Goal: Contribute content: Add original content to the website for others to see

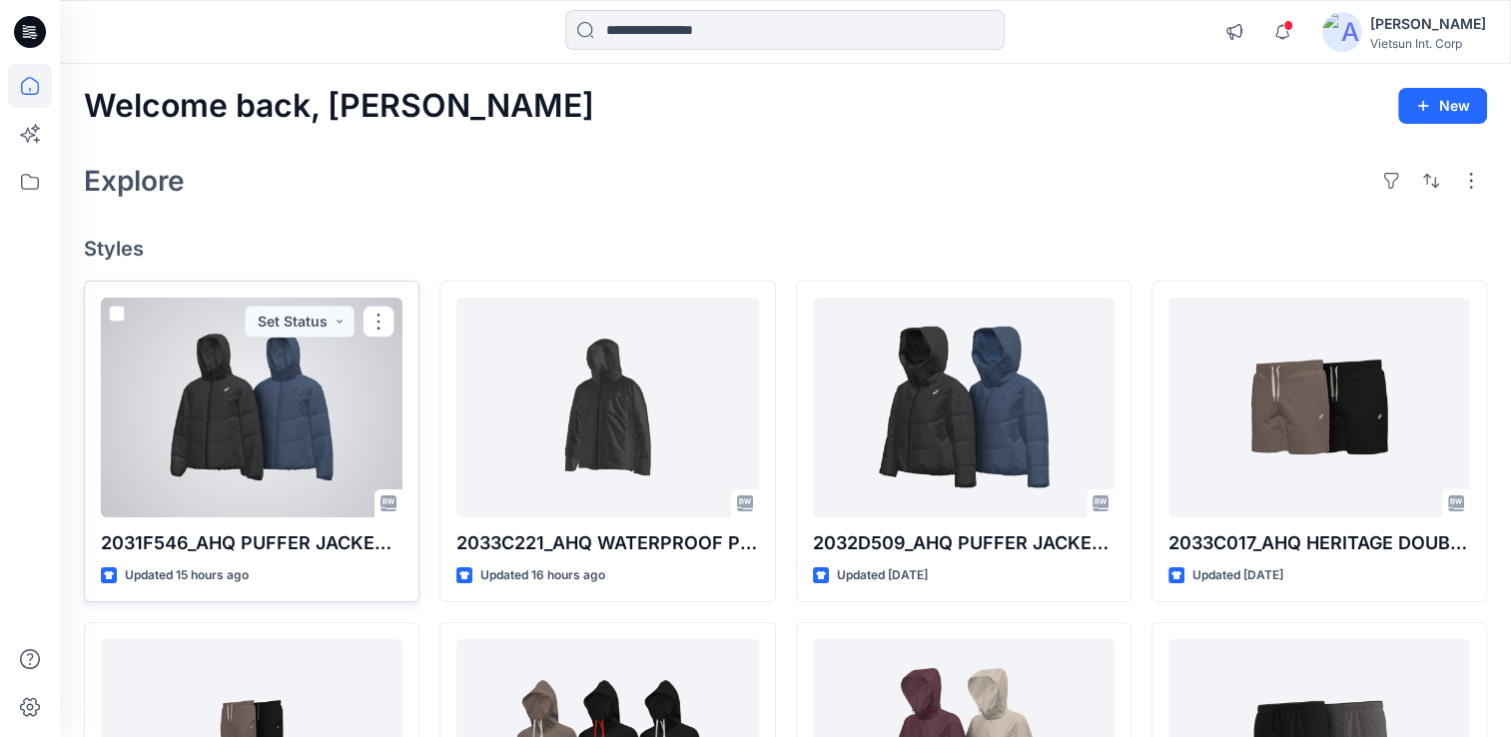
click at [282, 420] on div at bounding box center [252, 408] width 302 height 220
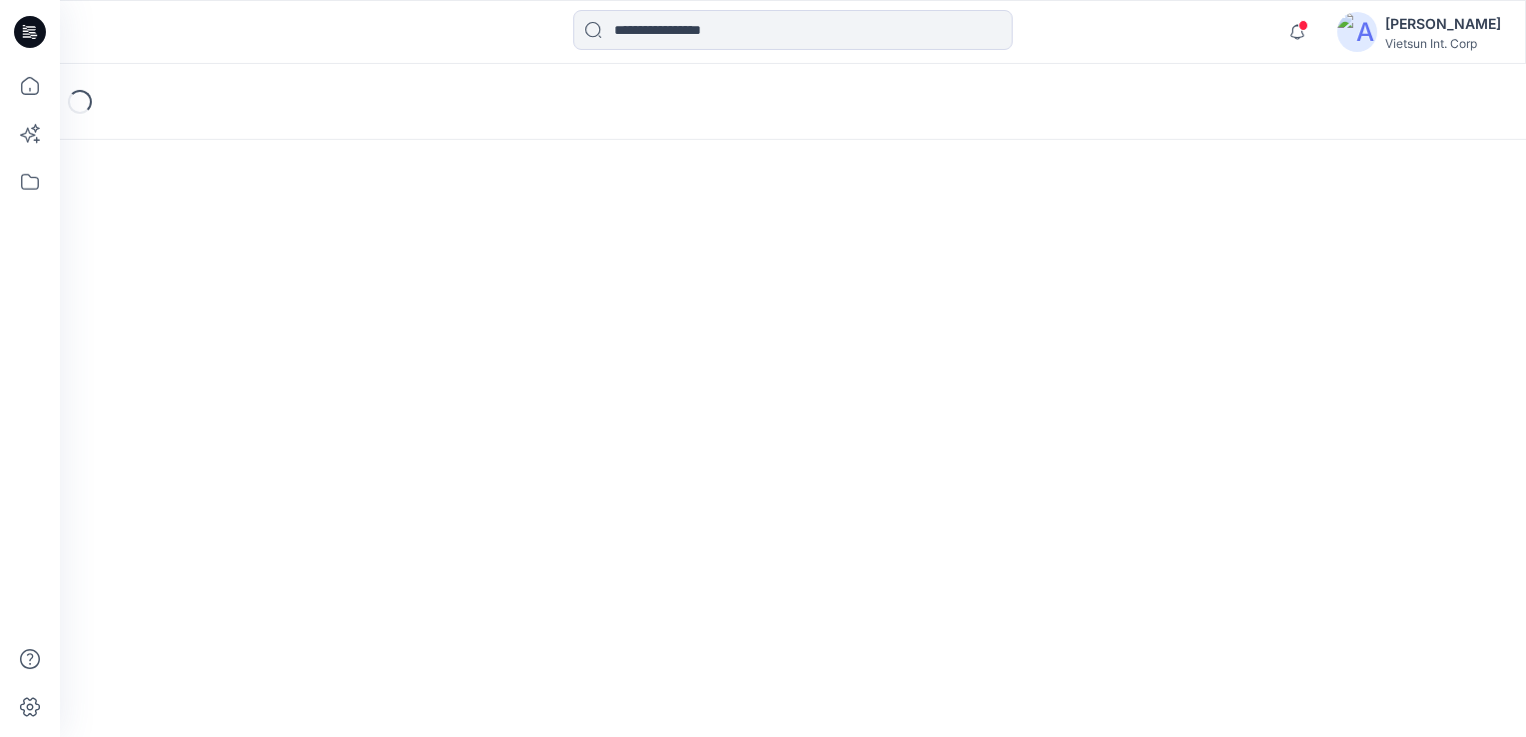
click at [282, 420] on div "Loading..." at bounding box center [793, 400] width 1466 height 673
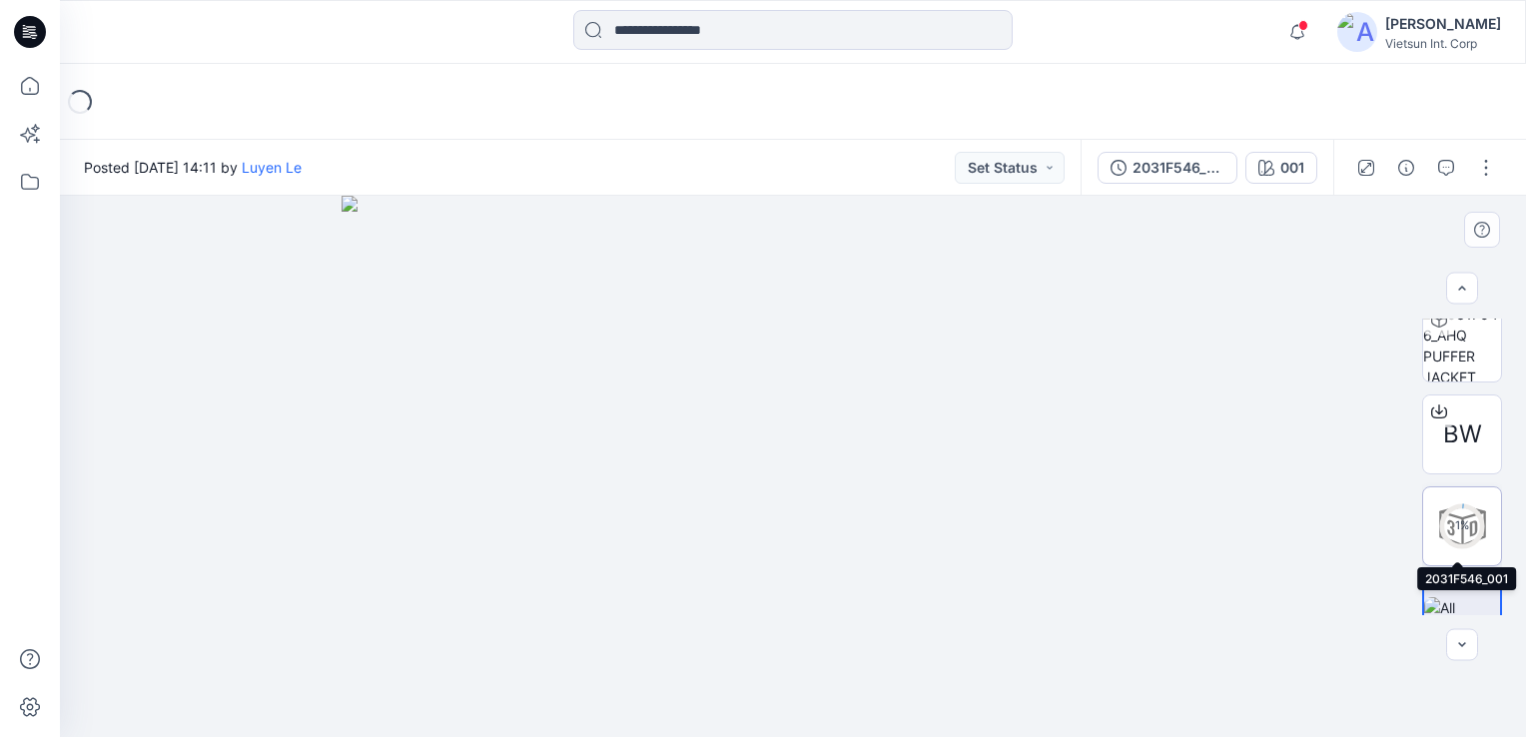
scroll to position [242, 0]
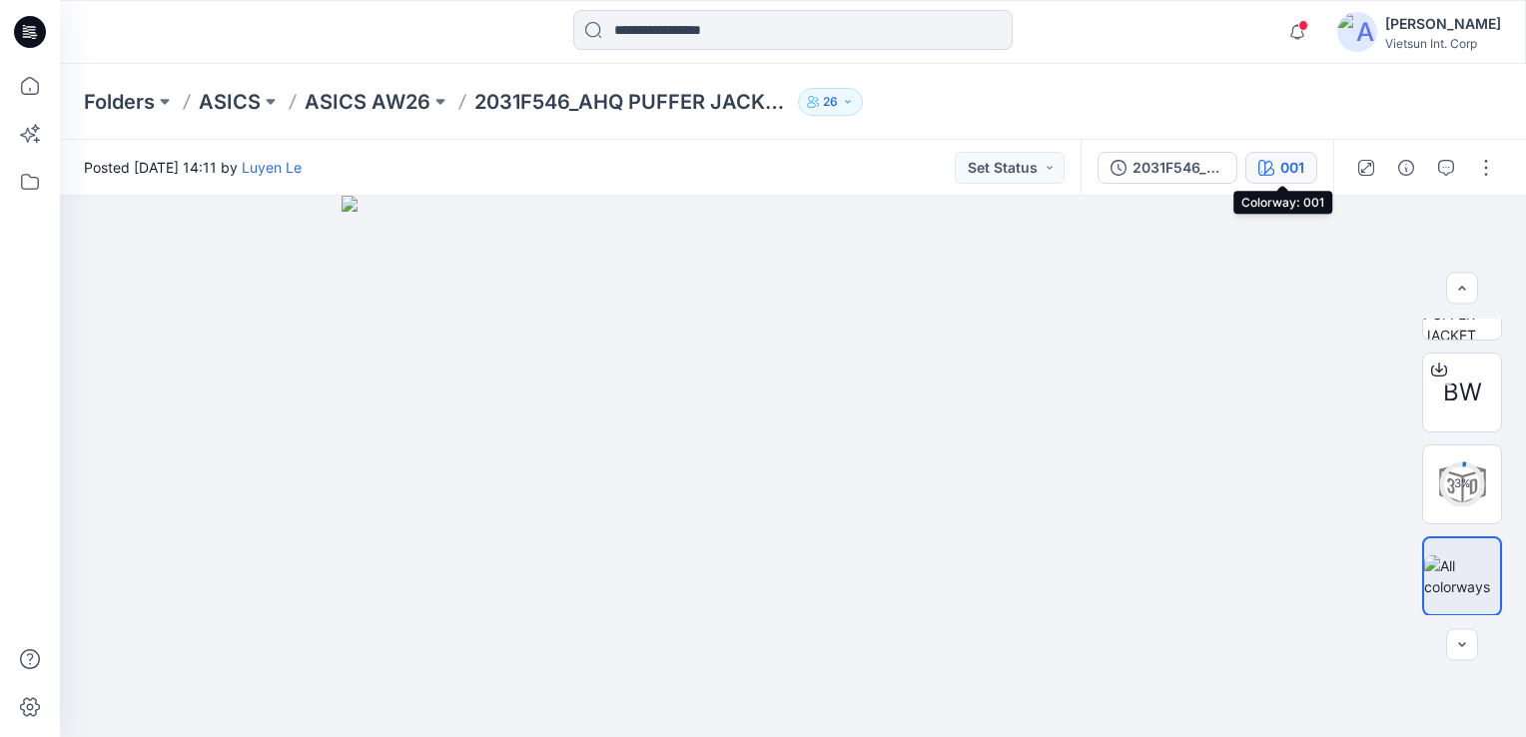
click at [1300, 154] on button "001" at bounding box center [1281, 168] width 72 height 32
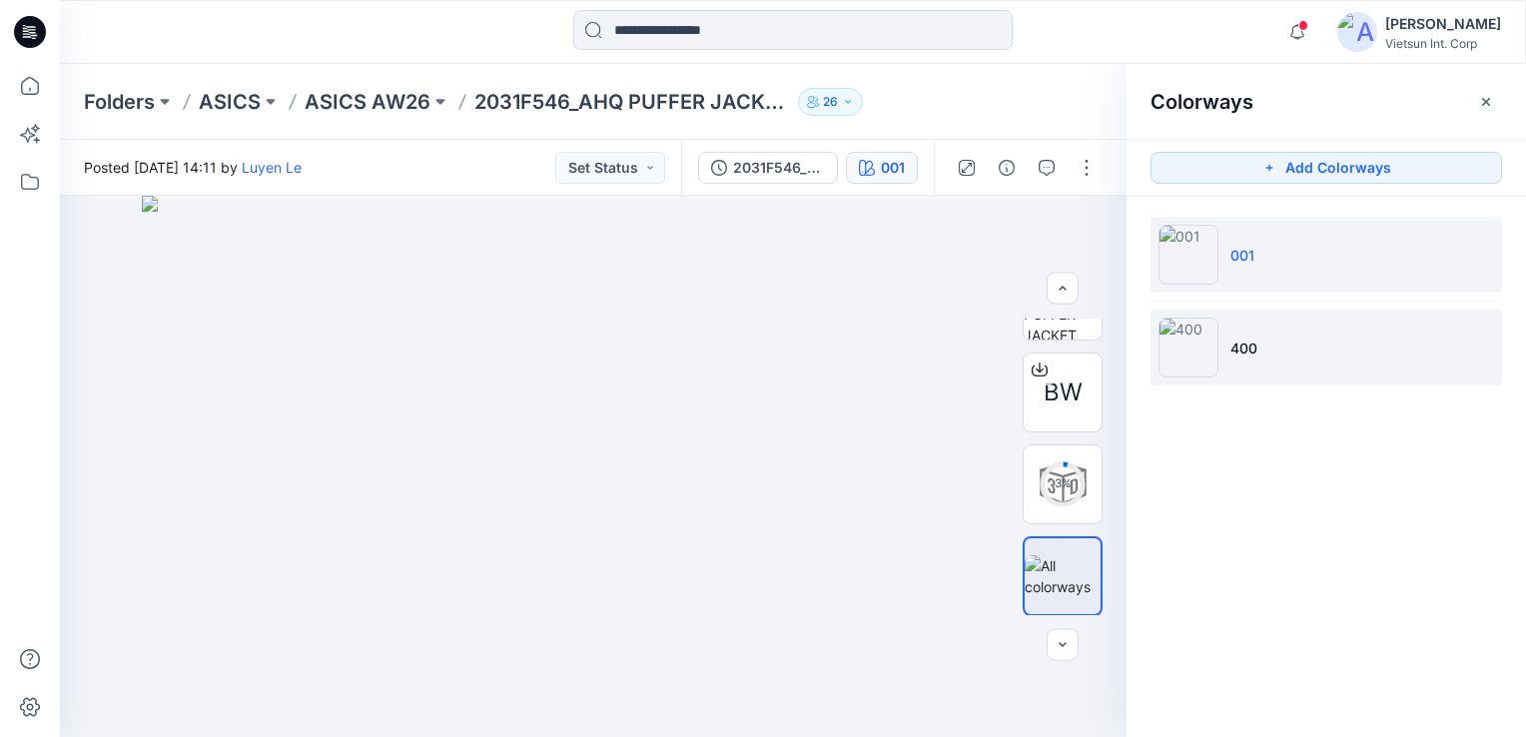
click at [1222, 351] on li "400" at bounding box center [1325, 348] width 351 height 76
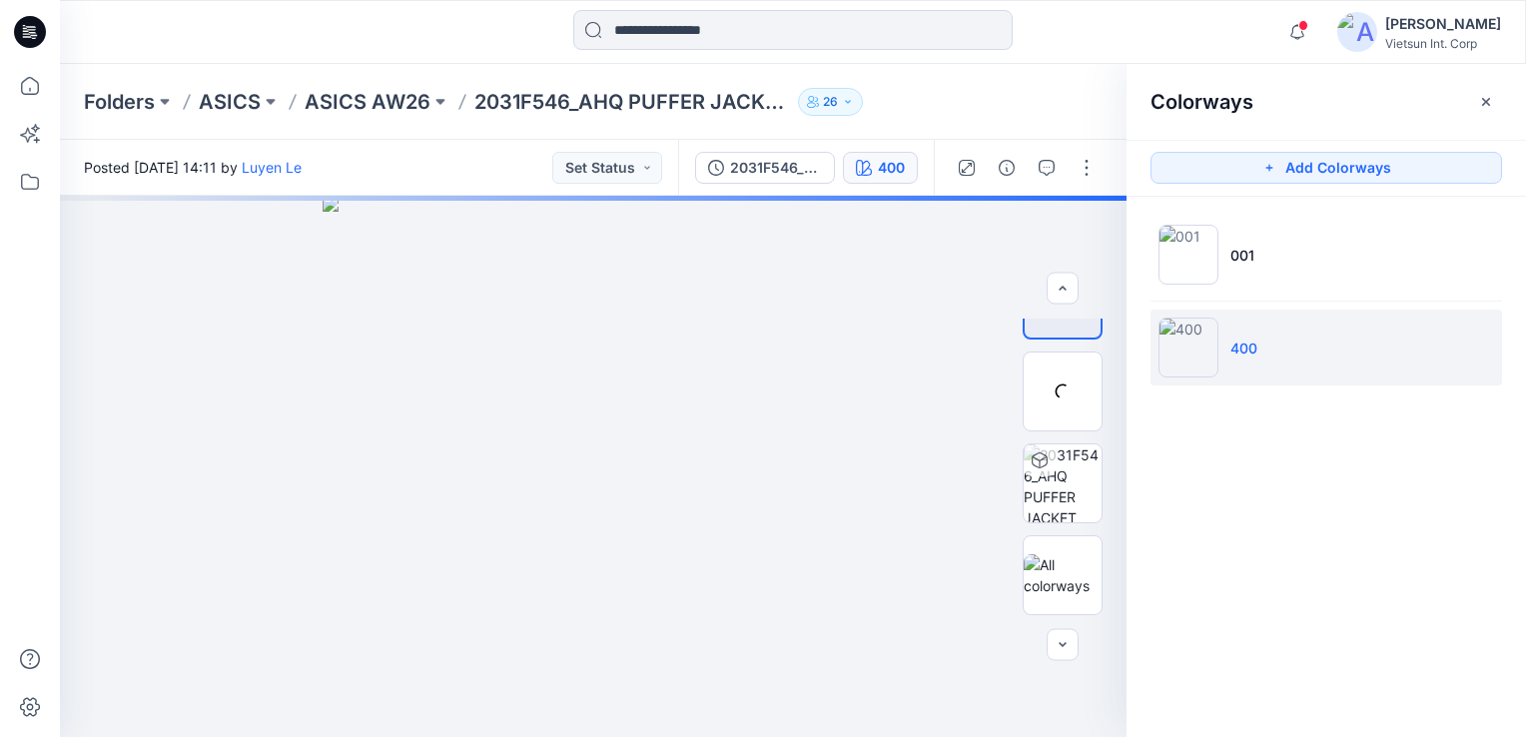
scroll to position [58, 0]
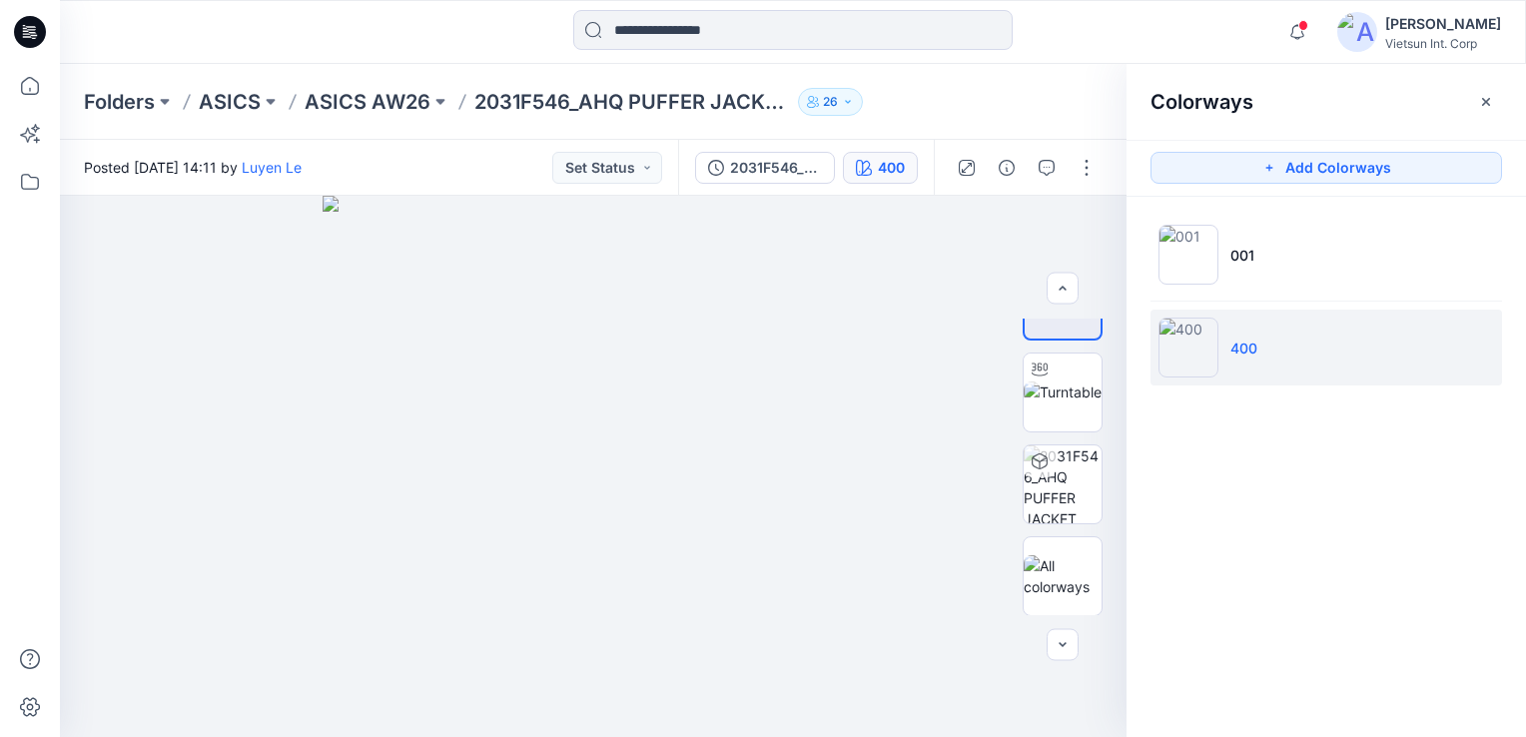
click at [1068, 182] on div at bounding box center [1025, 168] width 185 height 56
click at [1098, 172] on button "button" at bounding box center [1086, 168] width 32 height 32
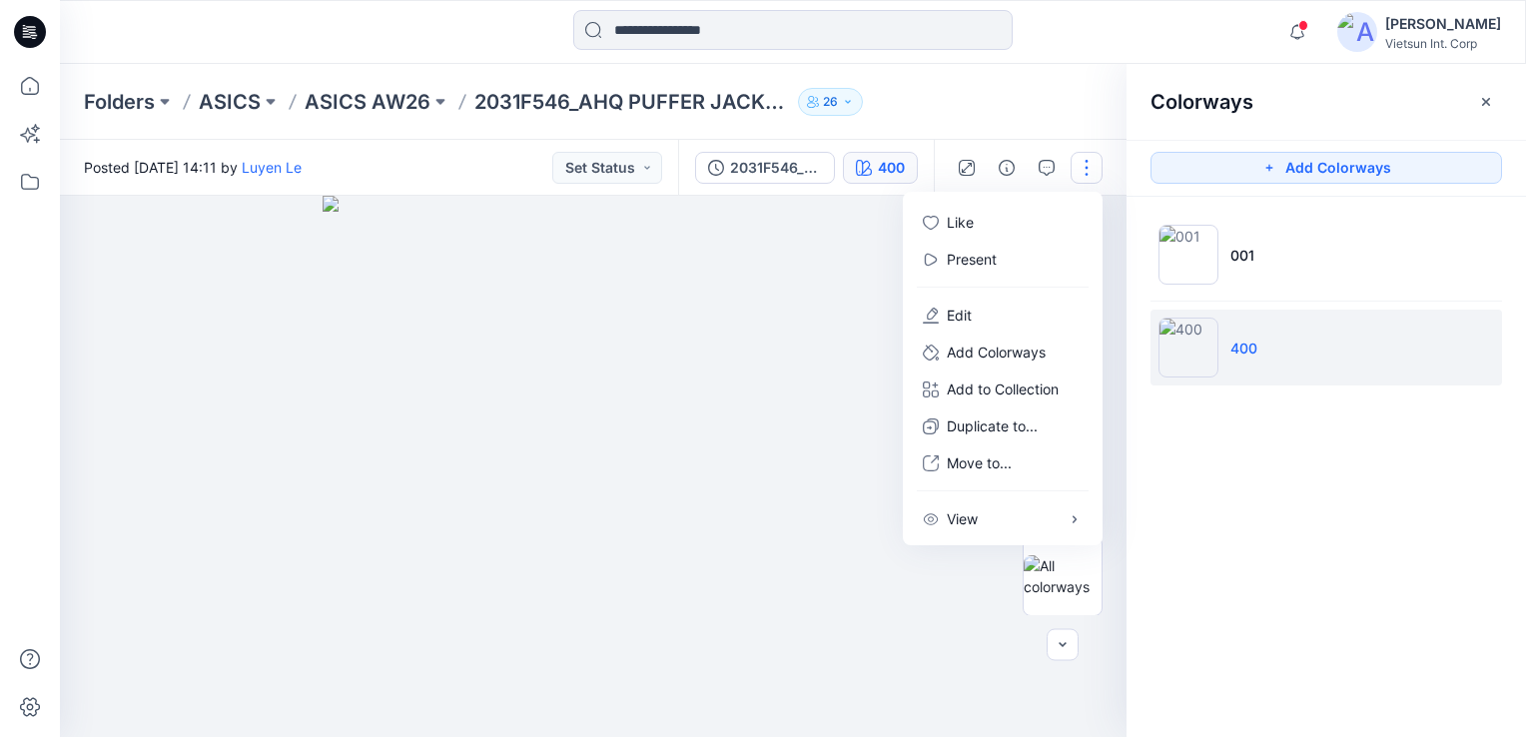
click at [1449, 98] on div "Colorways" at bounding box center [1325, 101] width 399 height 75
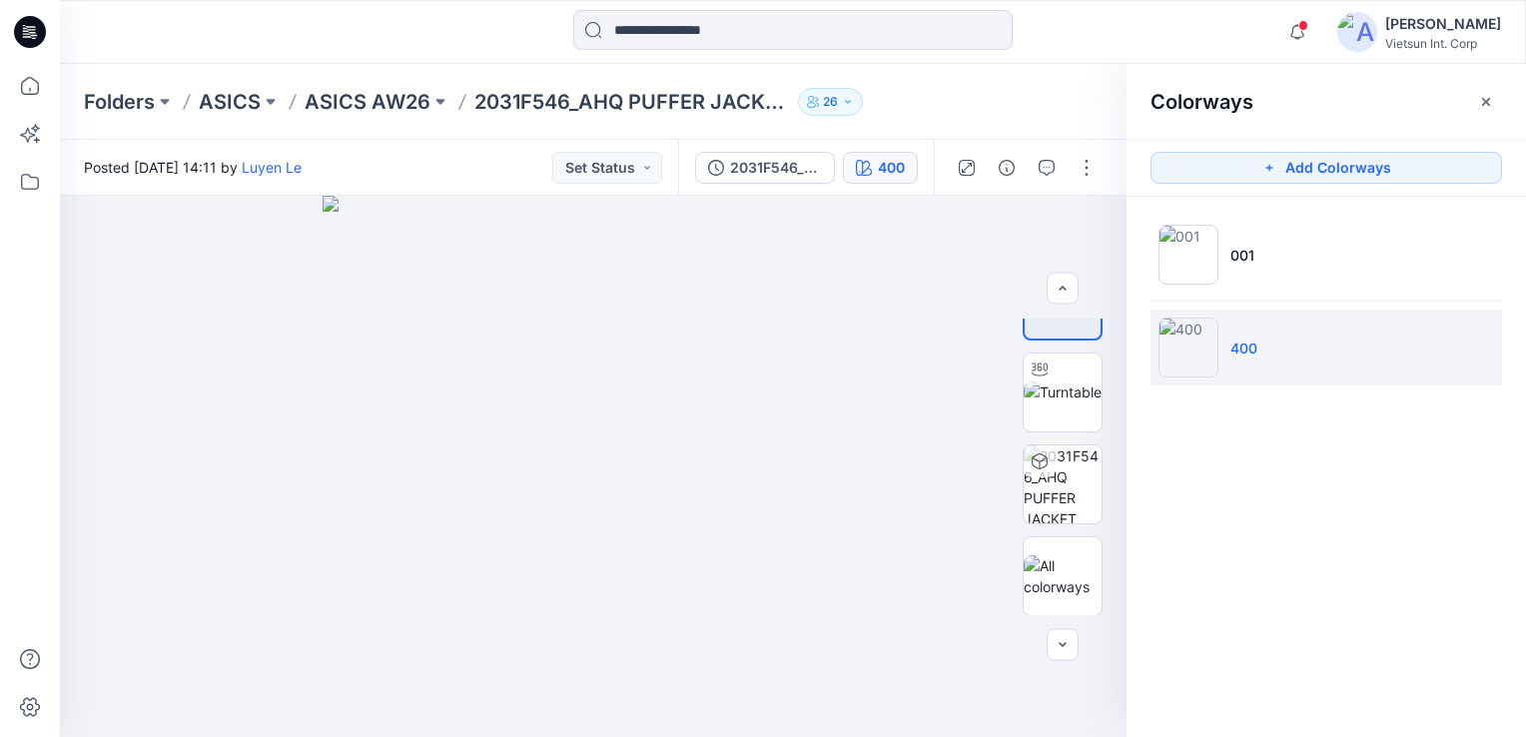
click at [1288, 332] on li "400" at bounding box center [1325, 348] width 351 height 76
click at [1091, 157] on button "button" at bounding box center [1086, 168] width 32 height 32
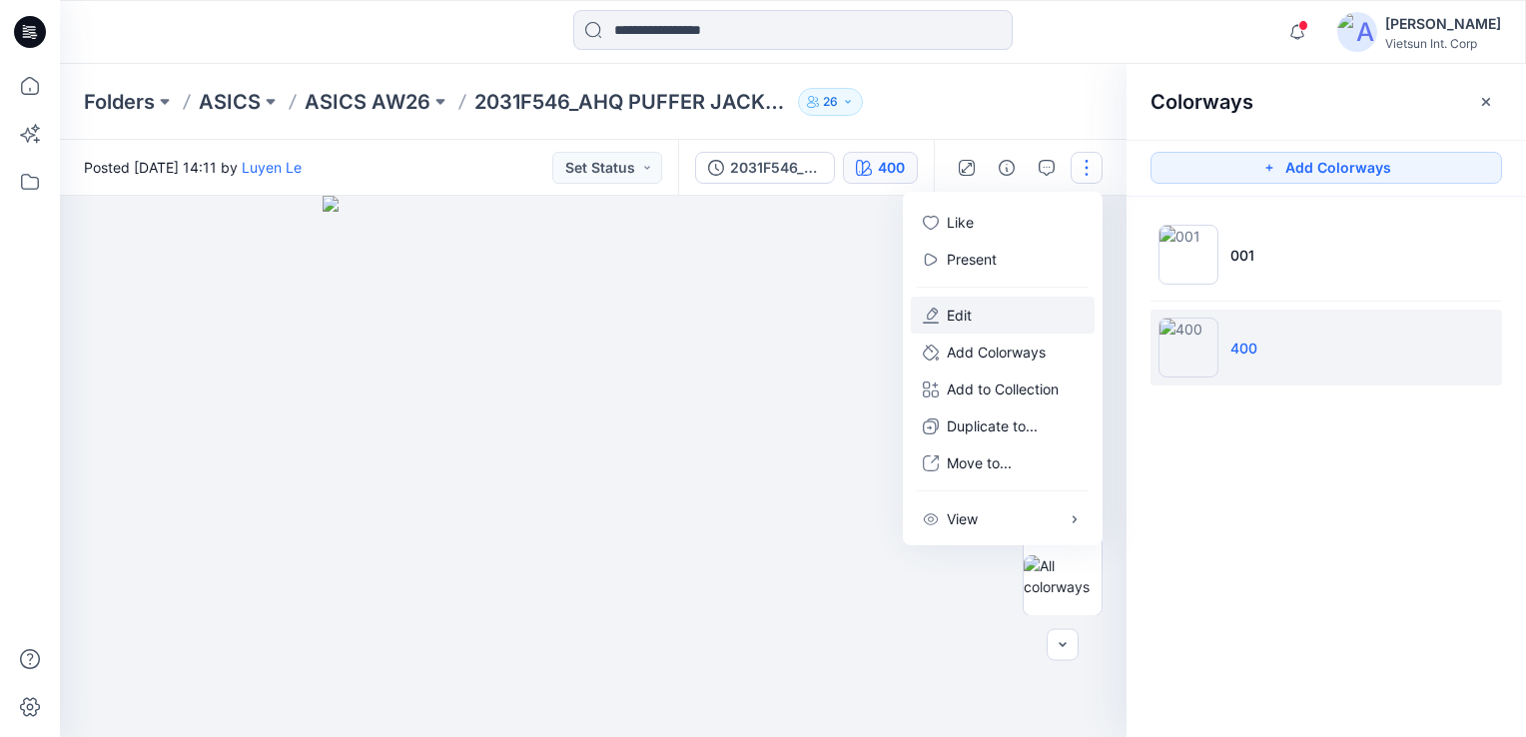
click at [978, 300] on button "Edit" at bounding box center [1003, 315] width 184 height 37
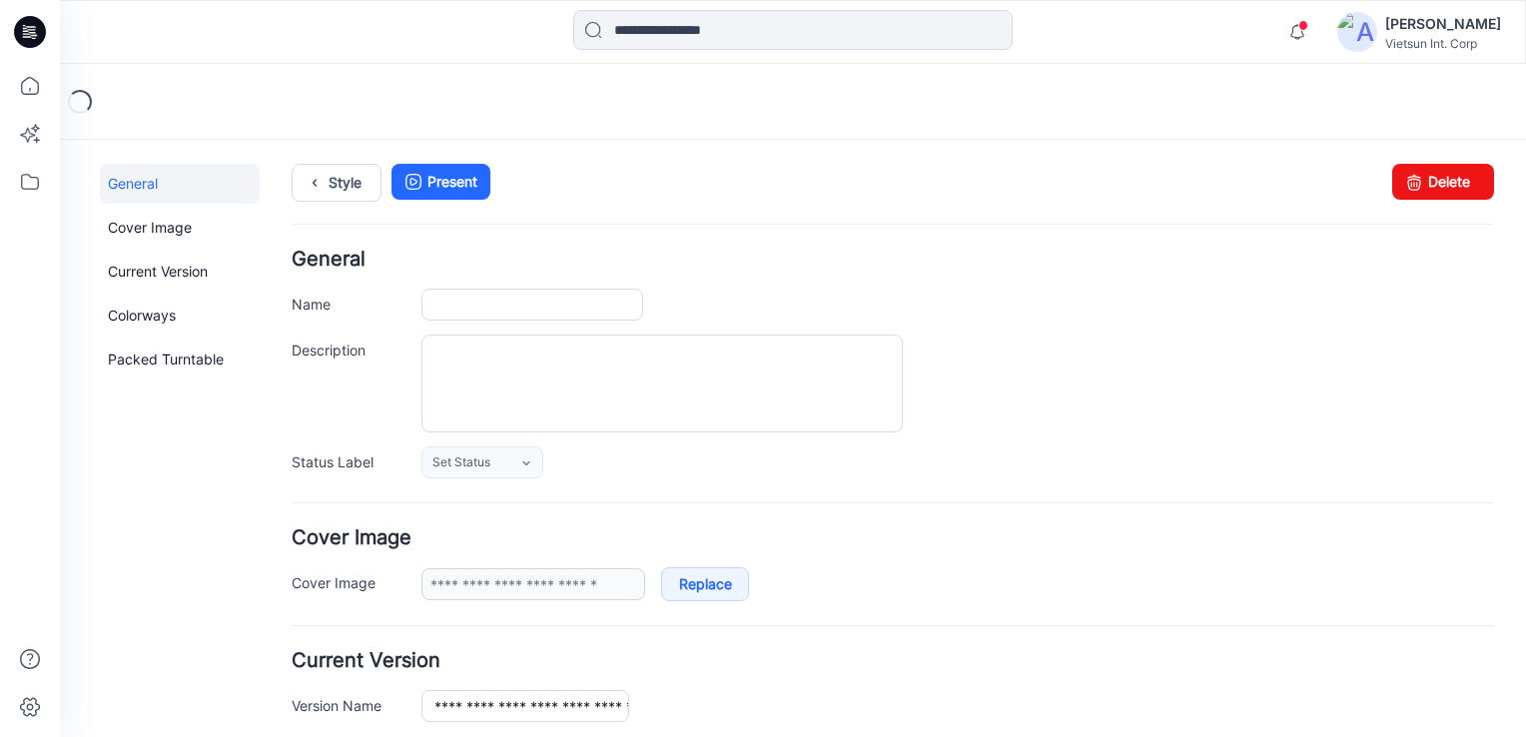
type input "**********"
type input "***"
type input "**********"
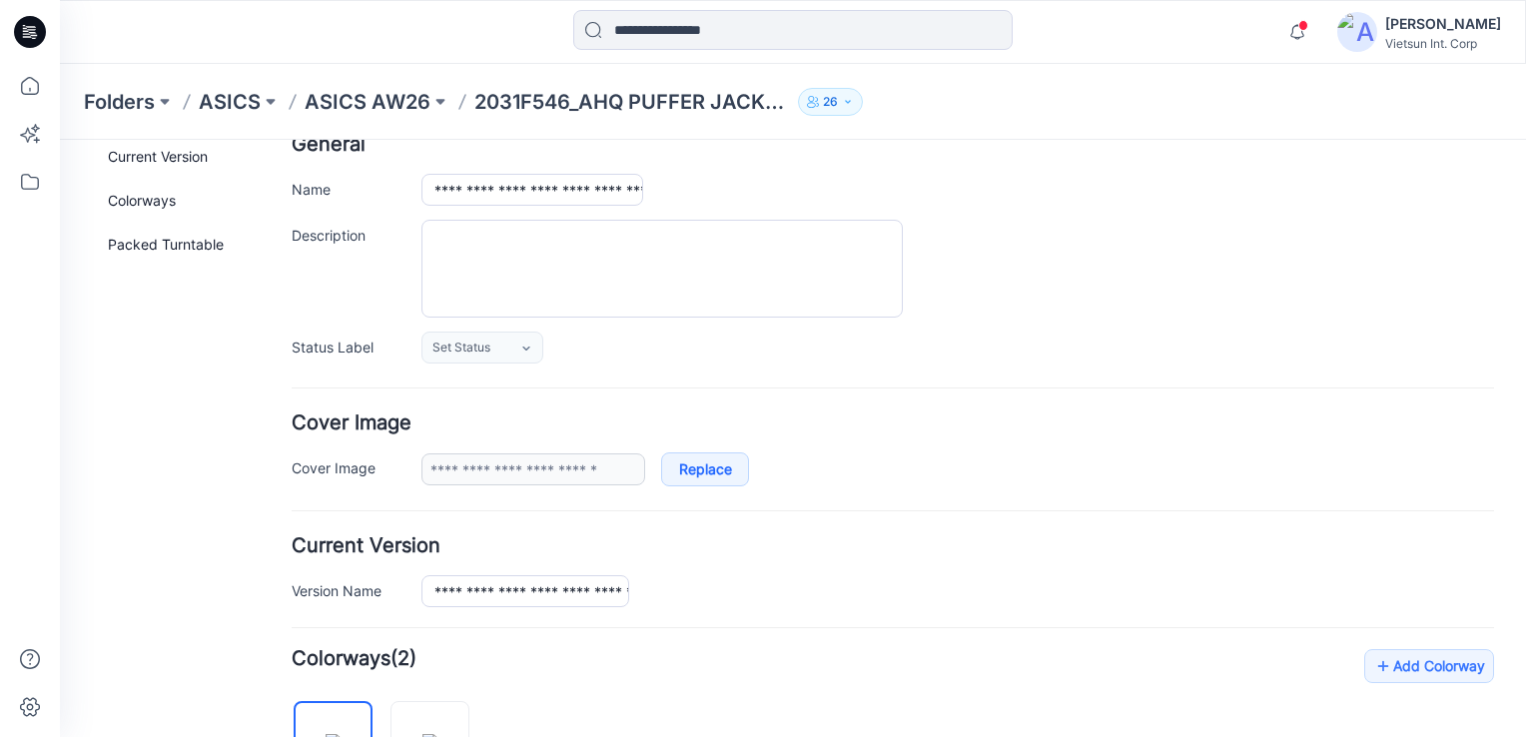
scroll to position [399, 0]
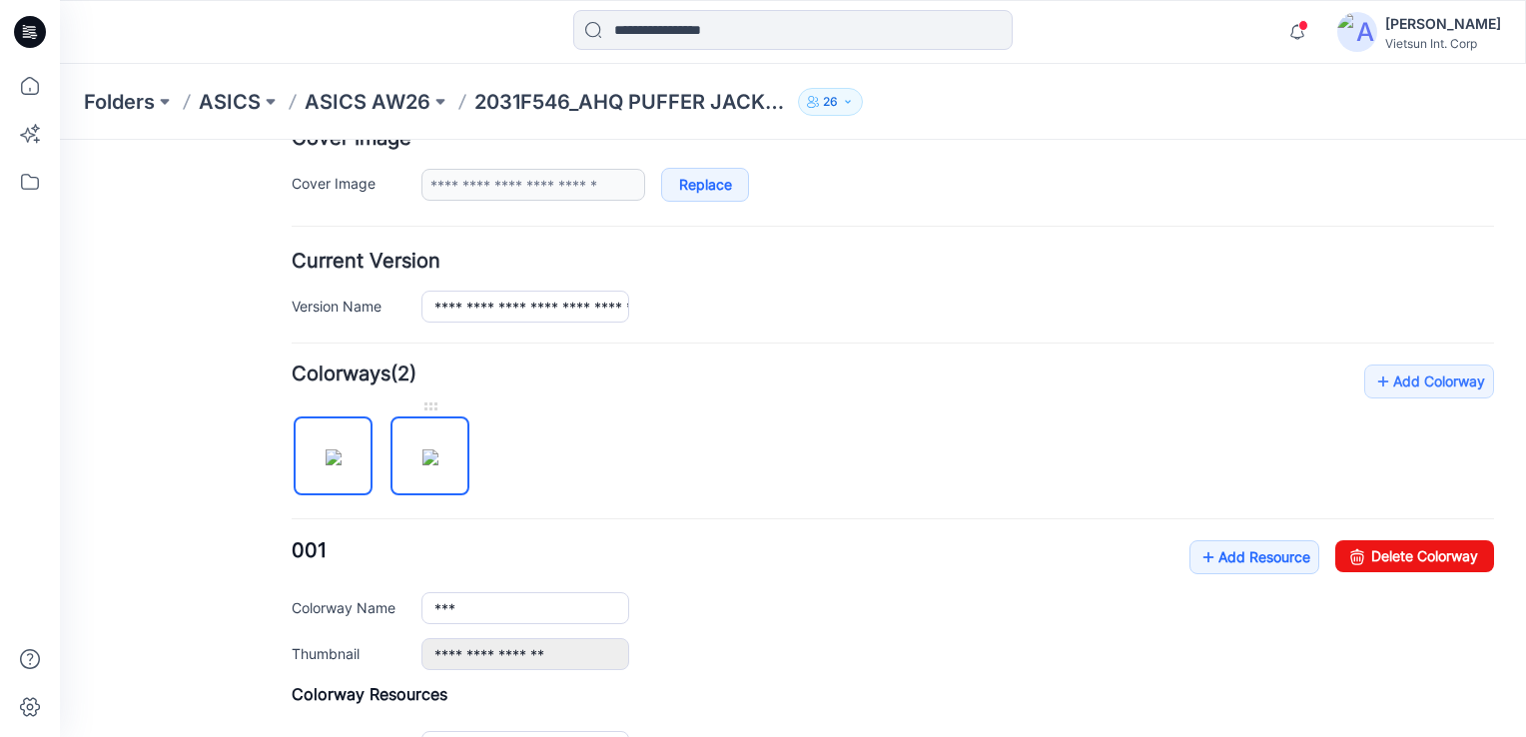
click at [438, 463] on img at bounding box center [430, 457] width 16 height 16
type input "***"
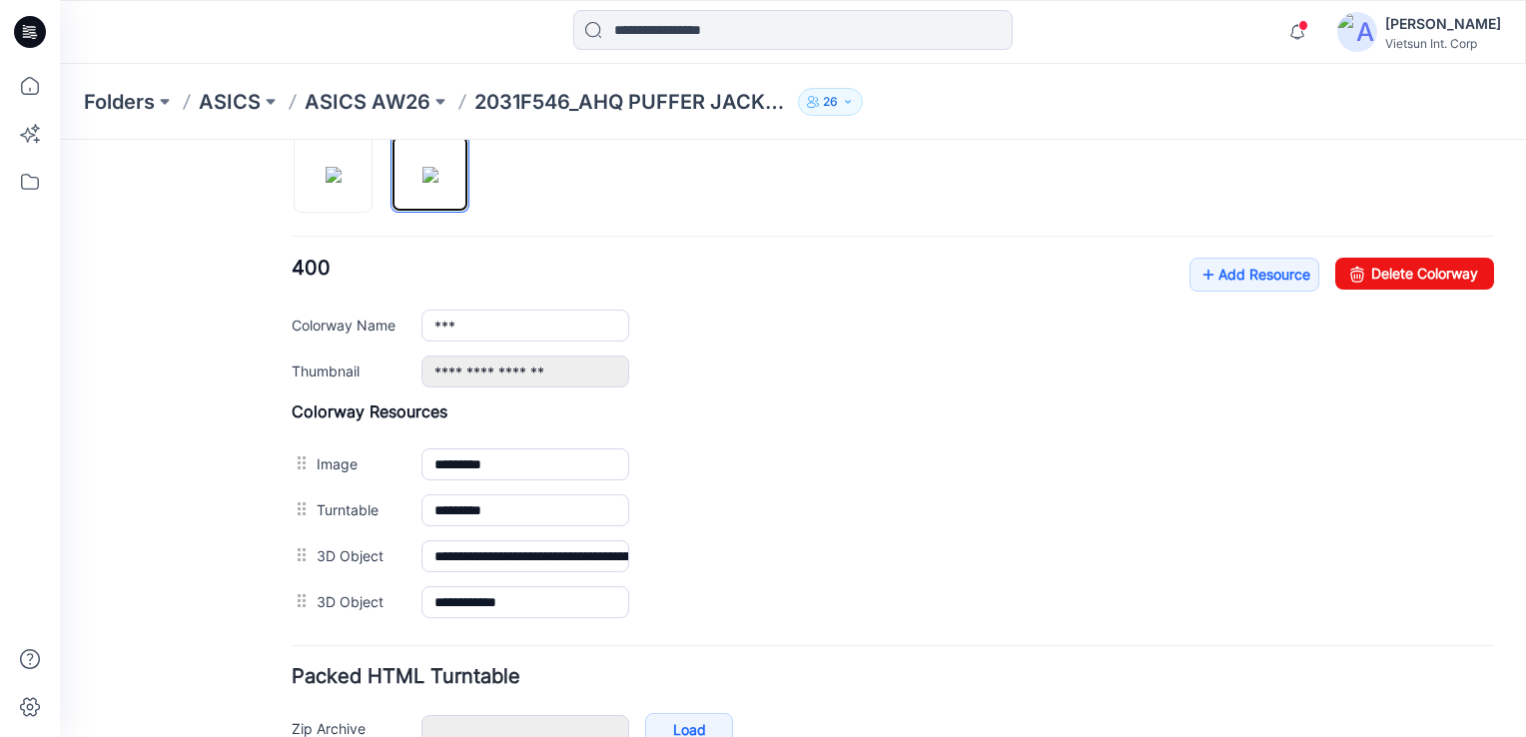
scroll to position [699, 0]
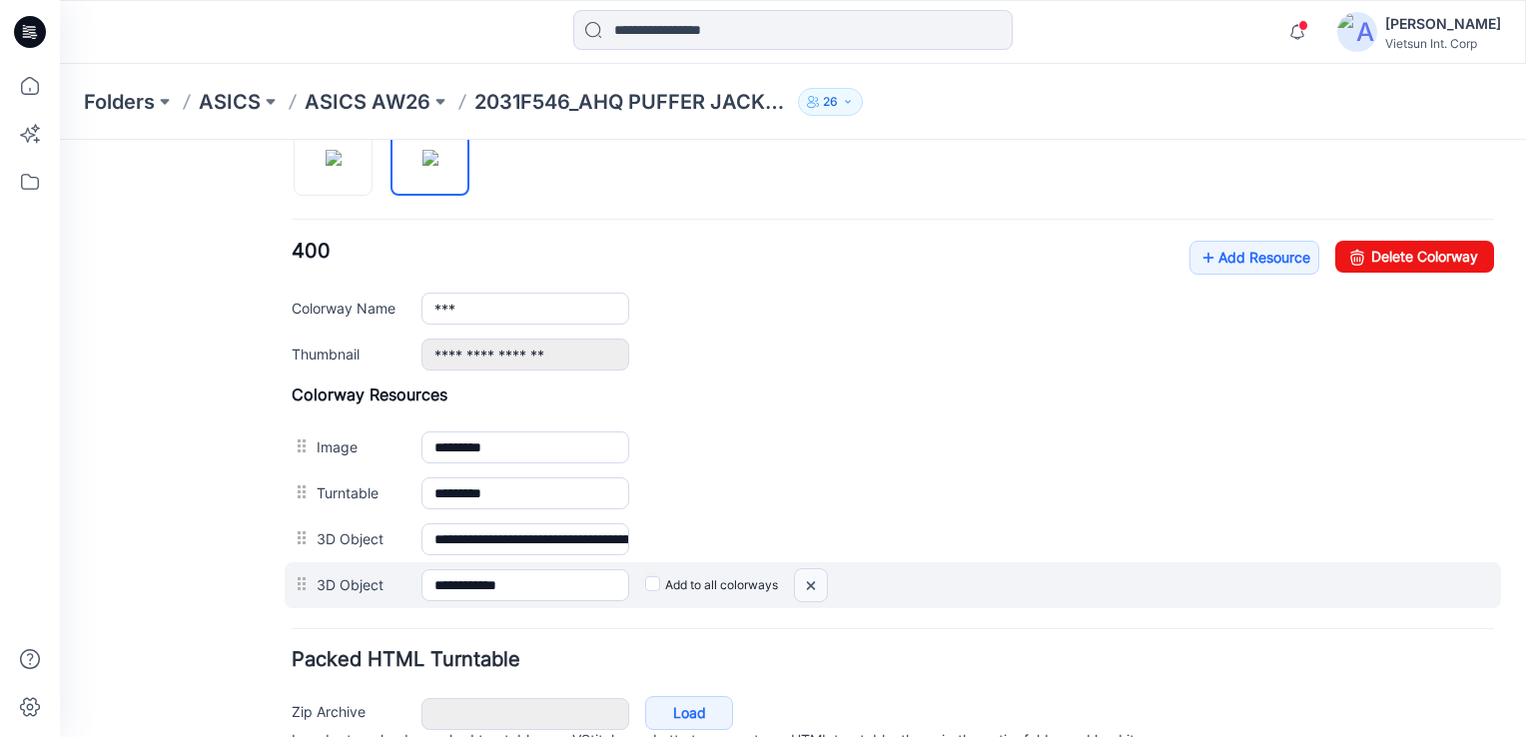
drag, startPoint x: 813, startPoint y: 580, endPoint x: 934, endPoint y: 235, distance: 366.3
click at [813, 580] on img at bounding box center [811, 585] width 32 height 33
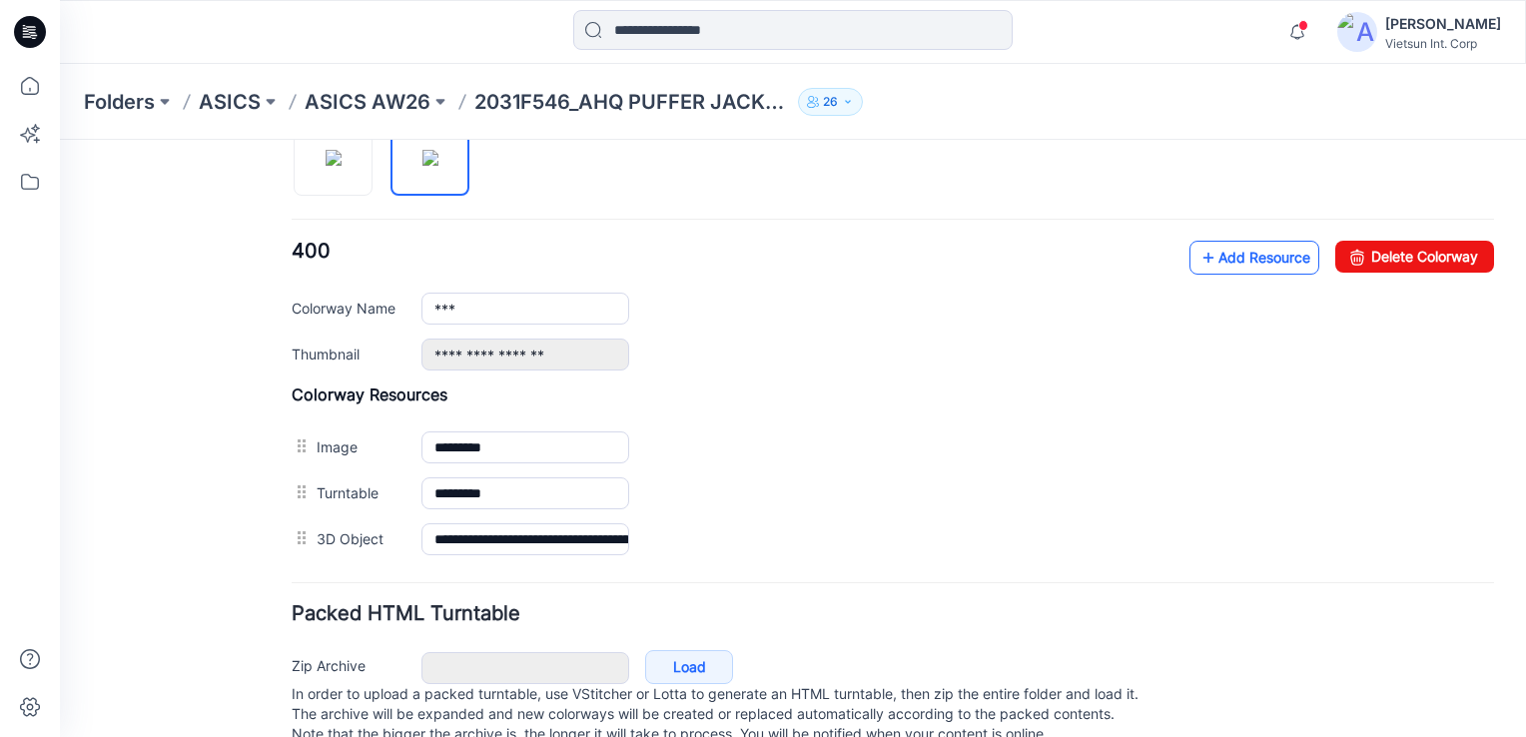
click at [1234, 263] on link "Add Resource" at bounding box center [1254, 258] width 130 height 34
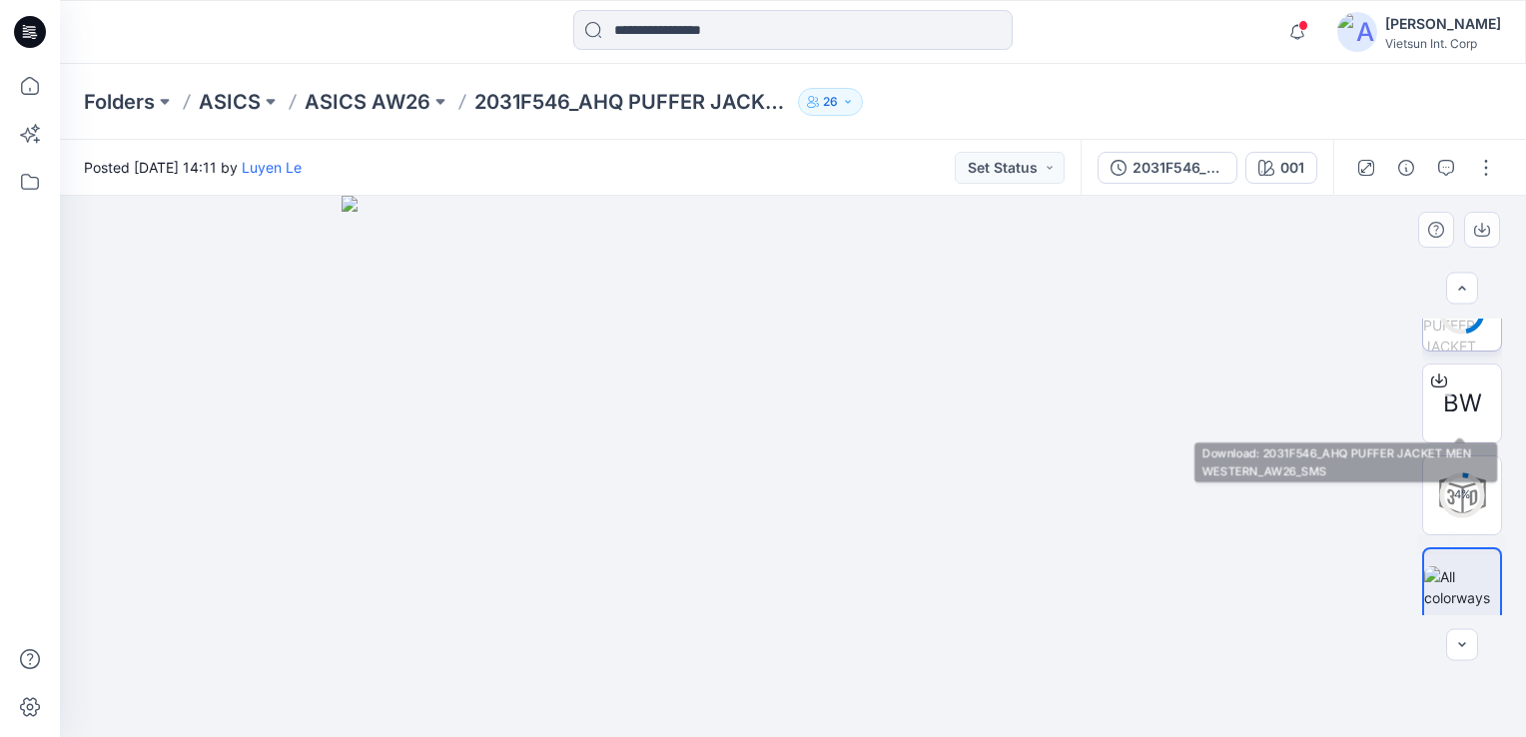
scroll to position [242, 0]
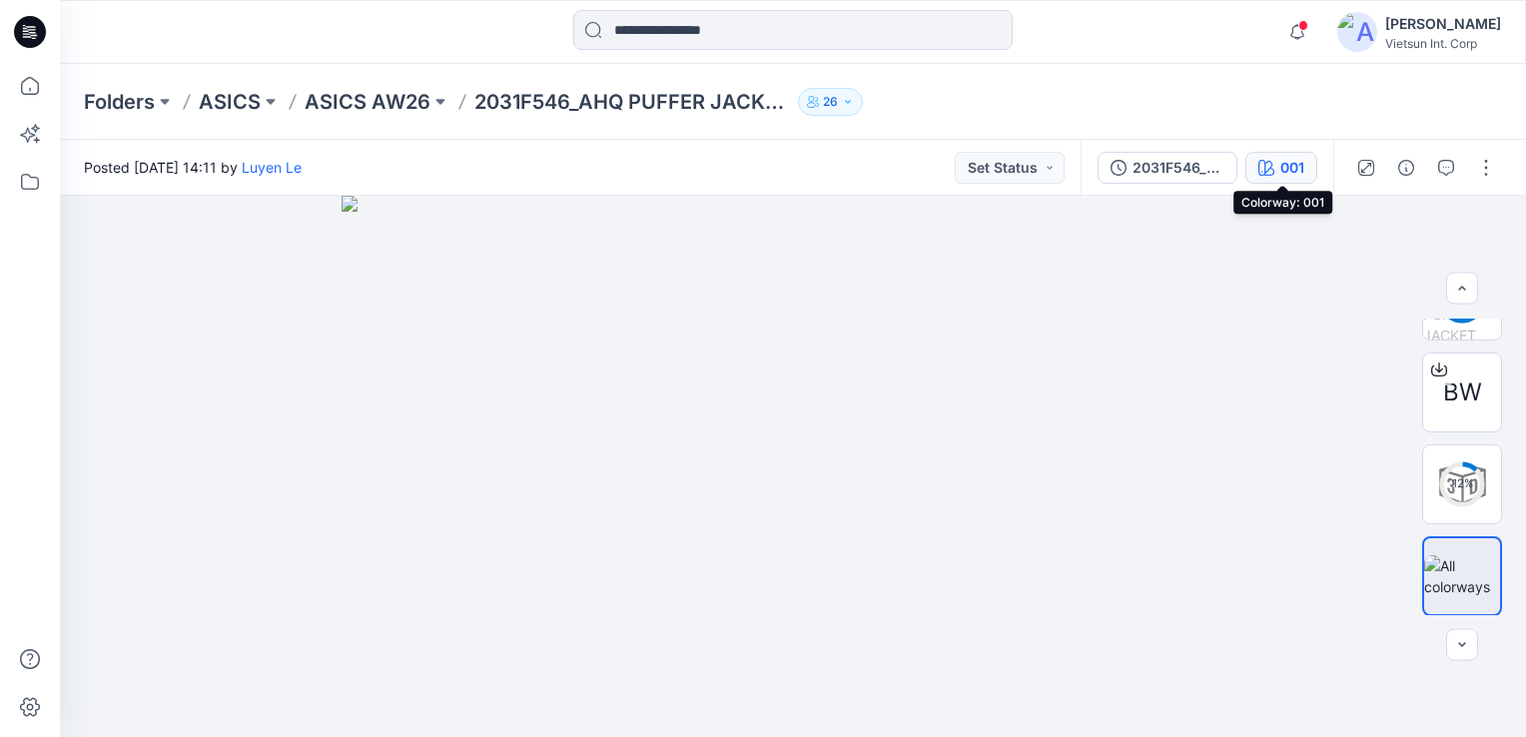
click at [1274, 168] on icon "button" at bounding box center [1266, 168] width 16 height 16
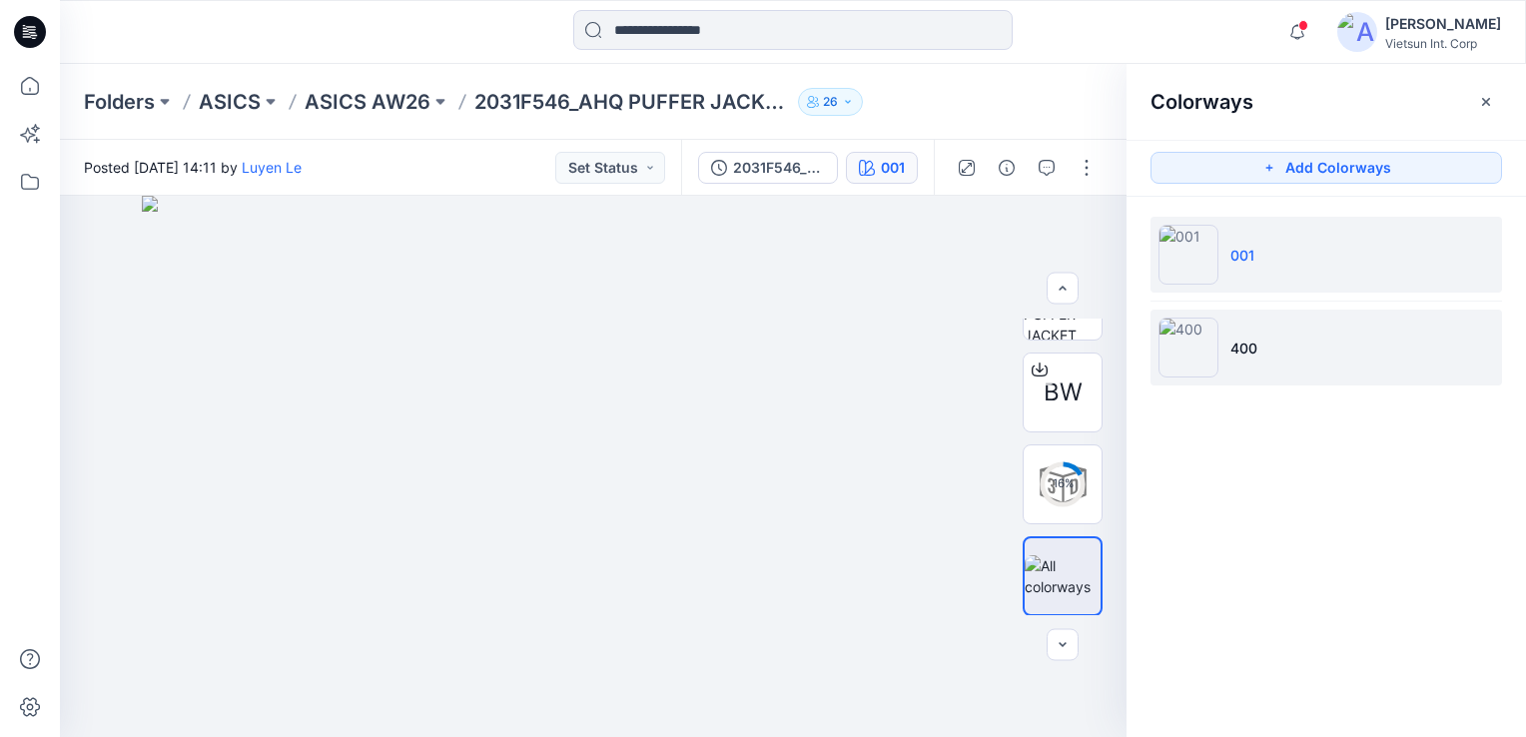
click at [1209, 333] on img at bounding box center [1188, 347] width 60 height 60
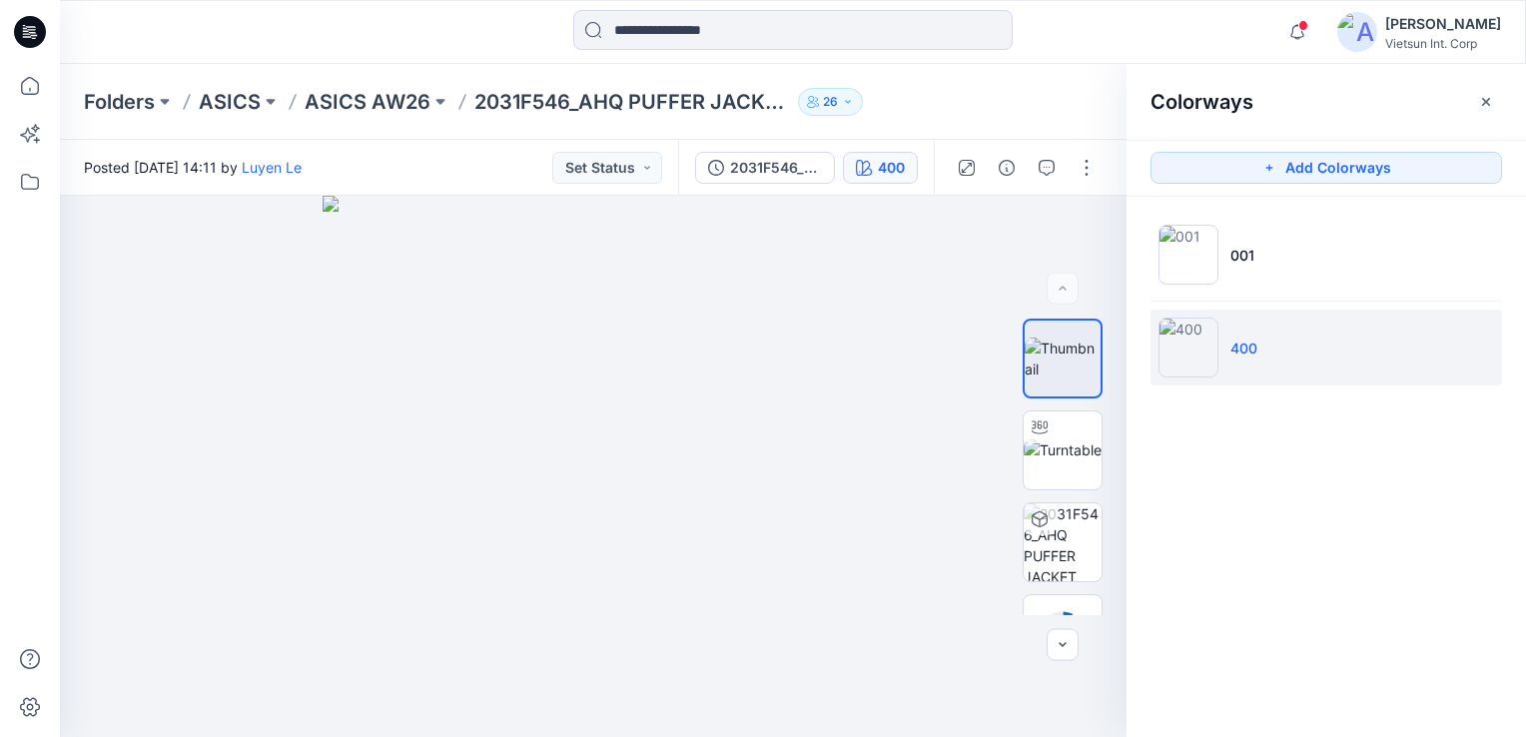
scroll to position [0, 0]
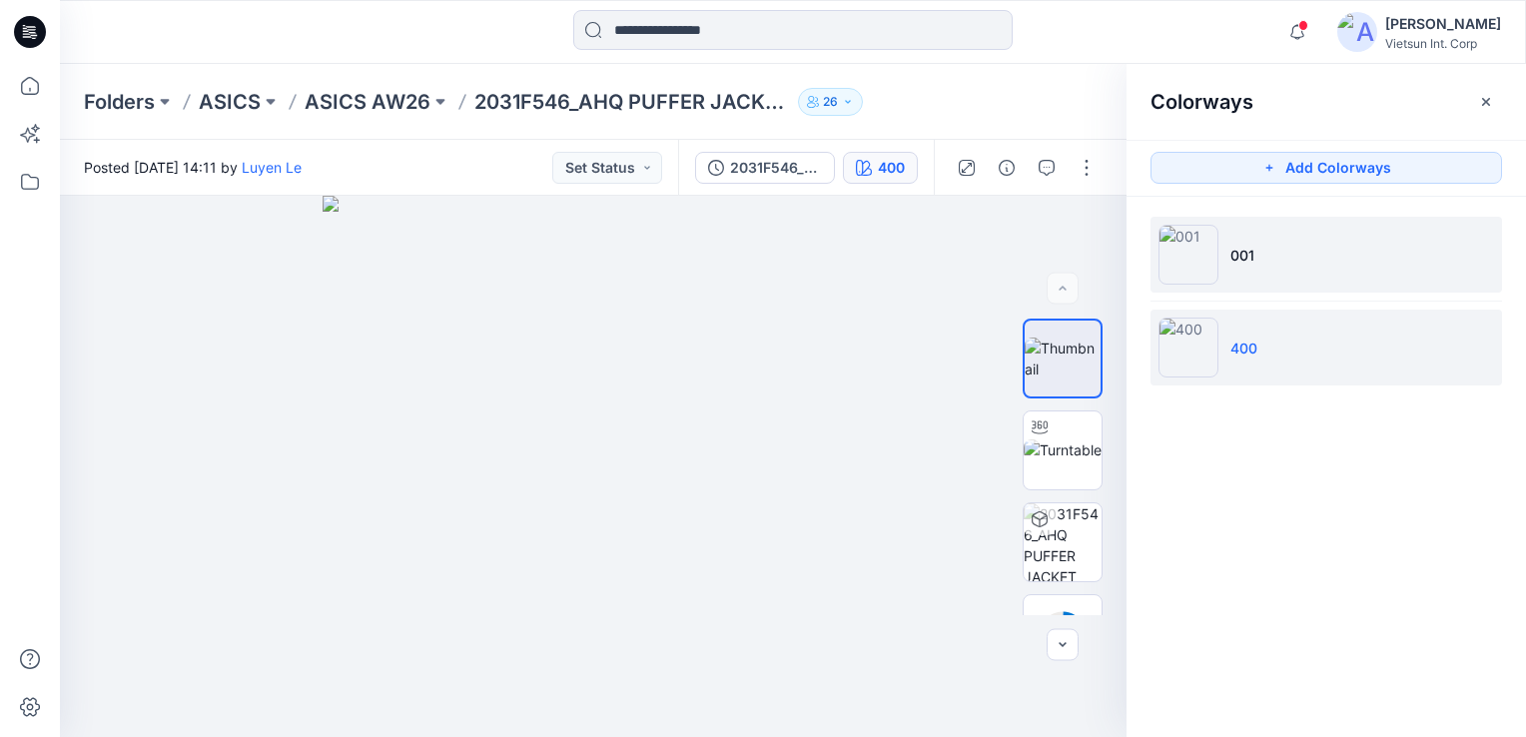
click at [1192, 259] on img at bounding box center [1188, 255] width 60 height 60
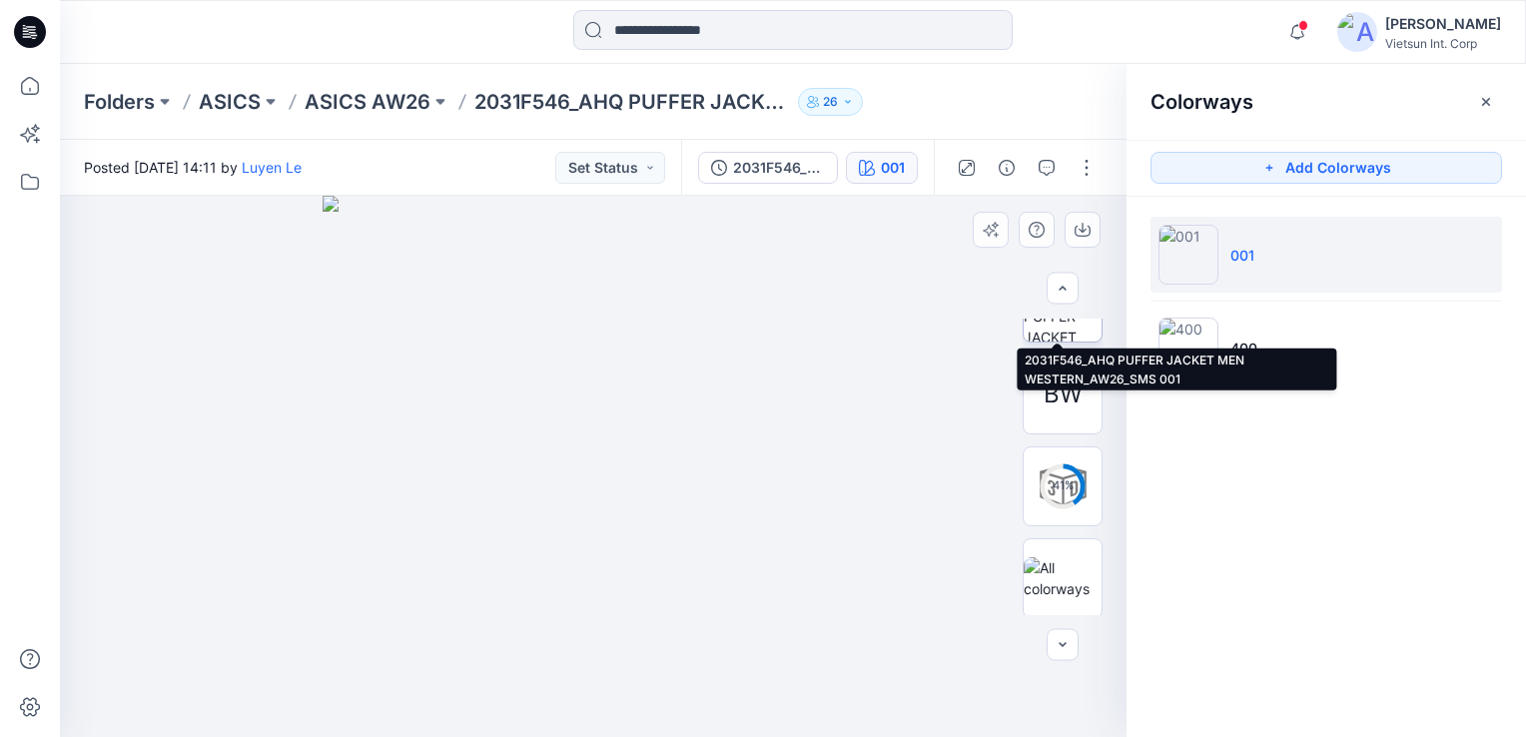
scroll to position [242, 0]
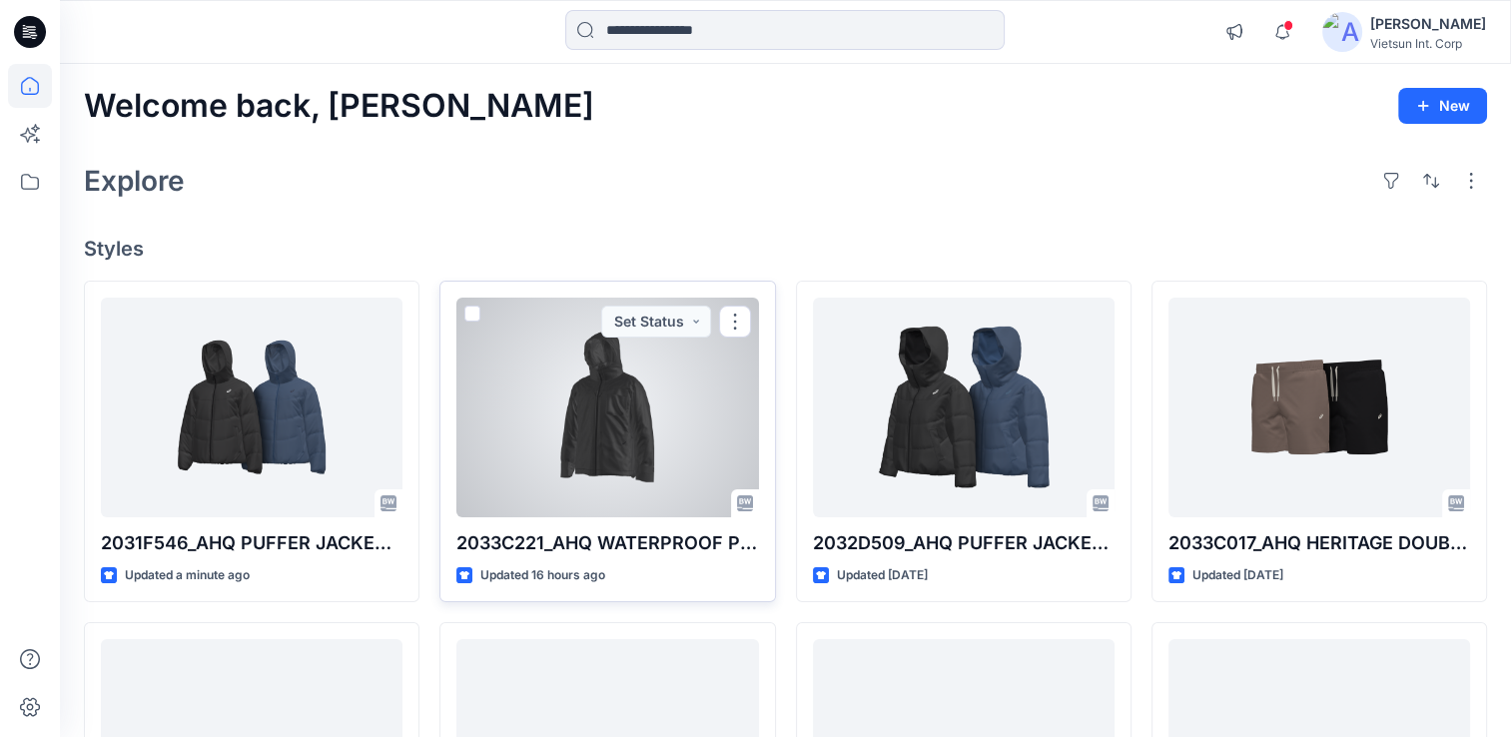
click at [537, 461] on div at bounding box center [607, 408] width 302 height 220
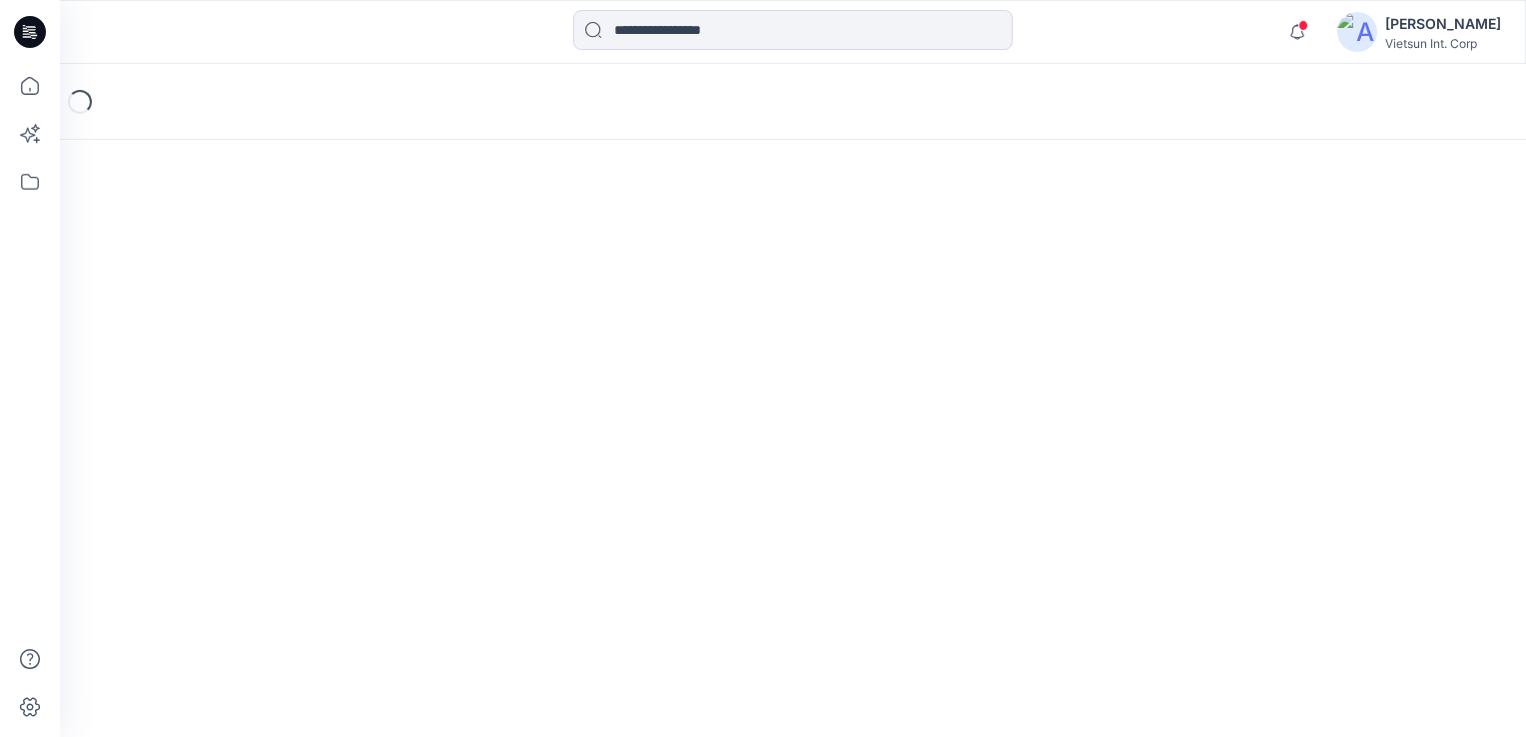
click at [537, 461] on div "Loading..." at bounding box center [793, 400] width 1466 height 673
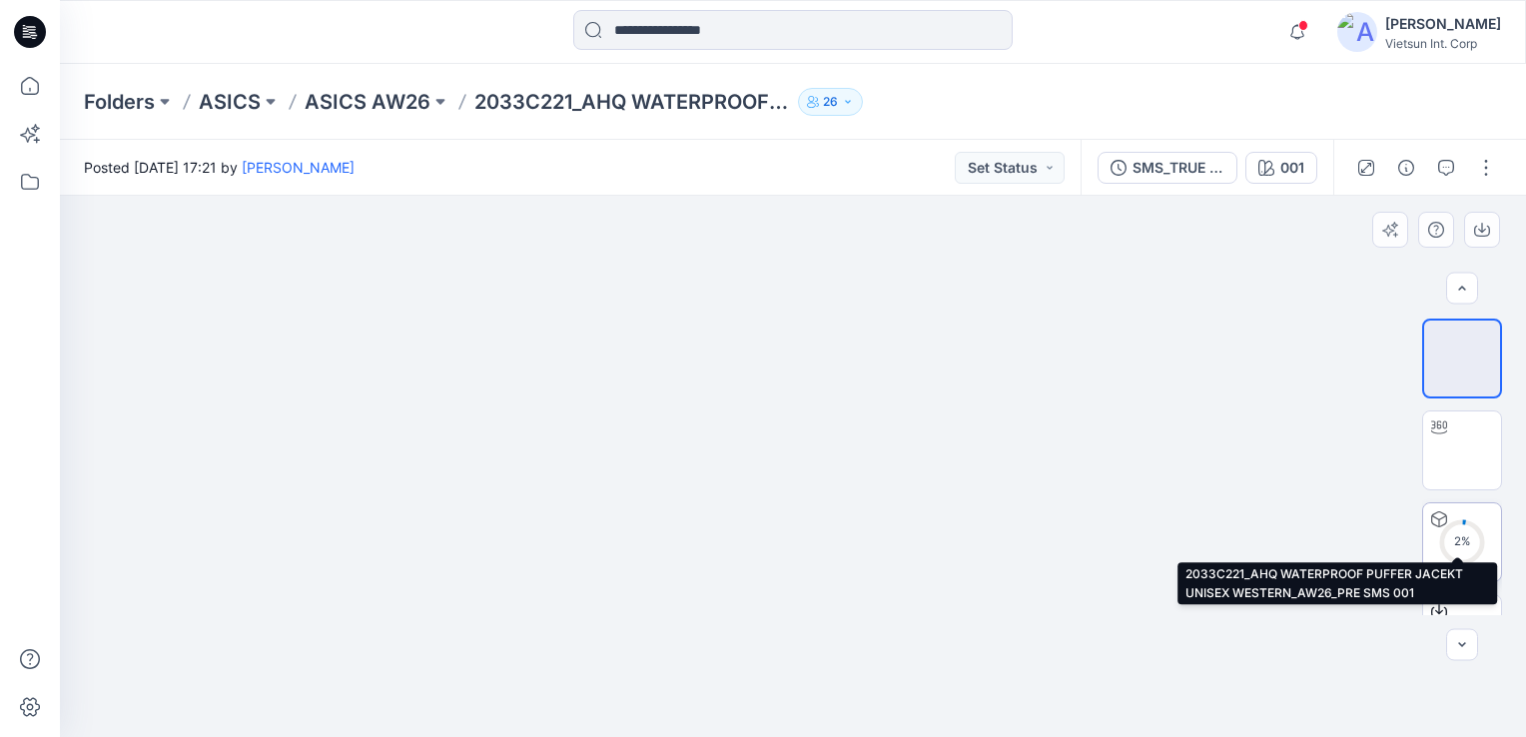
scroll to position [150, 0]
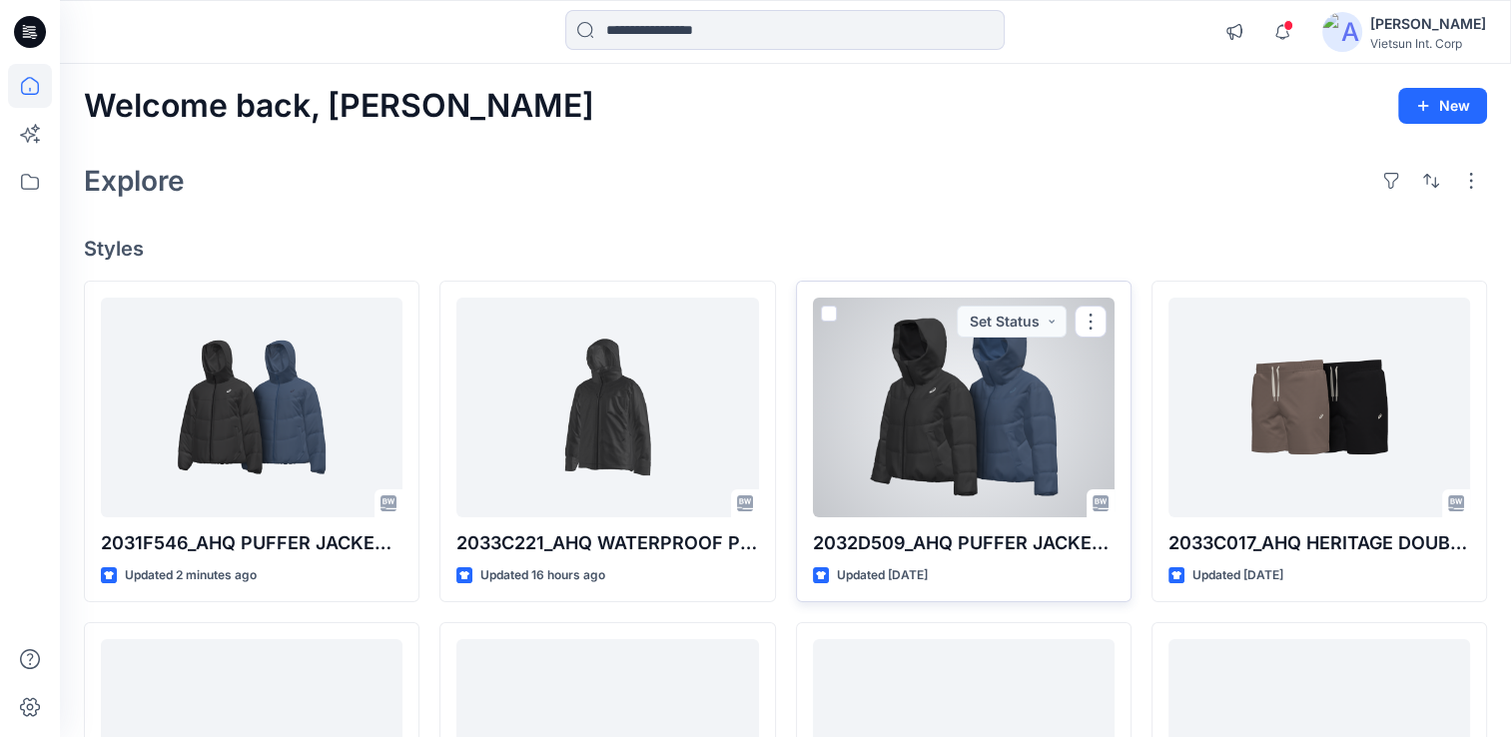
click at [994, 430] on div at bounding box center [964, 408] width 302 height 220
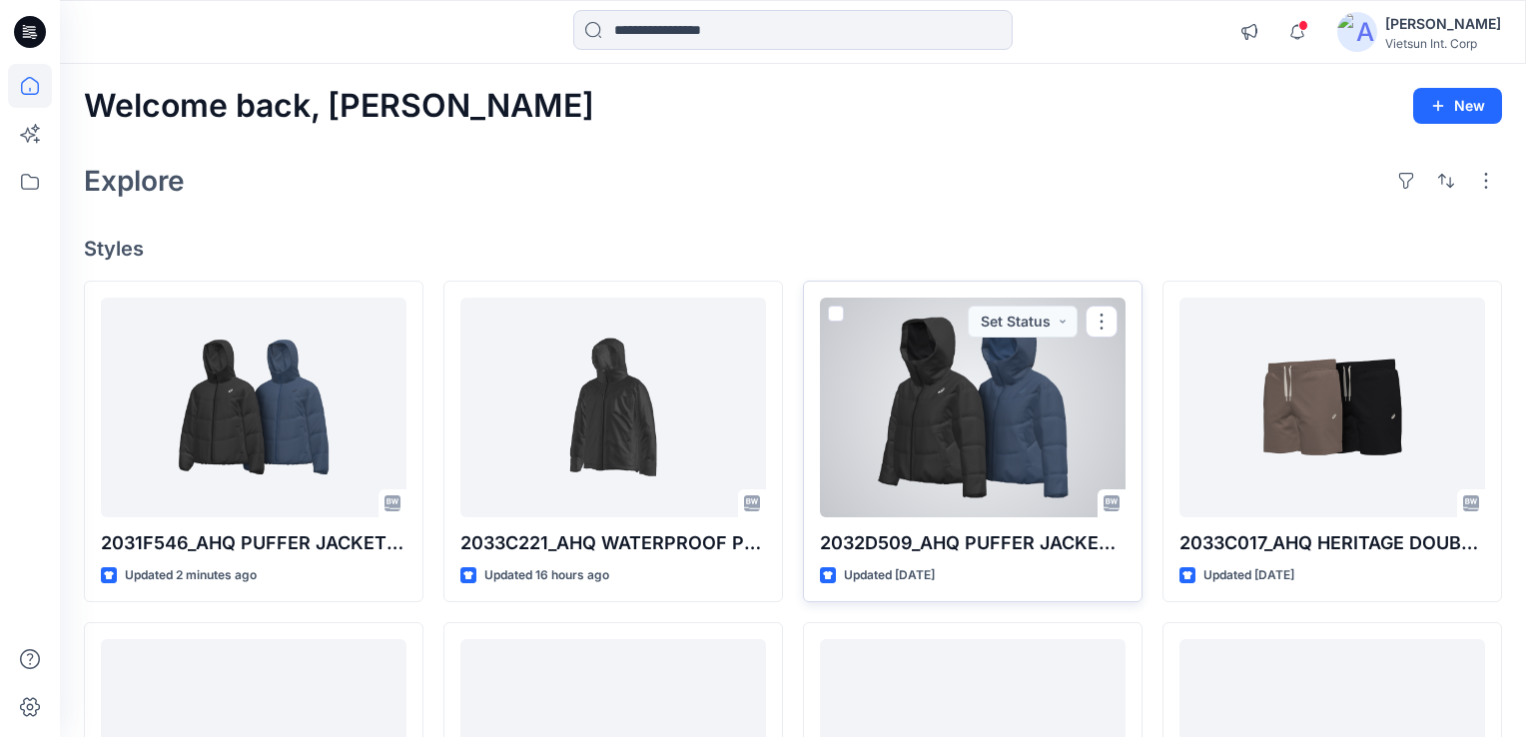
click at [994, 430] on div "Welcome back, Hieu New Explore Styles 2031F546_AHQ PUFFER JACKET MEN WESTERN _A…" at bounding box center [793, 723] width 1466 height 1318
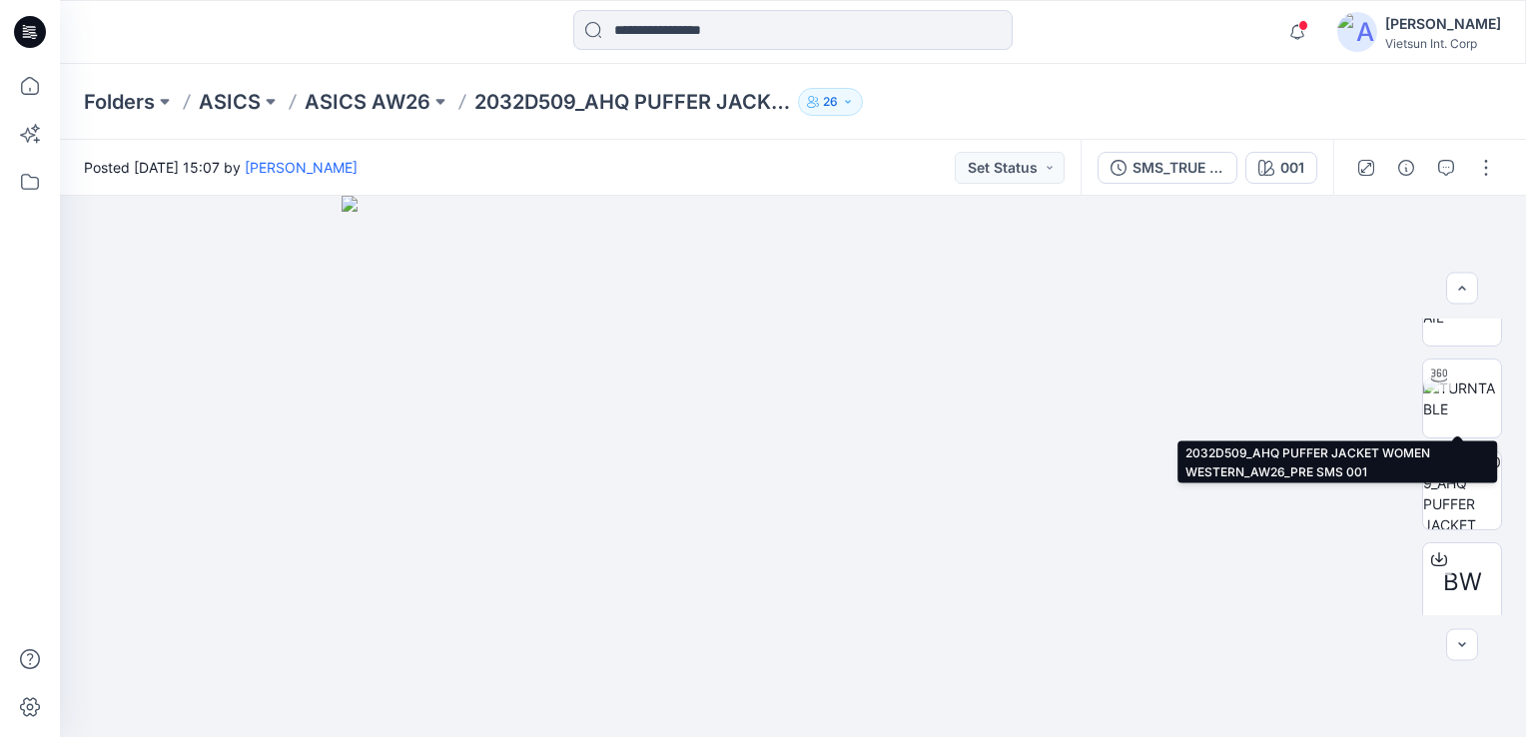
scroll to position [50, 0]
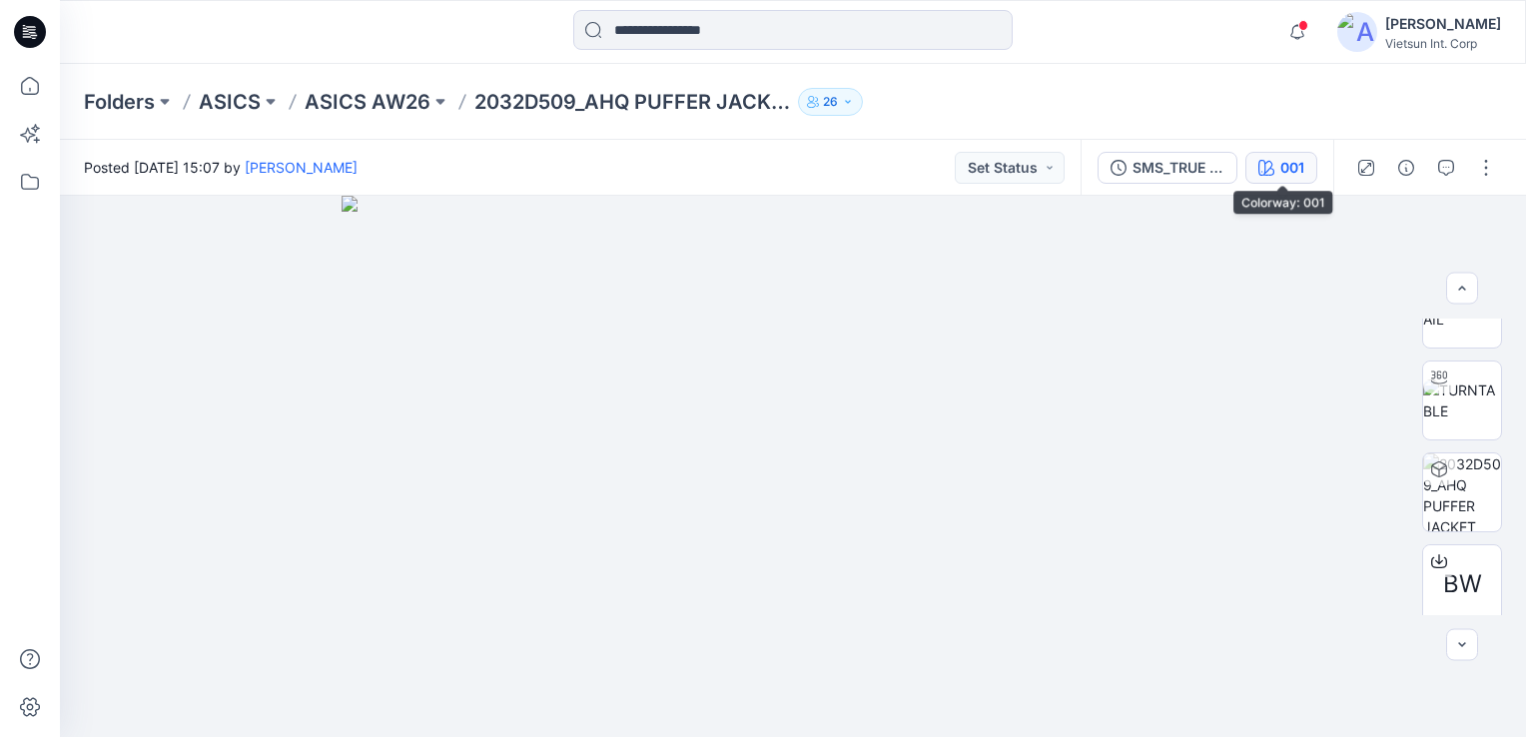
click at [1301, 166] on div "001" at bounding box center [1292, 168] width 24 height 22
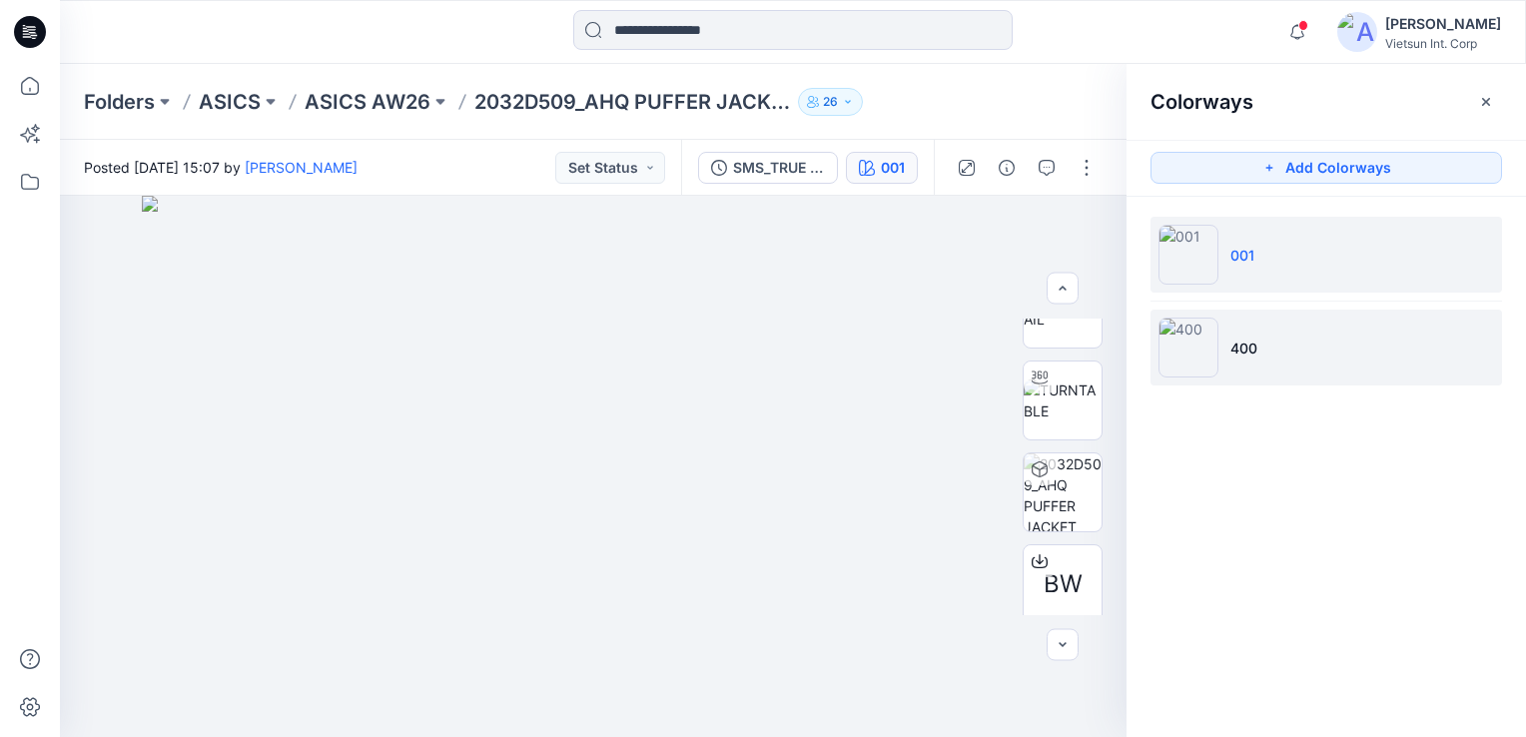
click at [1218, 329] on li "400" at bounding box center [1325, 348] width 351 height 76
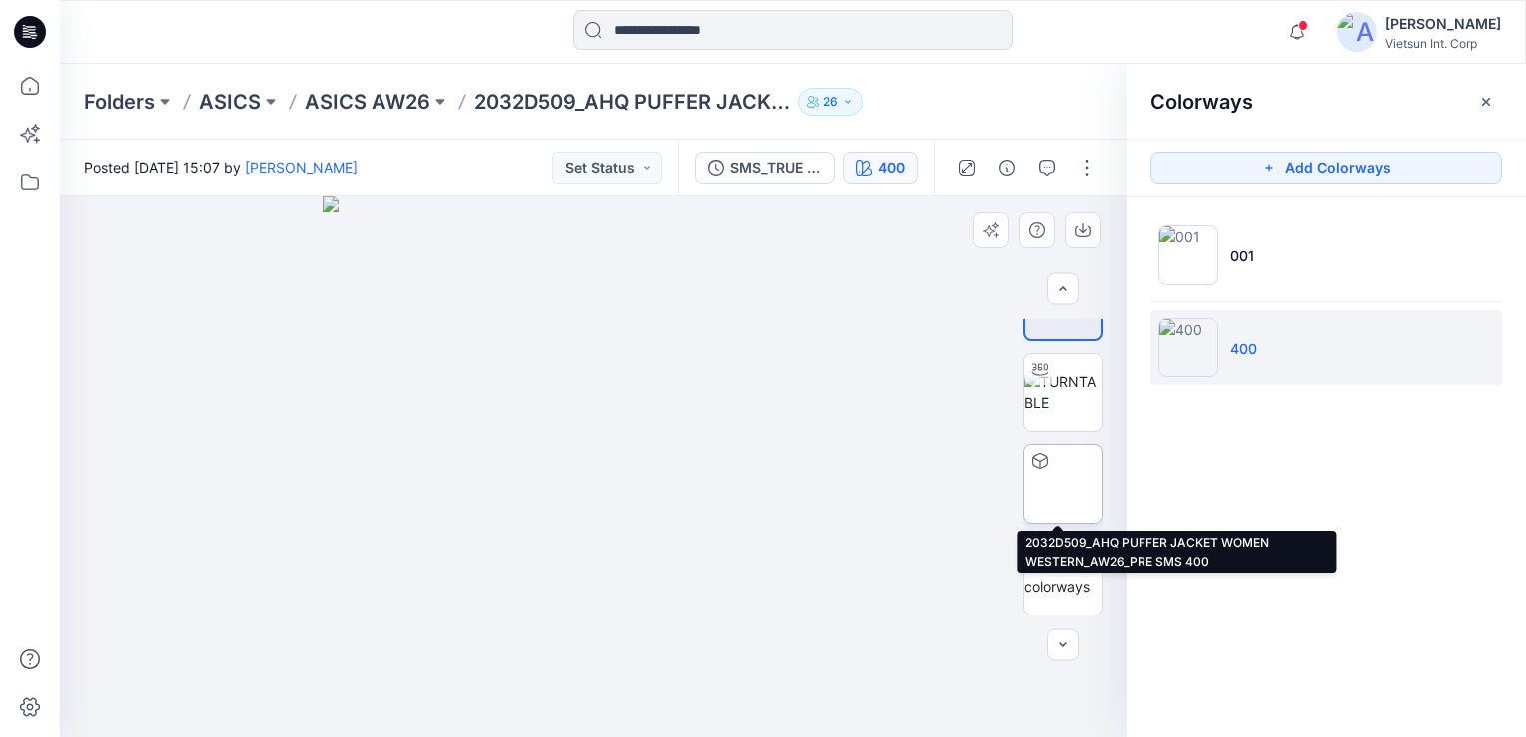
scroll to position [0, 0]
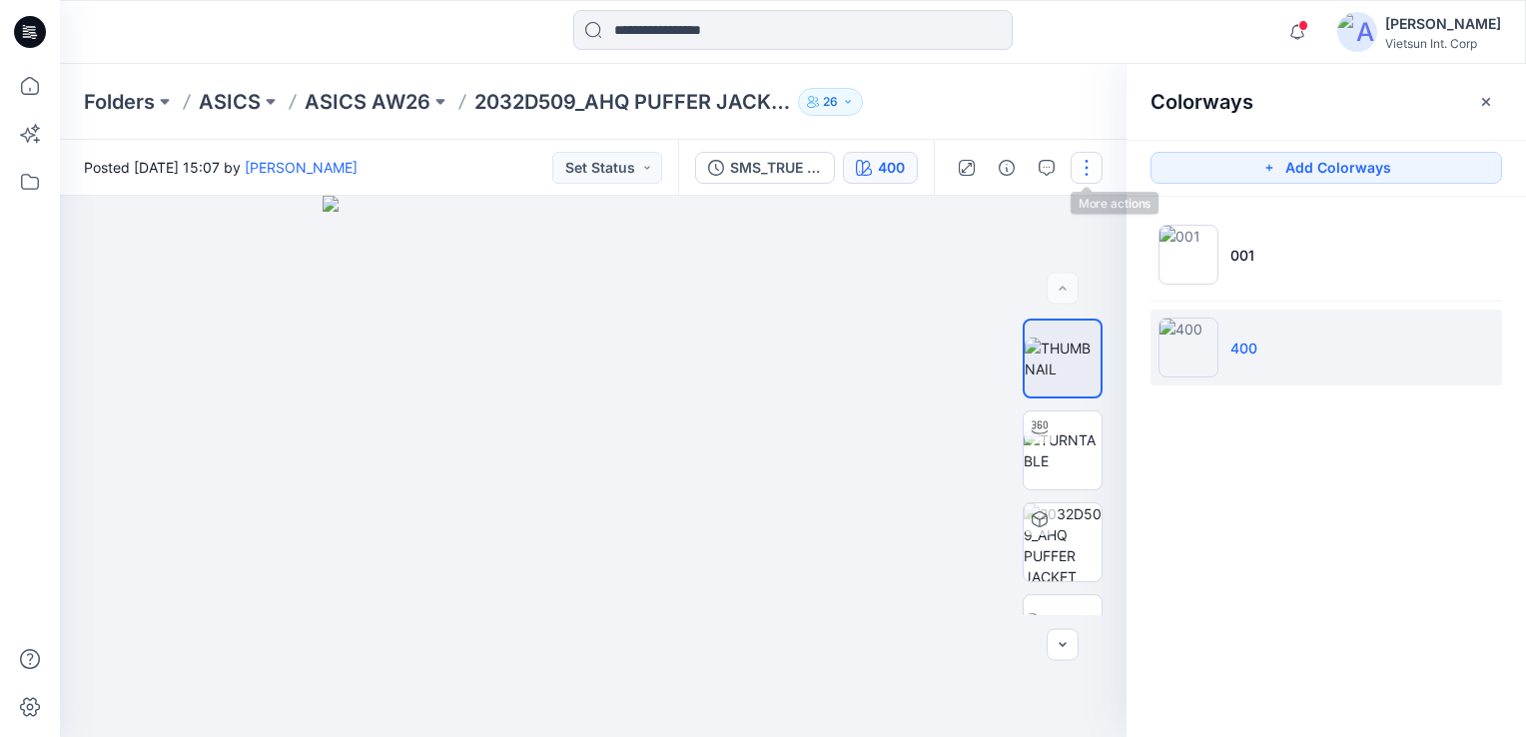
click at [1089, 172] on button "button" at bounding box center [1086, 168] width 32 height 32
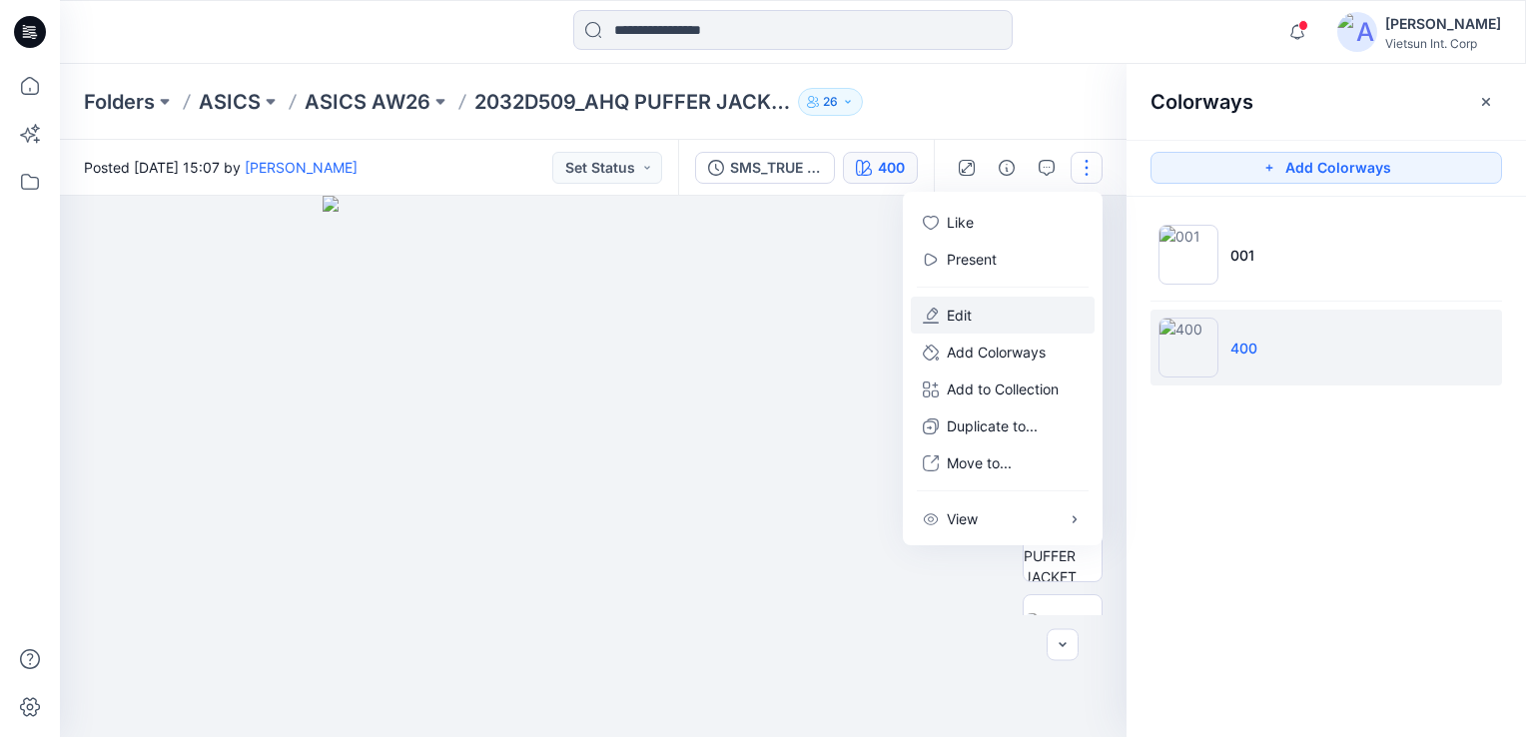
click at [979, 317] on button "Edit" at bounding box center [1003, 315] width 184 height 37
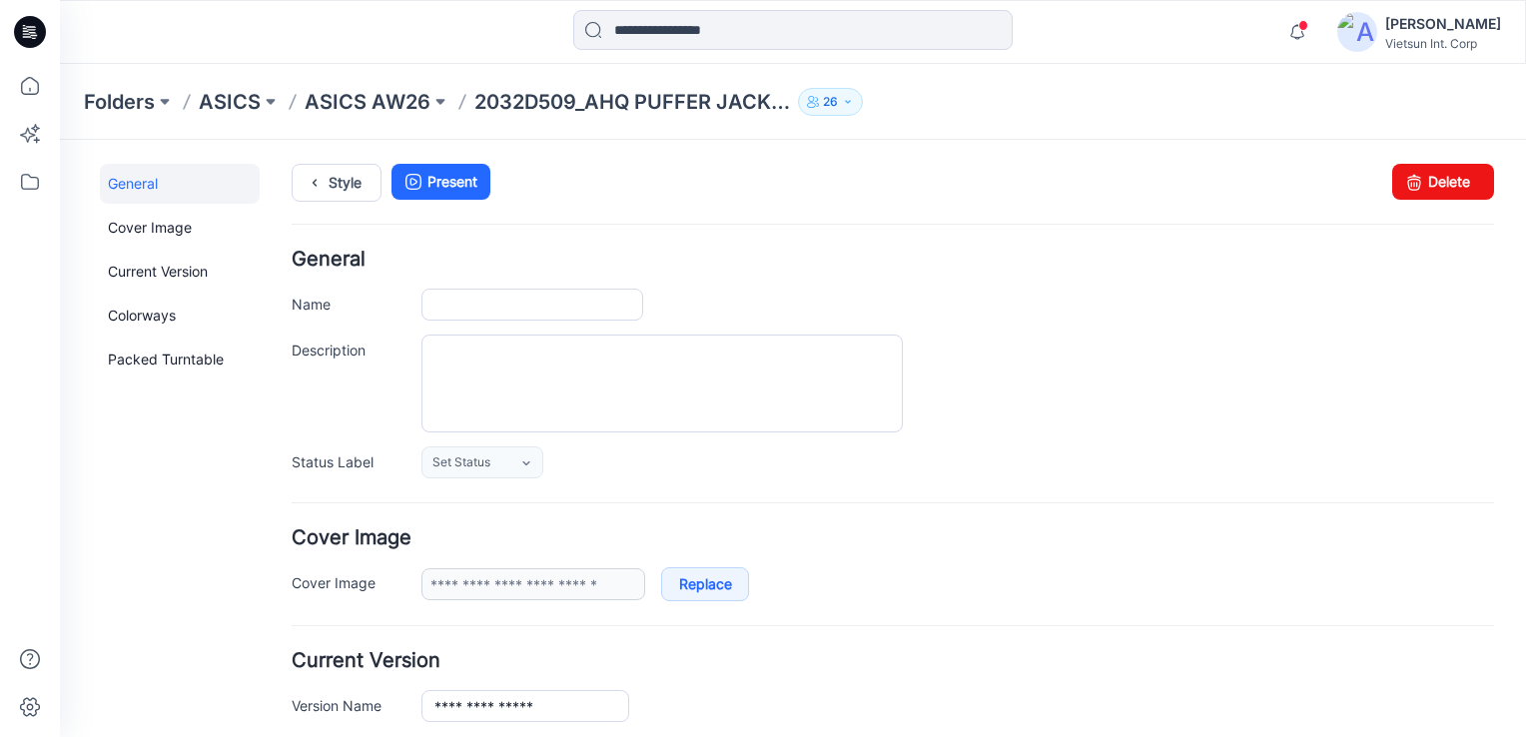
type input "**********"
type input "***"
type input "**********"
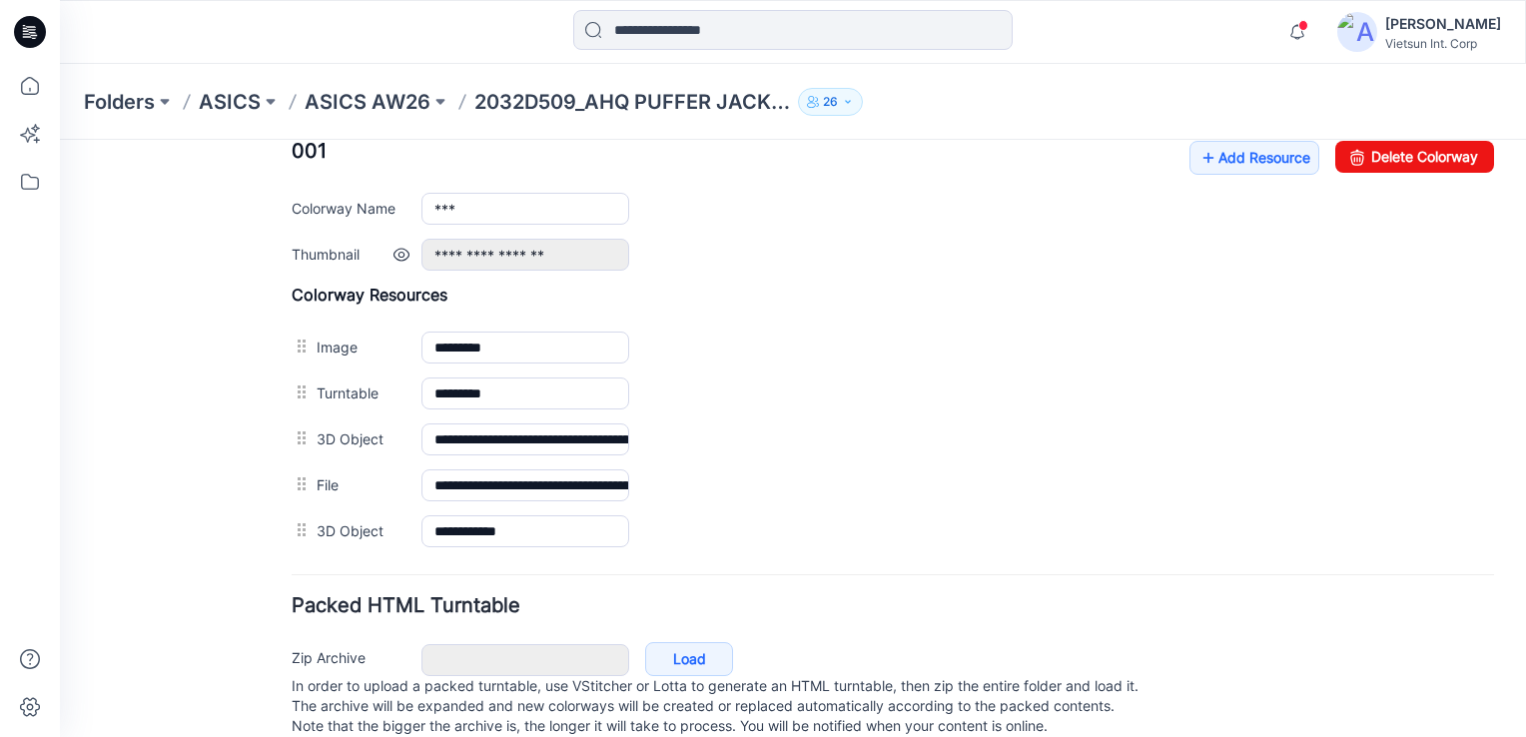
scroll to position [699, 0]
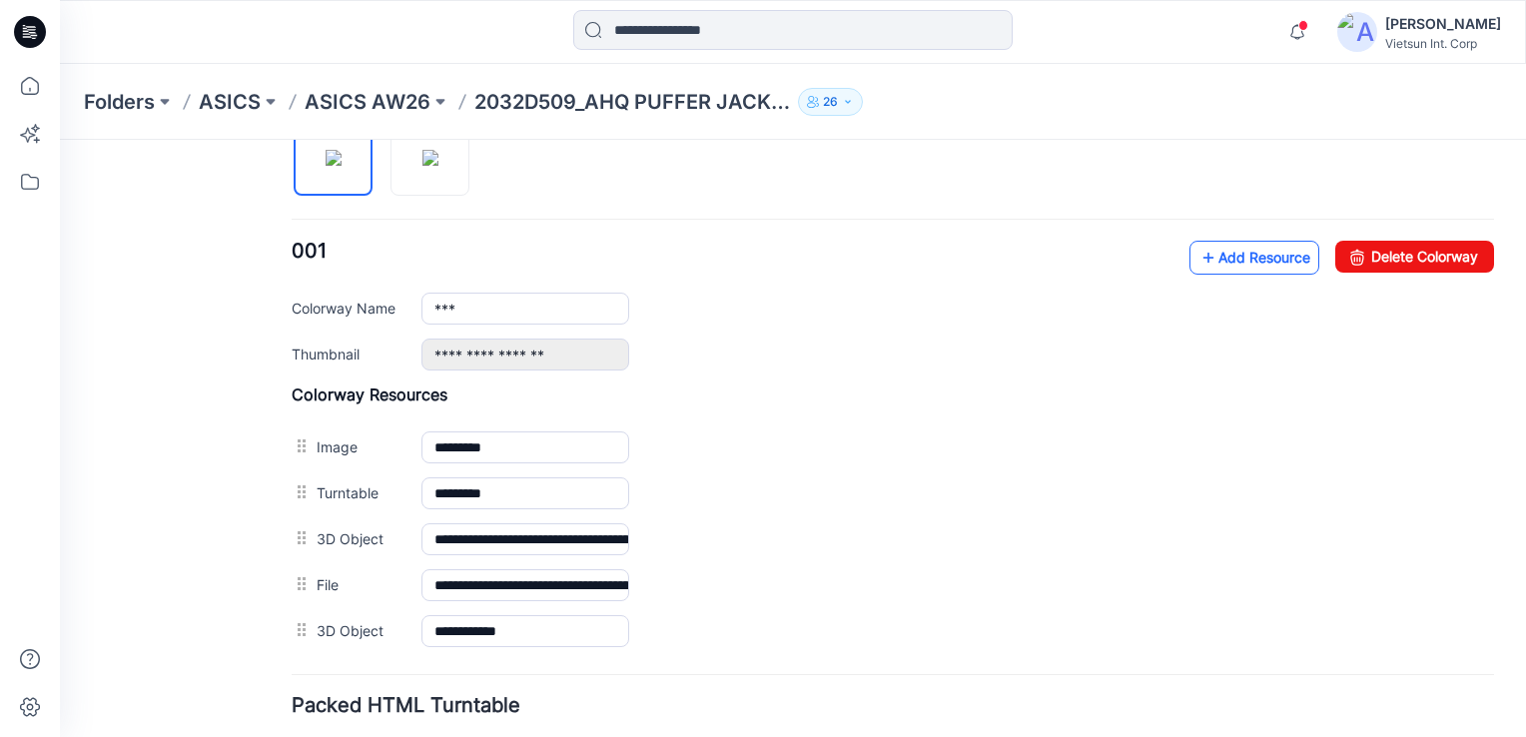
click at [1232, 243] on link "Add Resource" at bounding box center [1254, 258] width 130 height 34
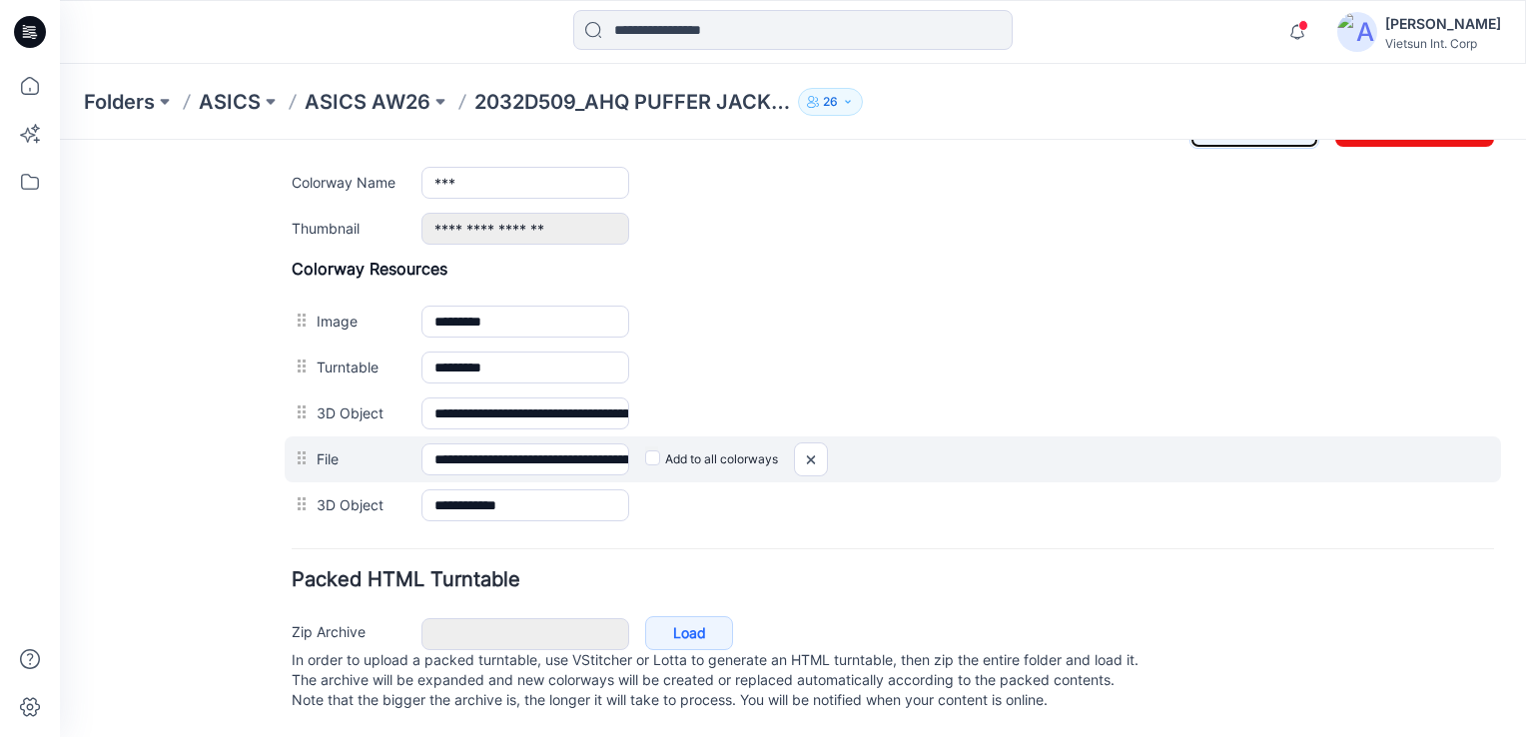
scroll to position [839, 0]
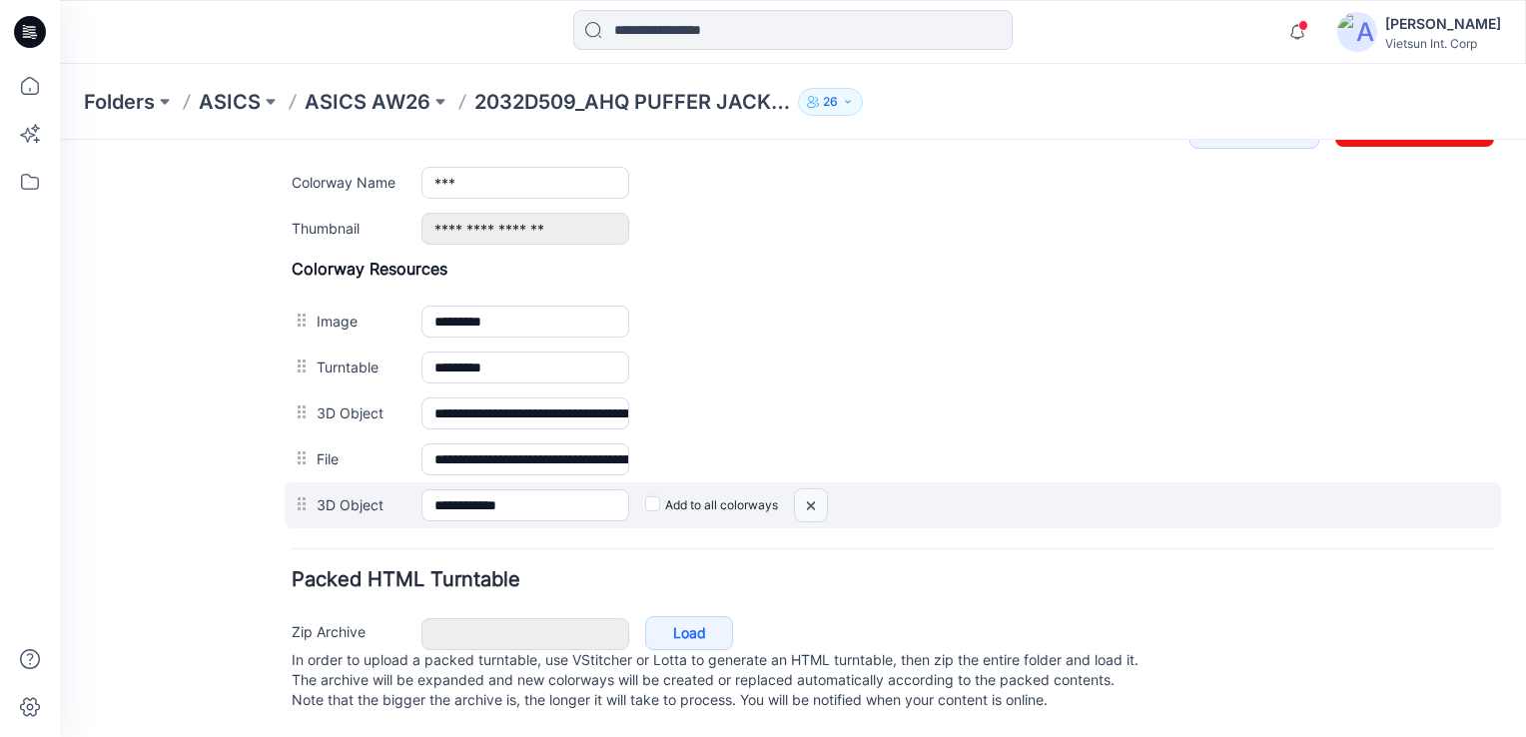
drag, startPoint x: 807, startPoint y: 473, endPoint x: 921, endPoint y: 235, distance: 264.4
click at [807, 489] on img at bounding box center [811, 505] width 32 height 33
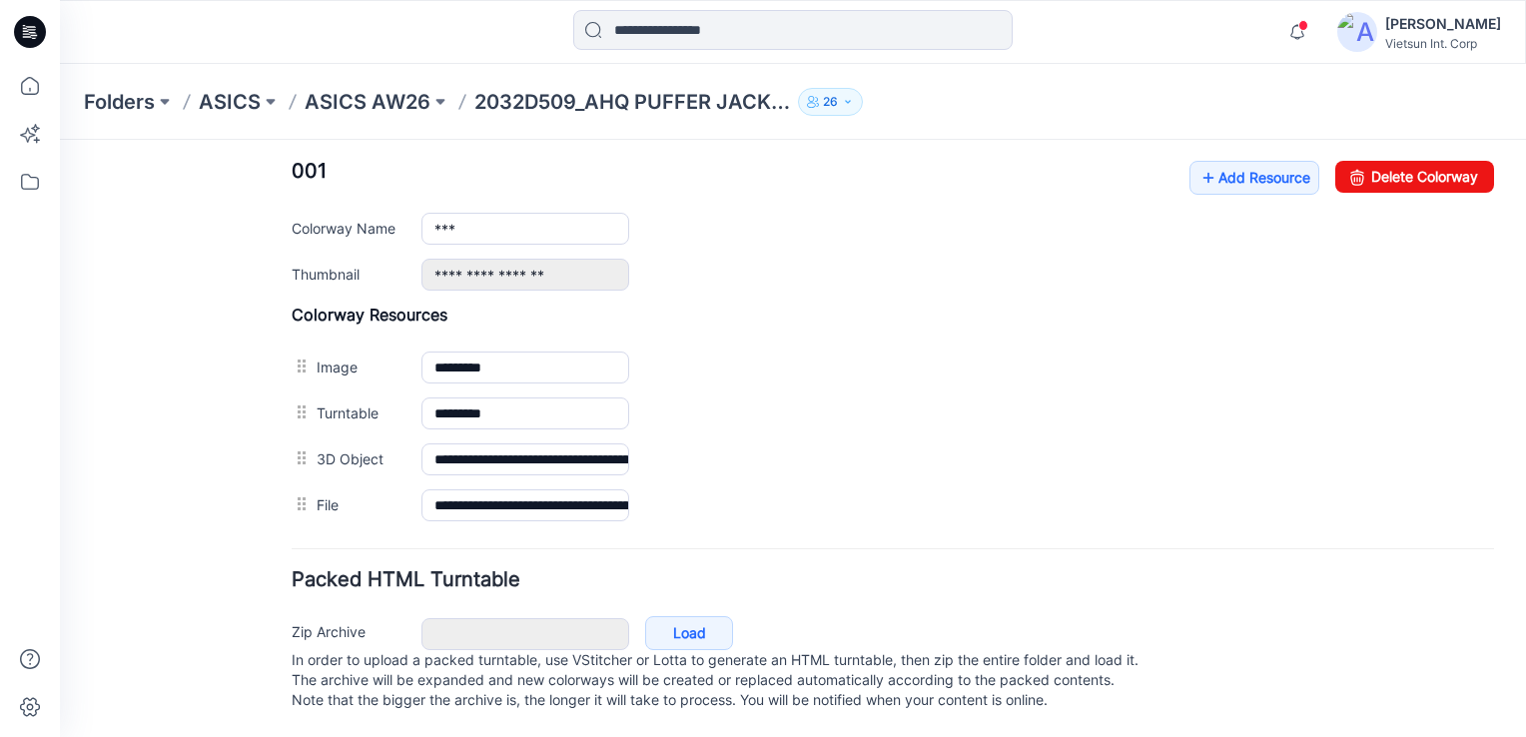
scroll to position [793, 0]
click at [1198, 162] on icon at bounding box center [1208, 178] width 20 height 32
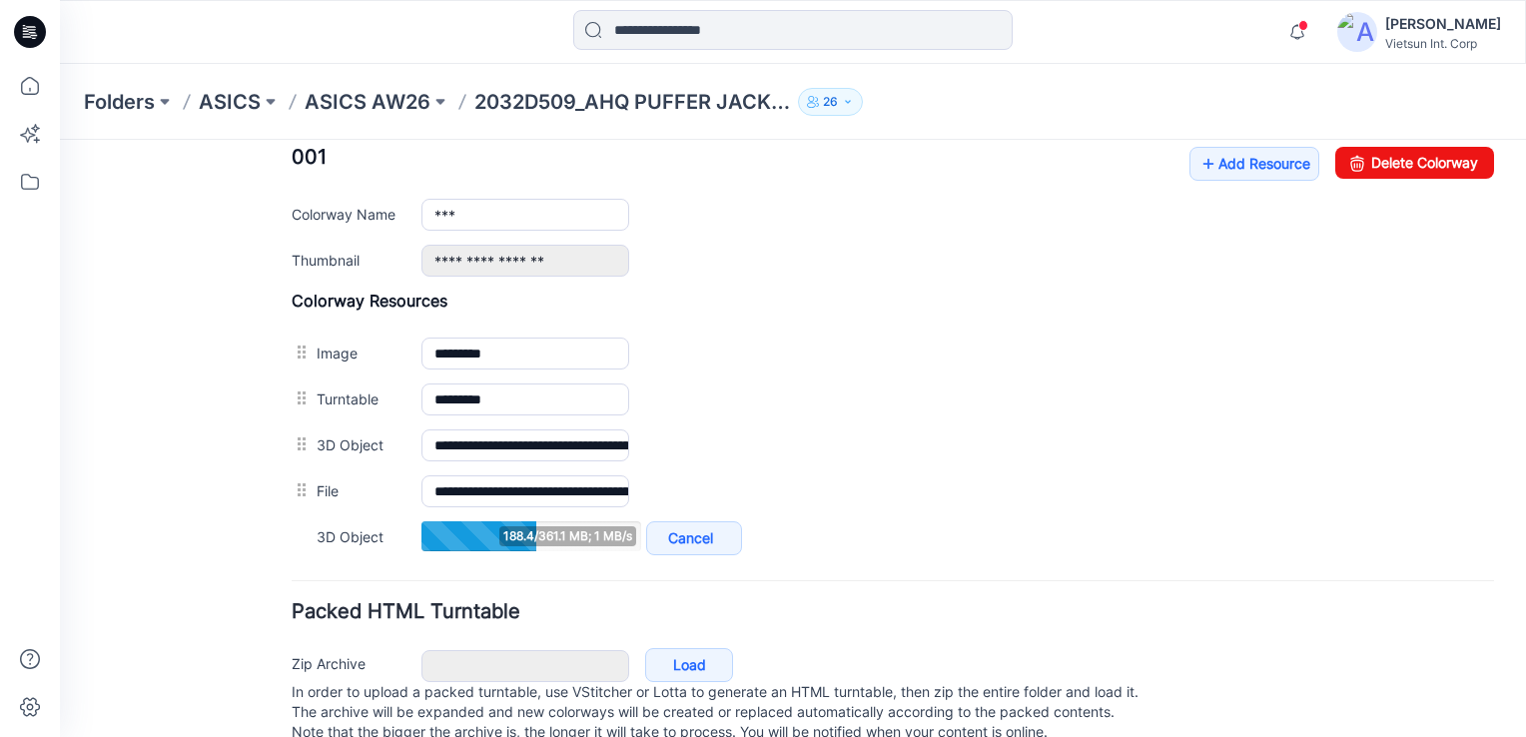
click at [1215, 569] on form "**********" at bounding box center [893, 103] width 1202 height 1292
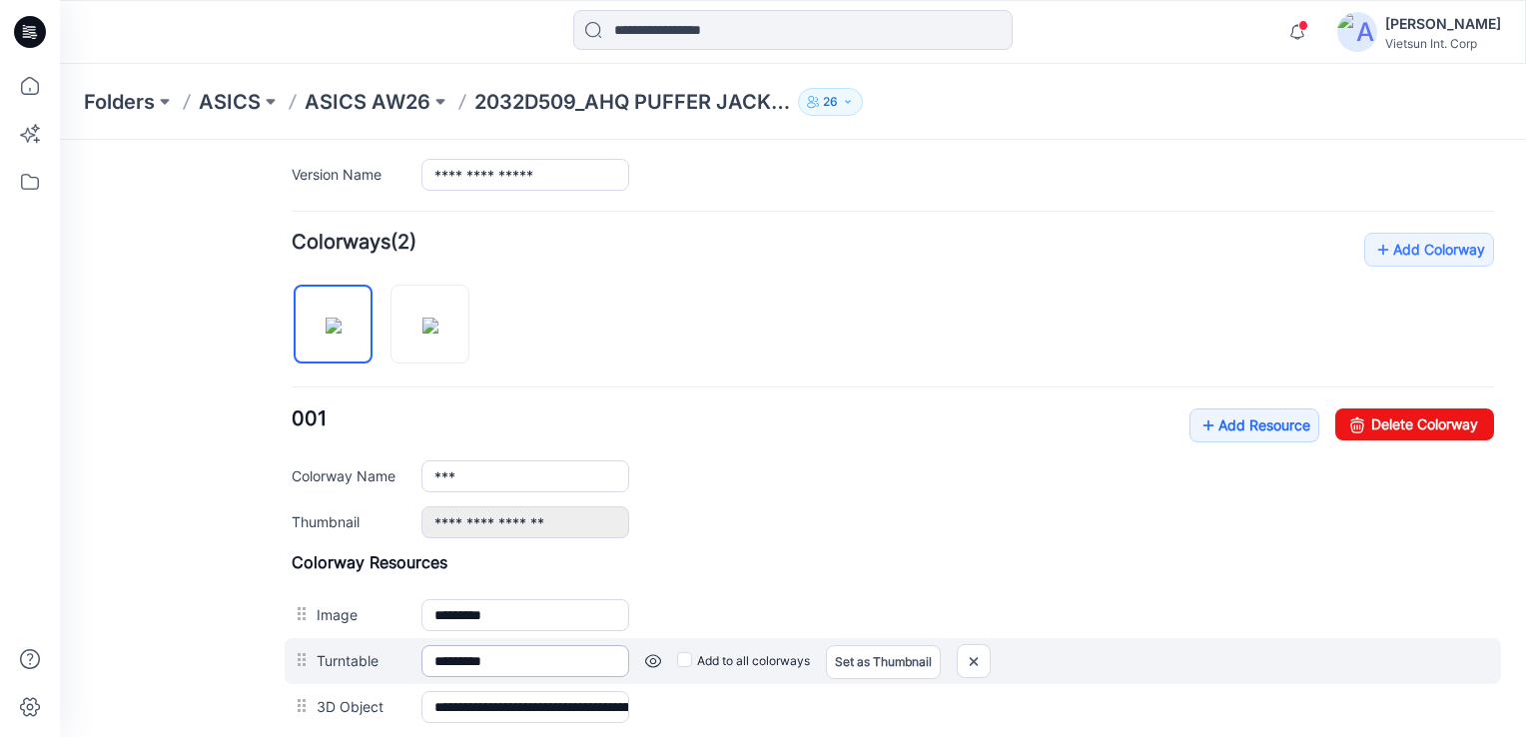
scroll to position [493, 0]
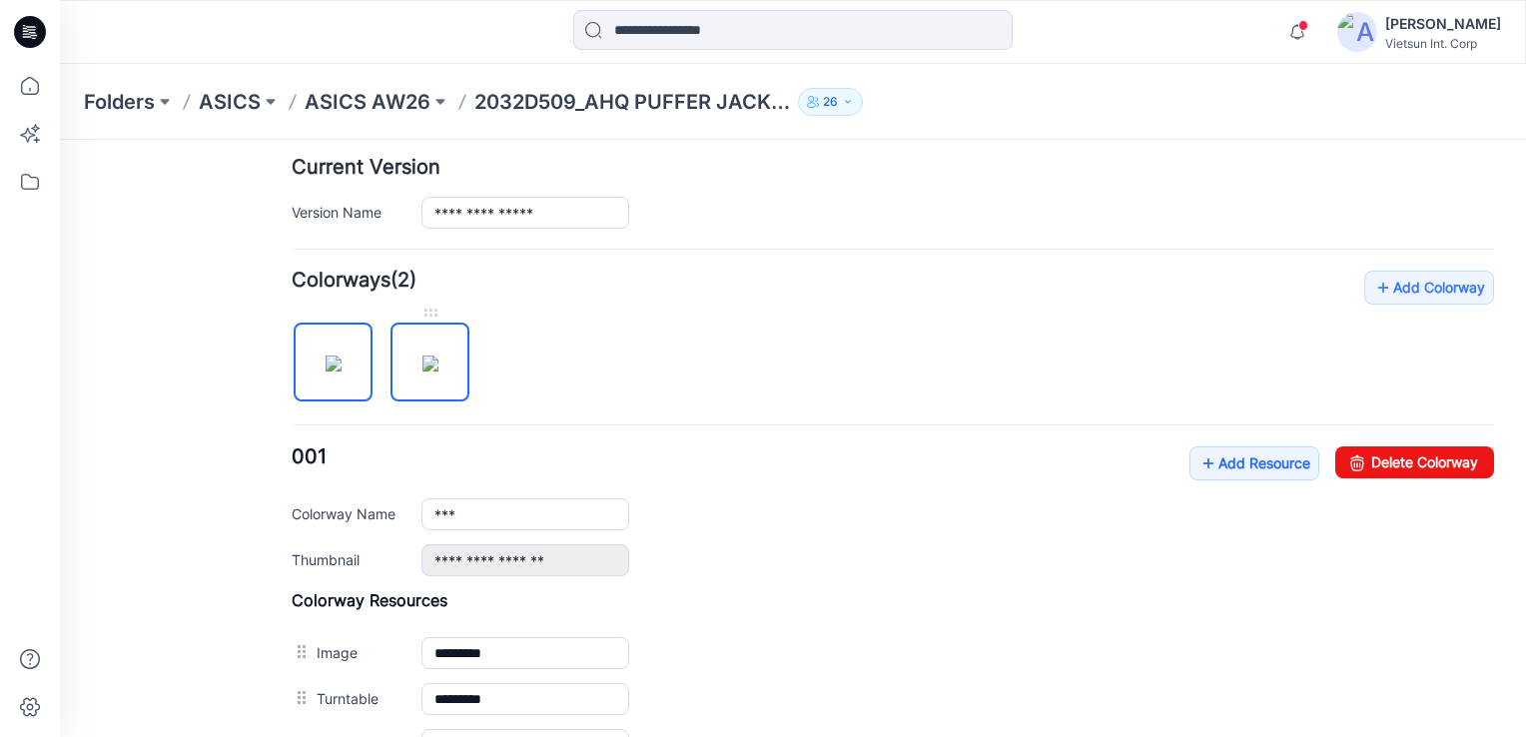
click at [427, 355] on img at bounding box center [430, 363] width 16 height 16
type input "***"
click at [1205, 457] on link "Add Resource" at bounding box center [1254, 463] width 130 height 34
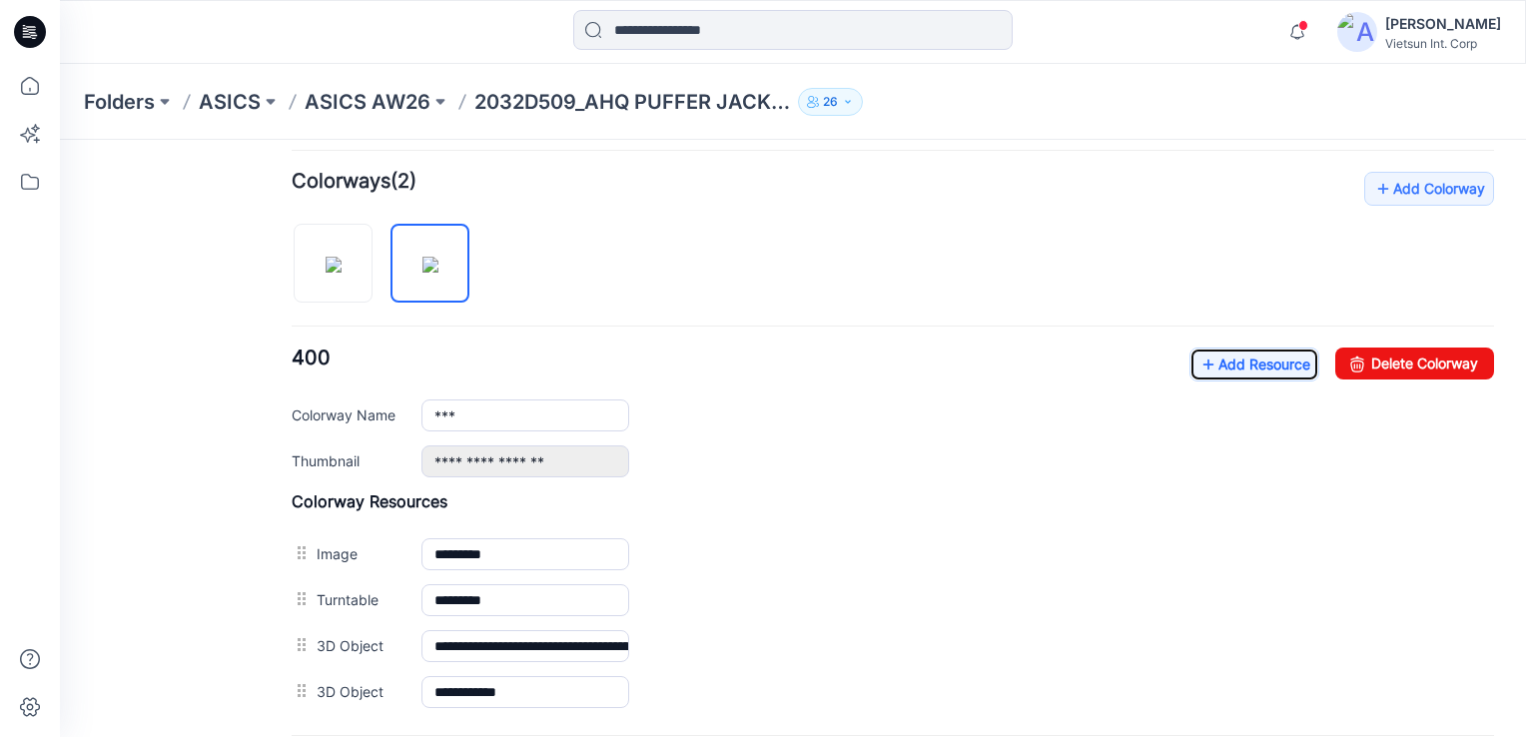
scroll to position [0, 0]
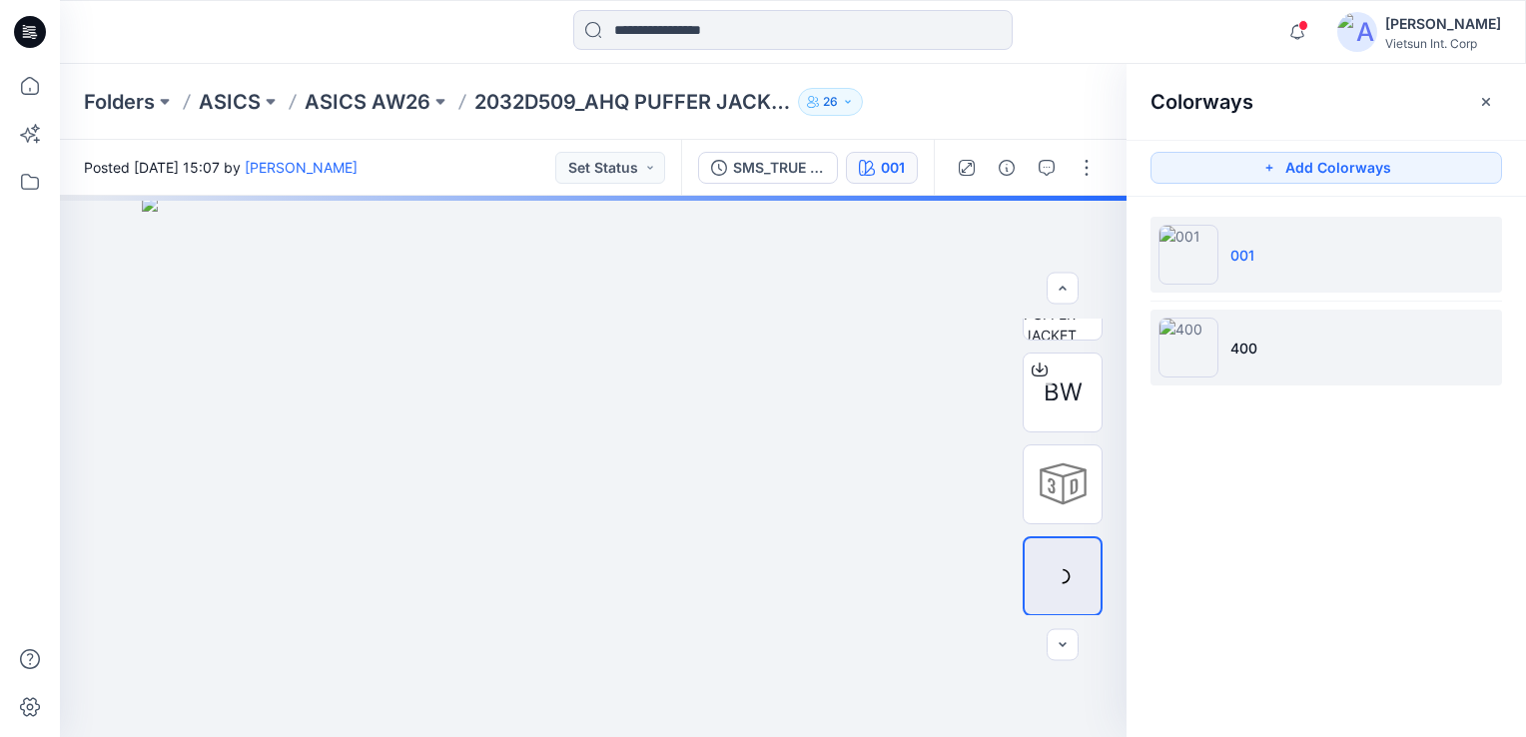
click at [1181, 346] on img at bounding box center [1188, 347] width 60 height 60
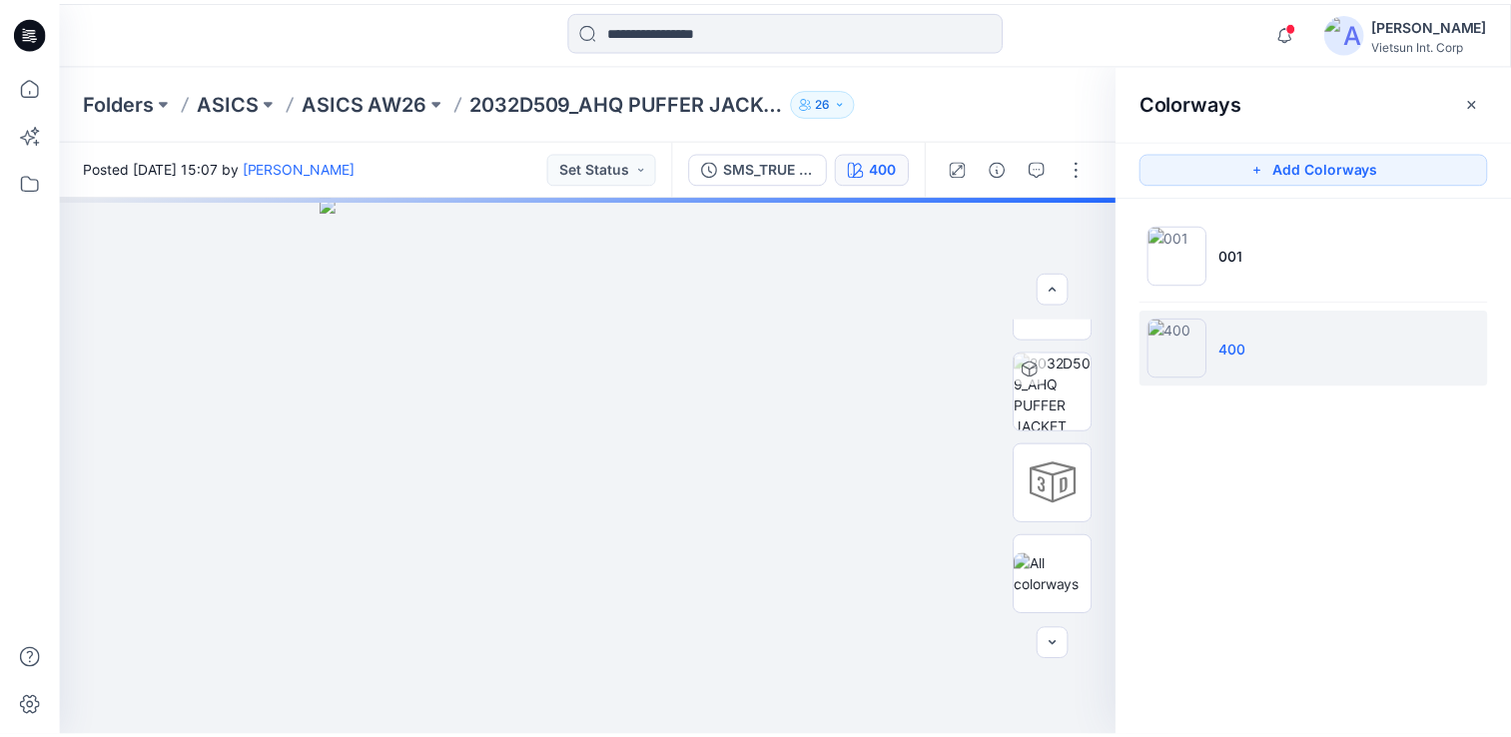
scroll to position [150, 0]
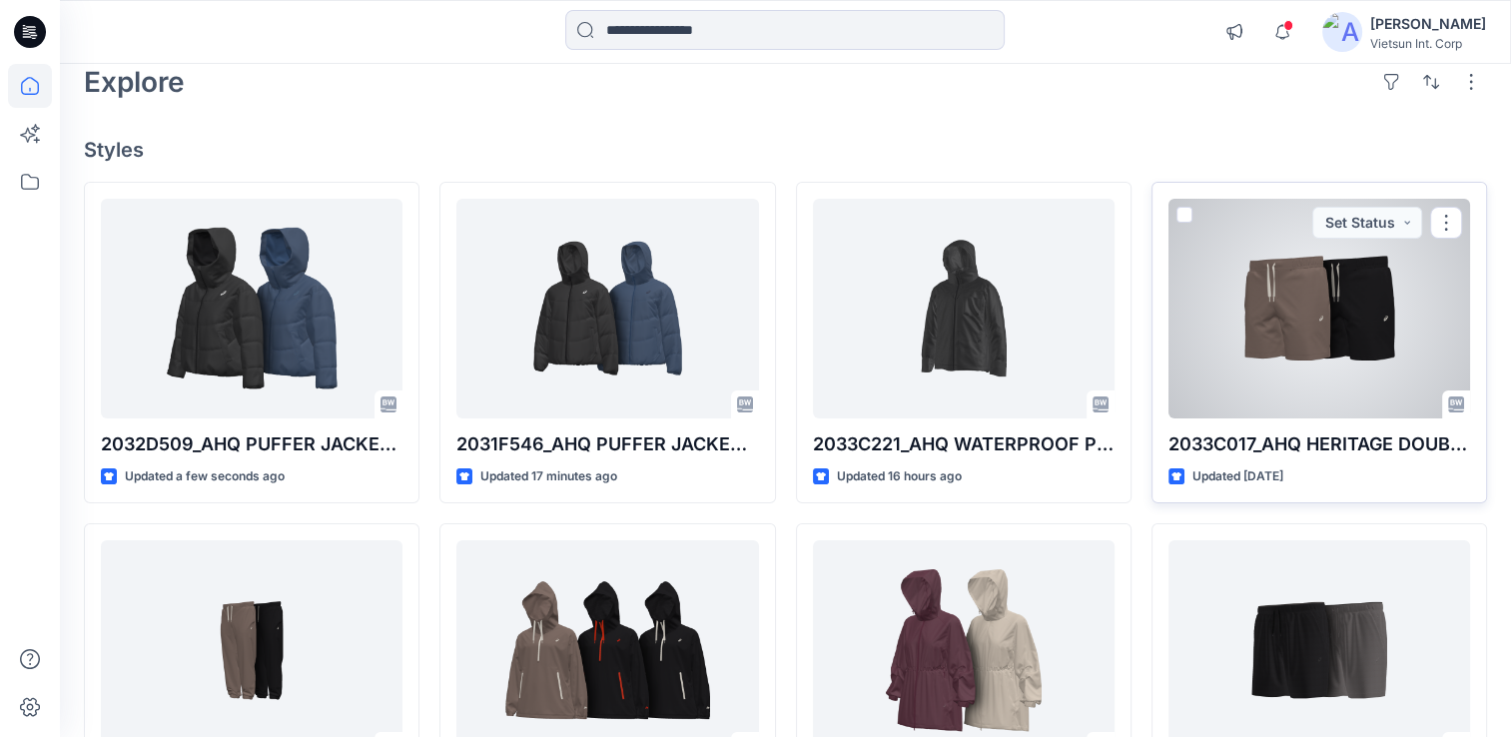
scroll to position [100, 0]
click at [1300, 353] on div at bounding box center [1319, 308] width 302 height 220
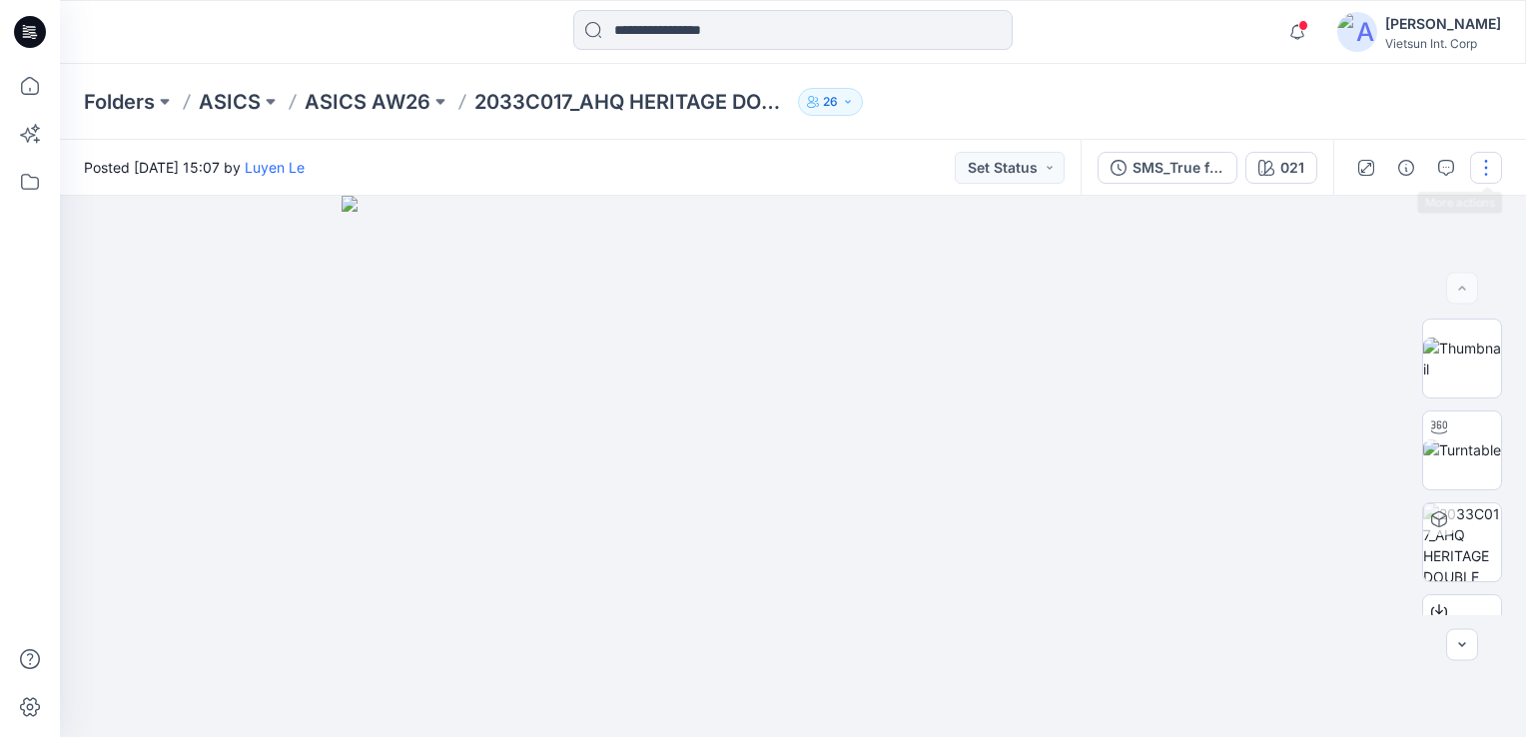
click at [1494, 175] on button "button" at bounding box center [1486, 168] width 32 height 32
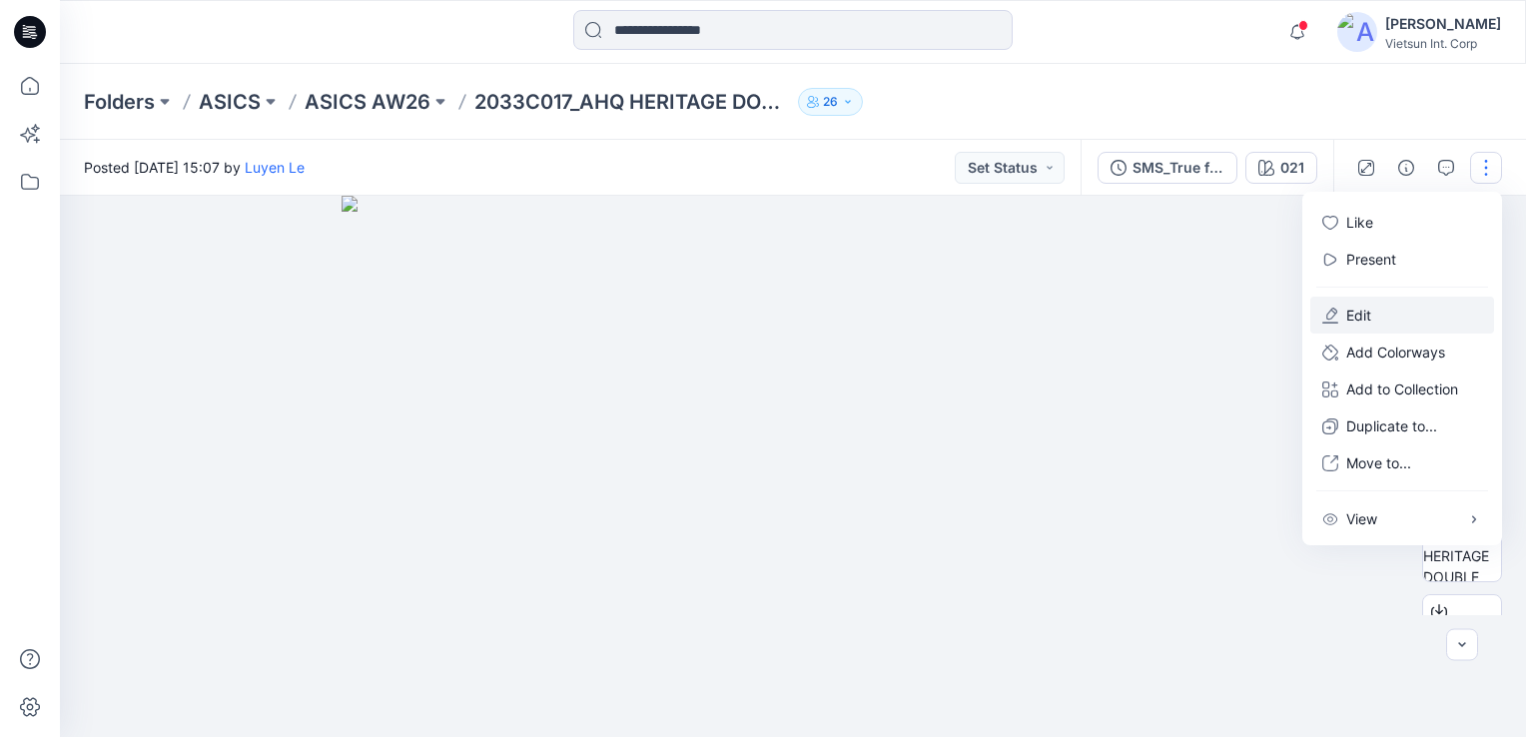
click at [1358, 311] on p "Edit" at bounding box center [1358, 315] width 25 height 21
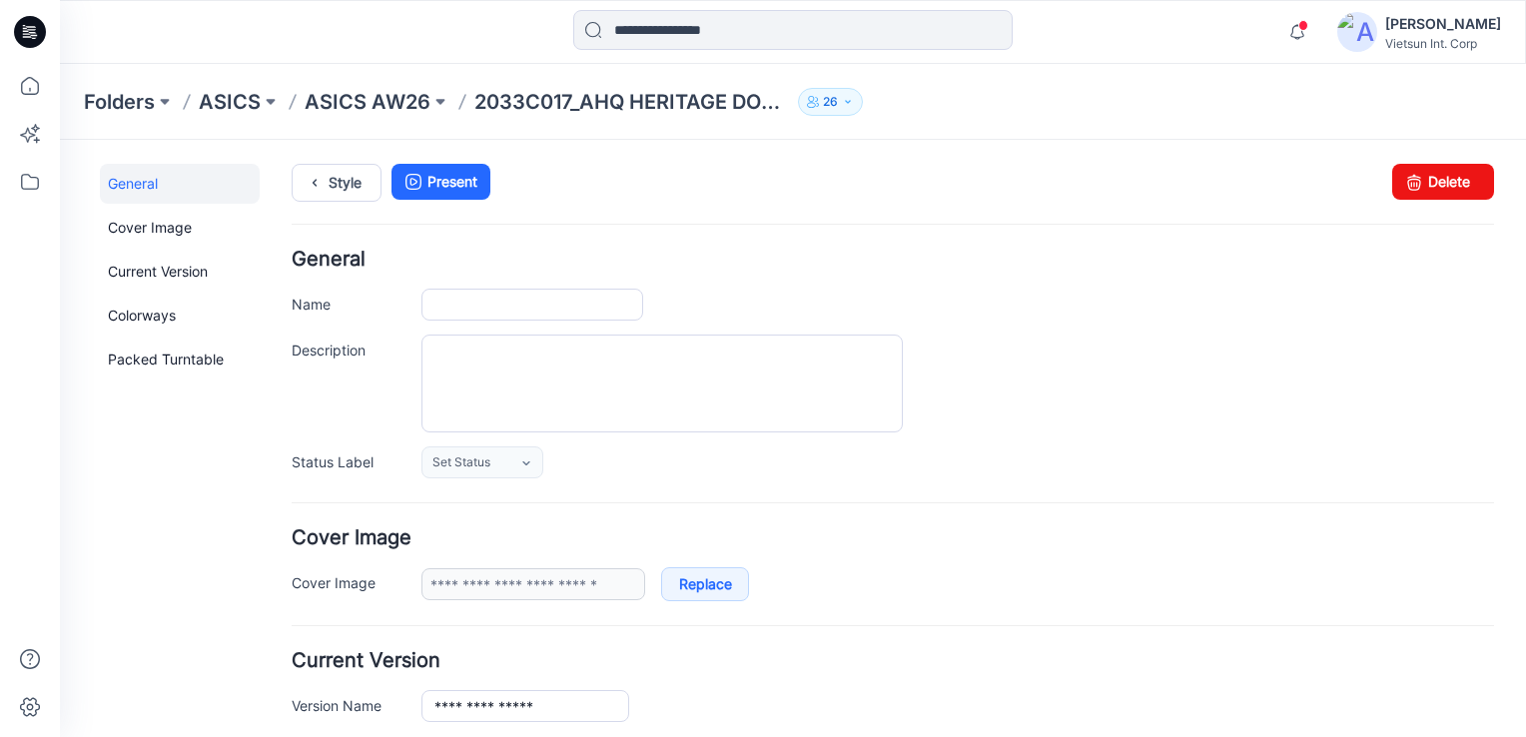
type input "**********"
type input "***"
type input "**********"
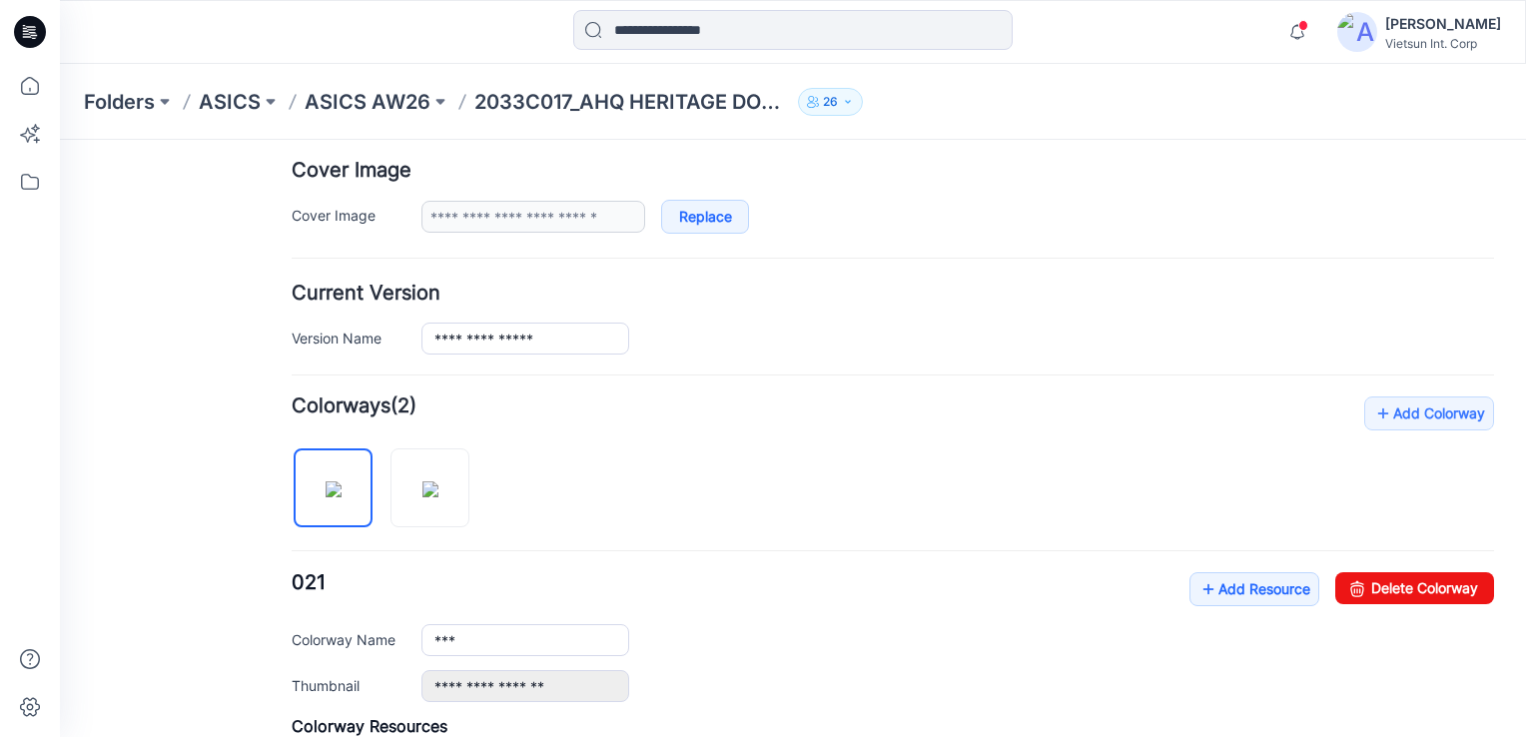
scroll to position [399, 0]
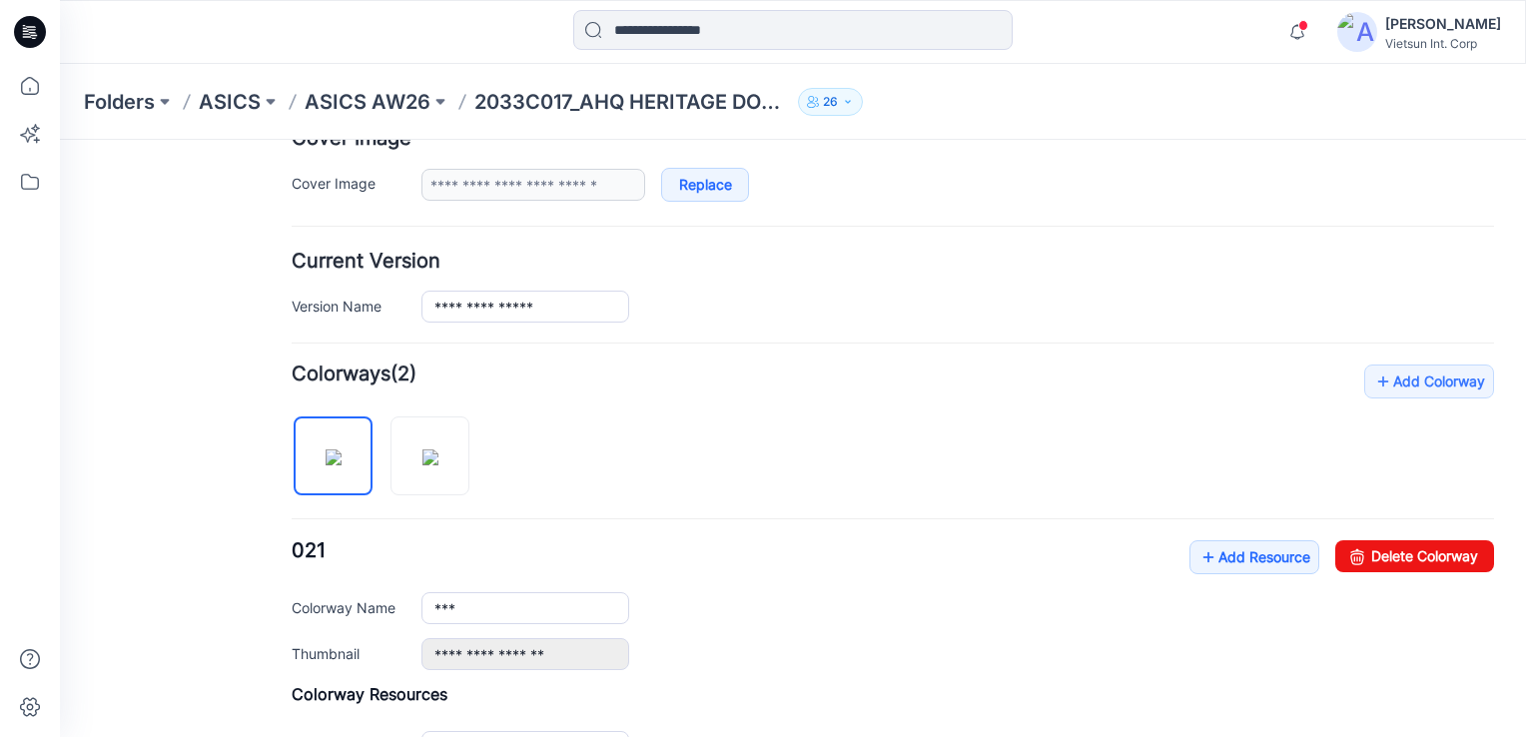
click at [1213, 532] on div "Add Colorway Colorways (2) 021 Add Resource Delete Colorway Colorway Name *** […" at bounding box center [893, 635] width 1202 height 543
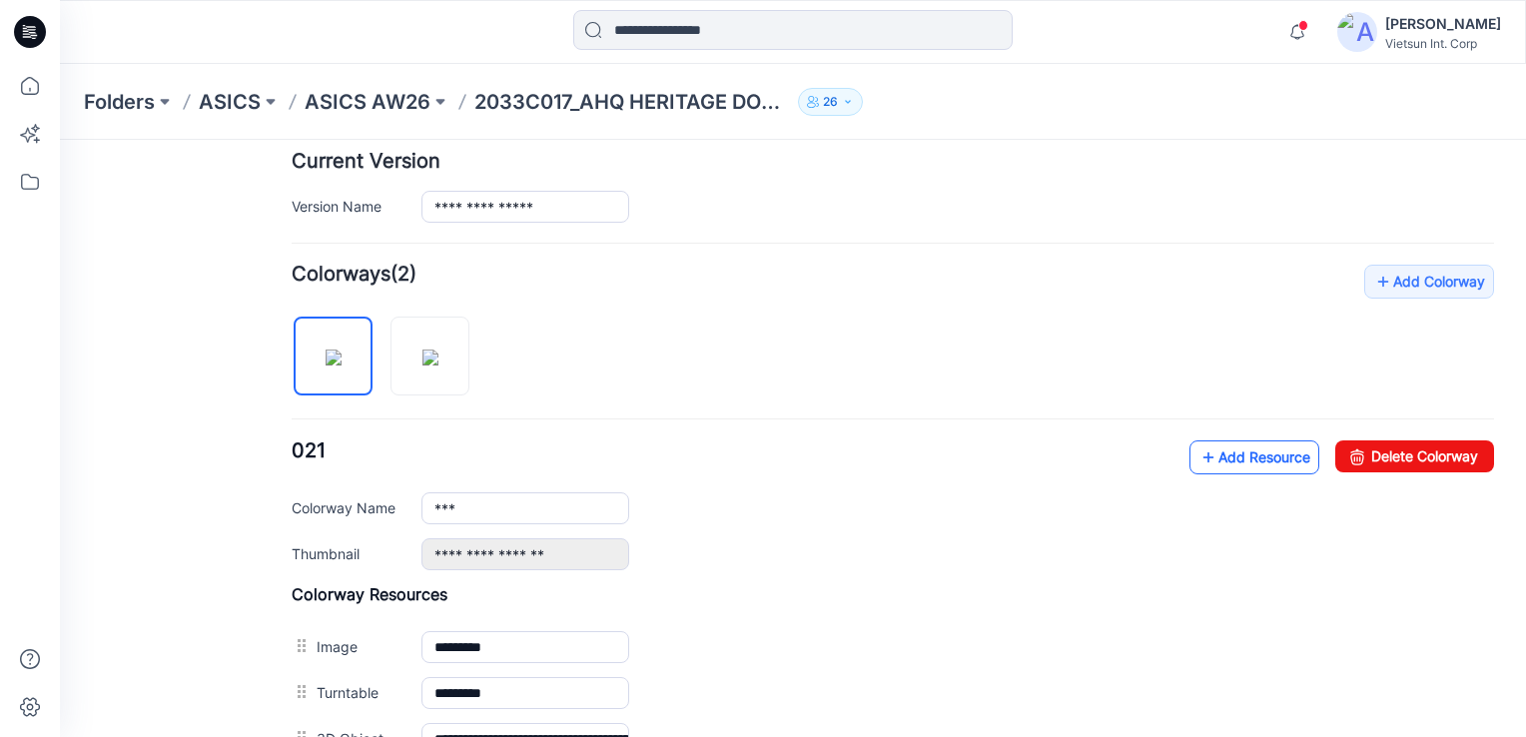
click at [1239, 448] on link "Add Resource" at bounding box center [1254, 457] width 130 height 34
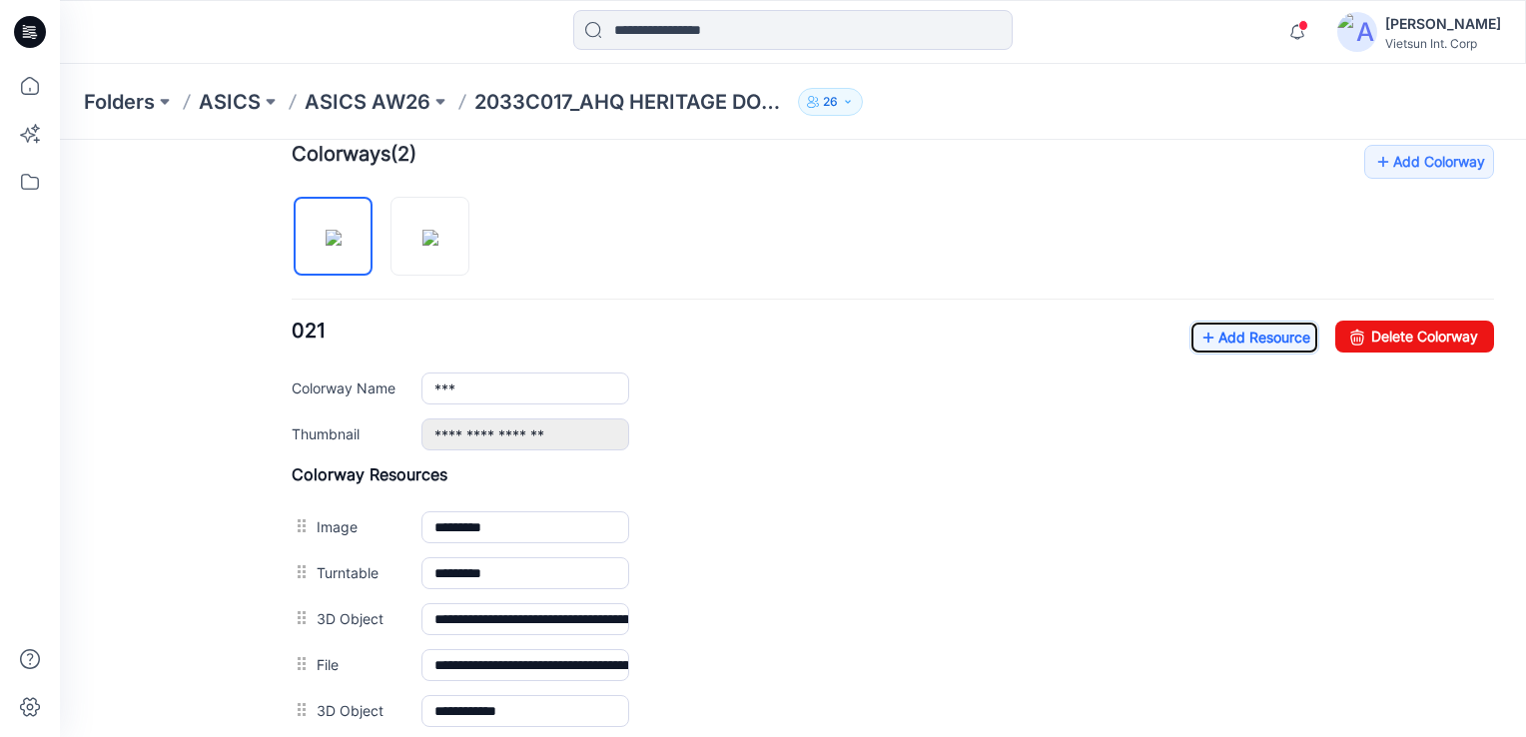
scroll to position [599, 0]
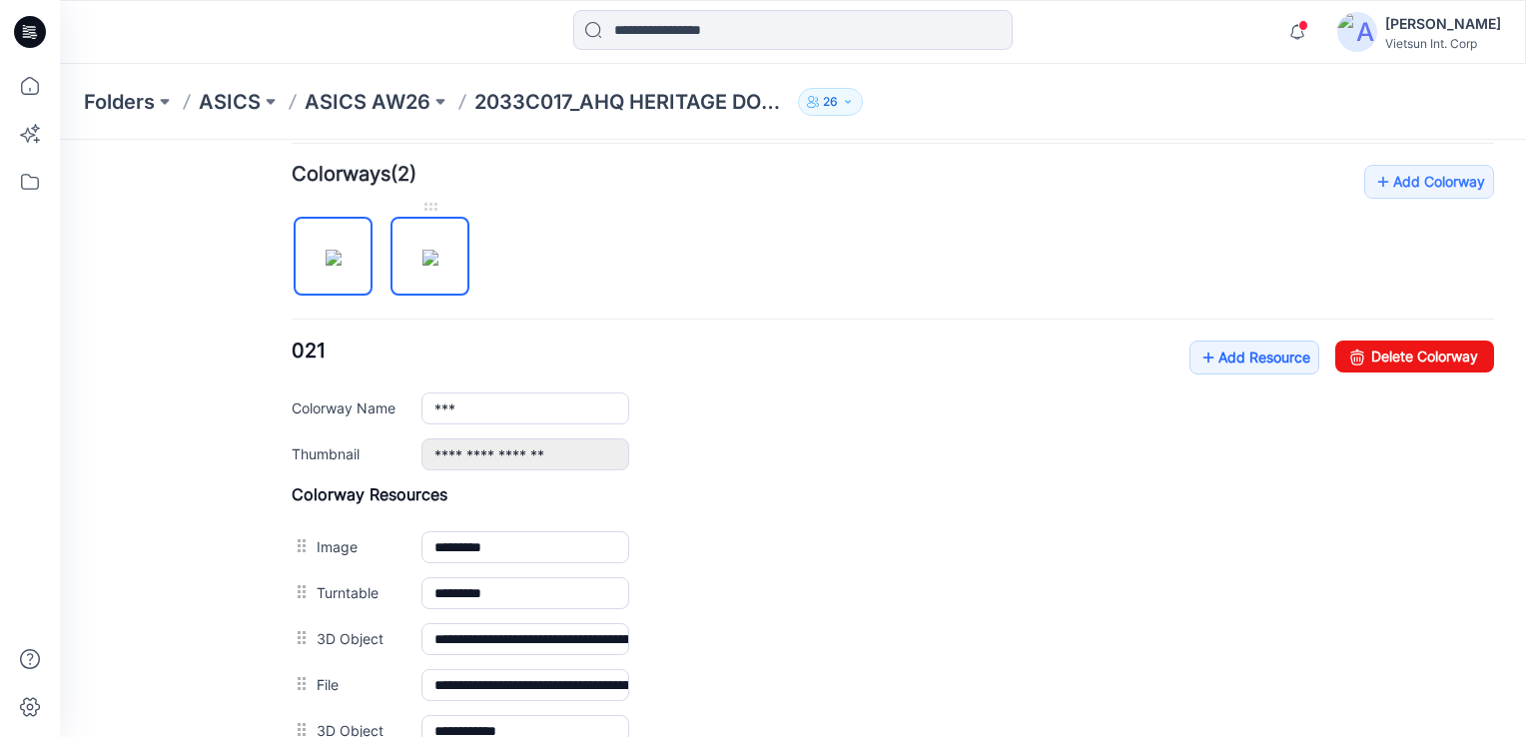
click at [435, 257] on img at bounding box center [430, 258] width 16 height 16
type input "***"
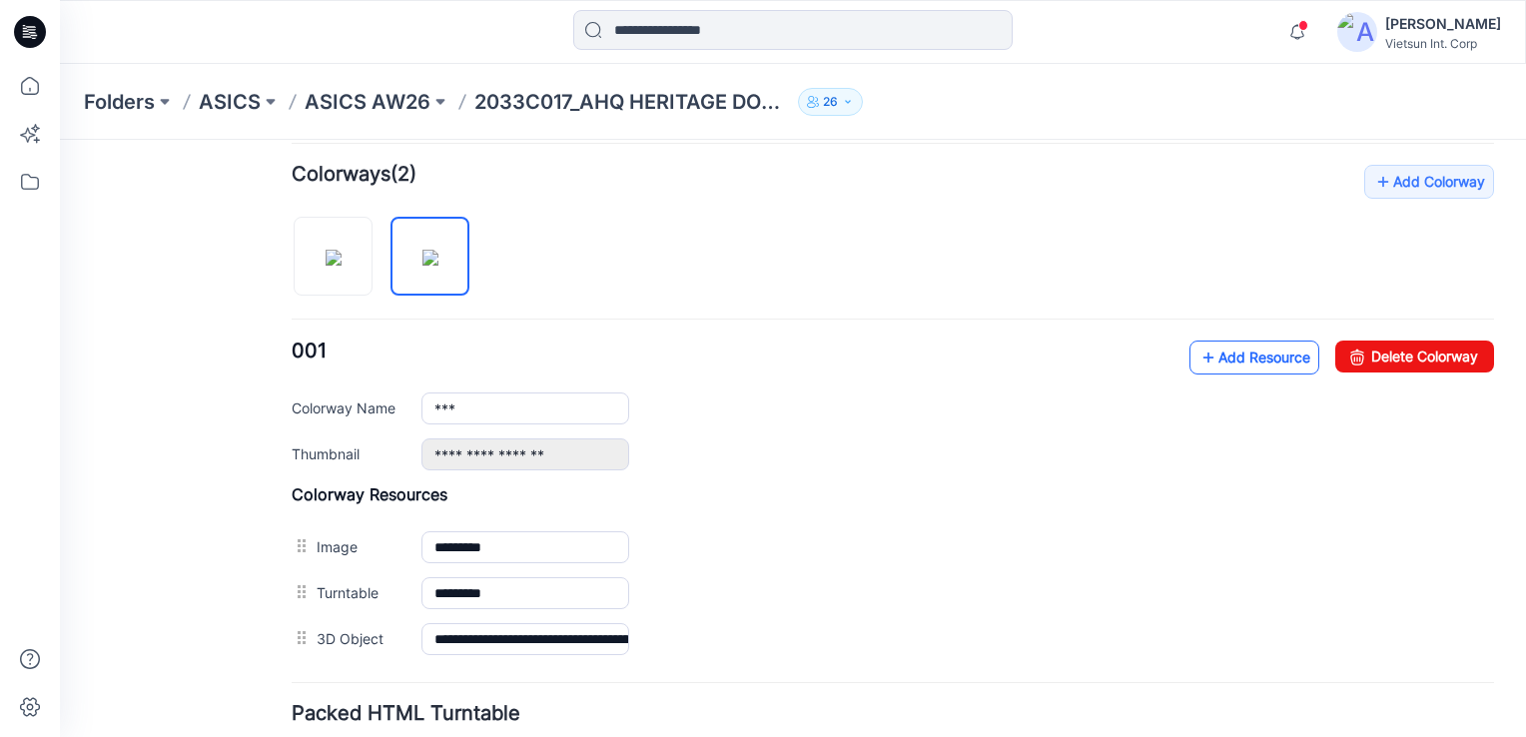
click at [1240, 345] on link "Add Resource" at bounding box center [1254, 357] width 130 height 34
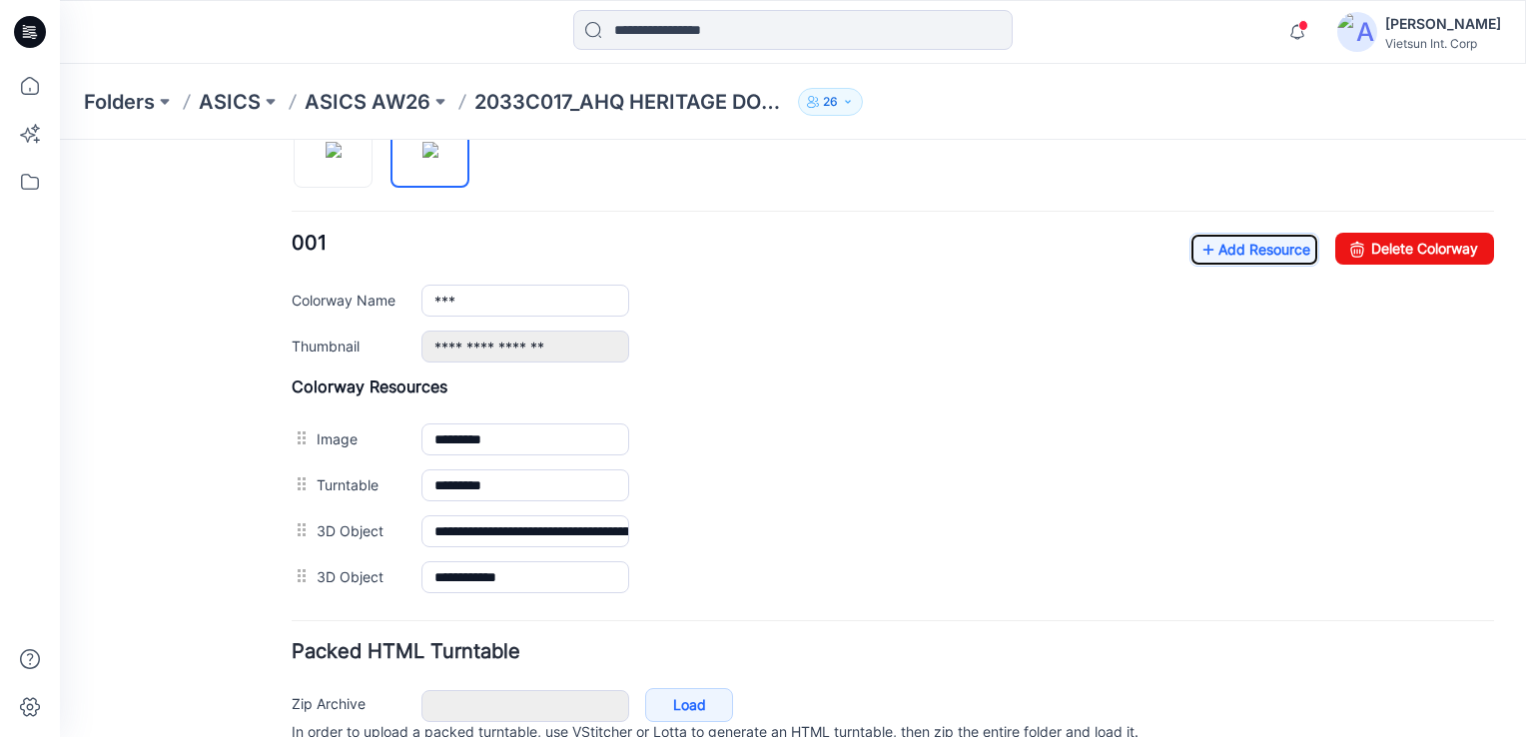
scroll to position [493, 0]
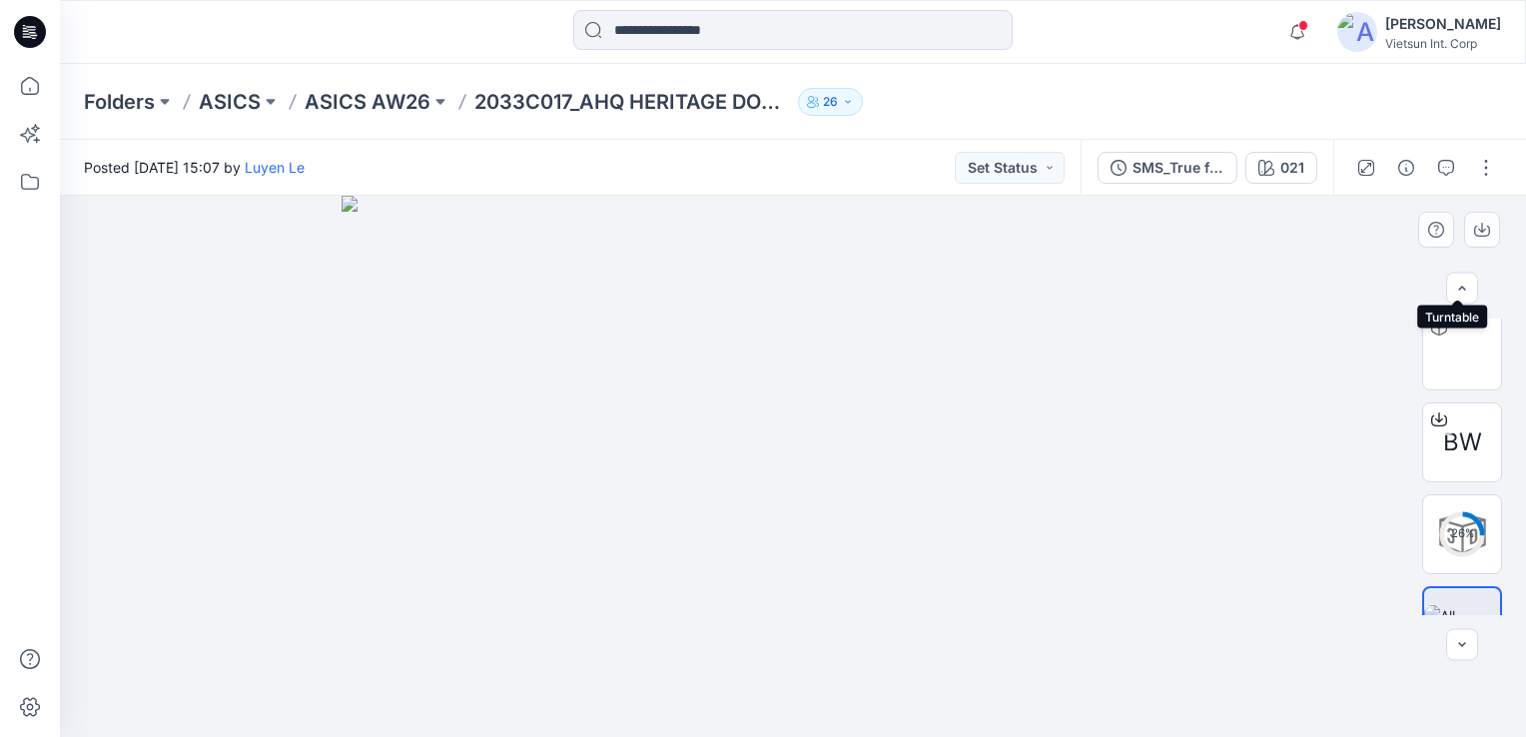
scroll to position [242, 0]
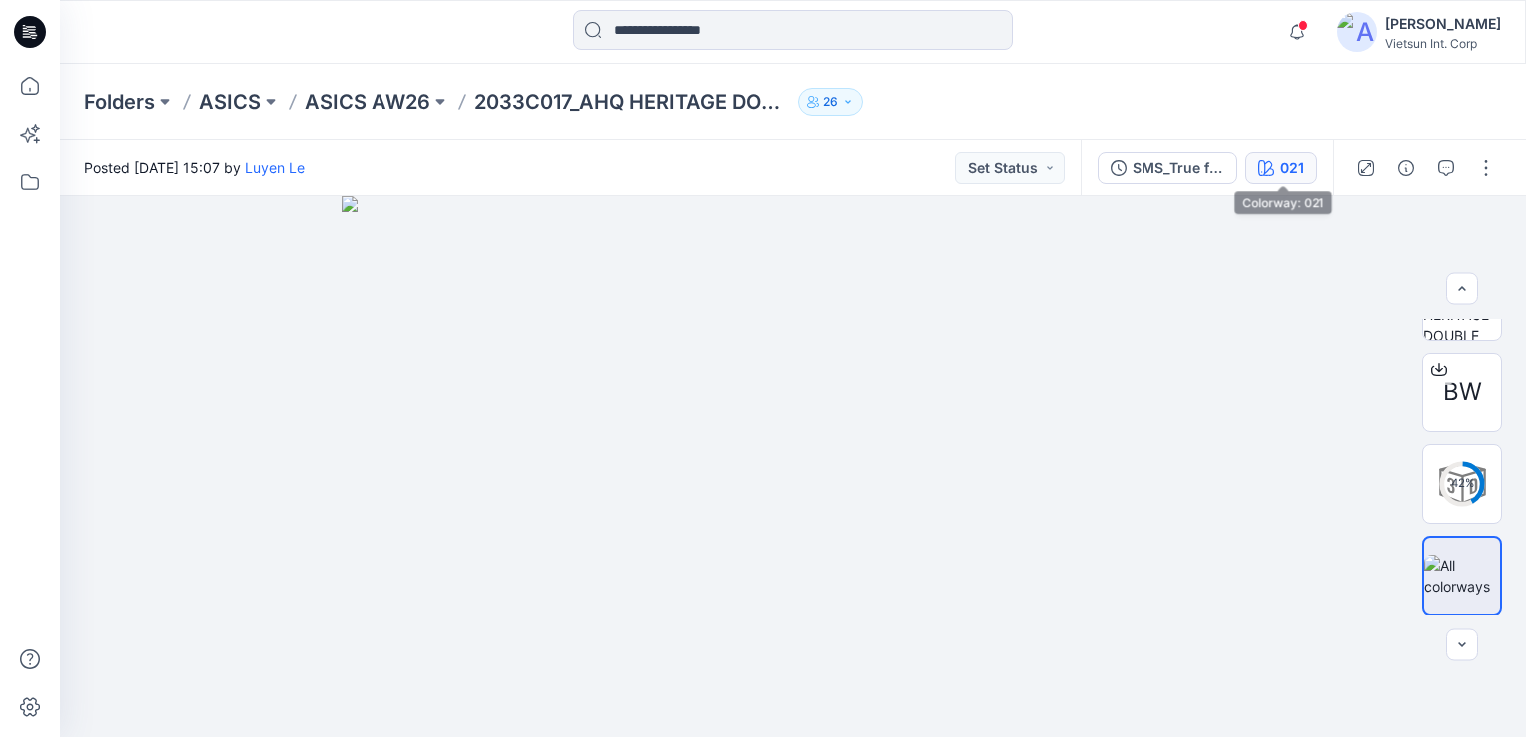
click at [1283, 161] on div "021" at bounding box center [1292, 168] width 24 height 22
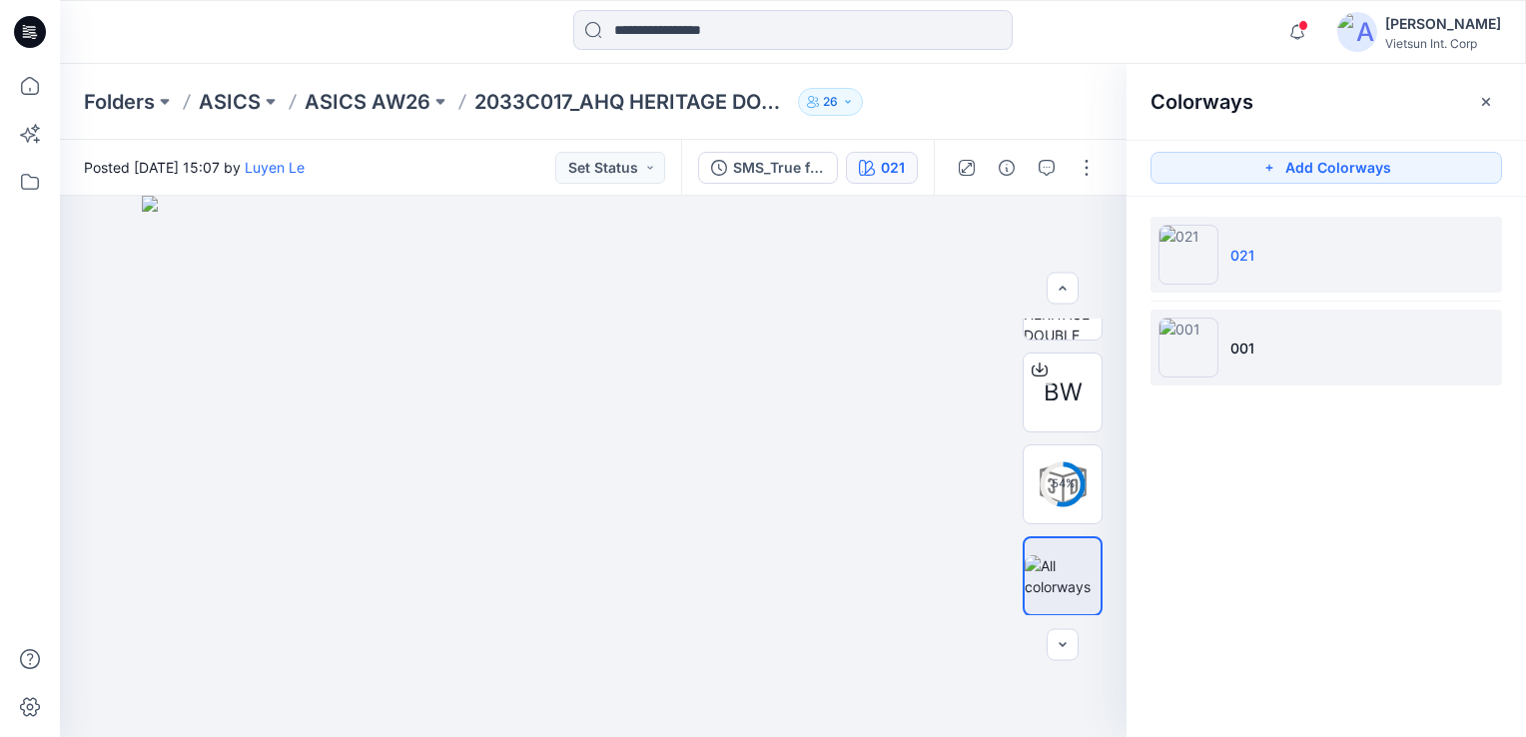
click at [1186, 346] on img at bounding box center [1188, 347] width 60 height 60
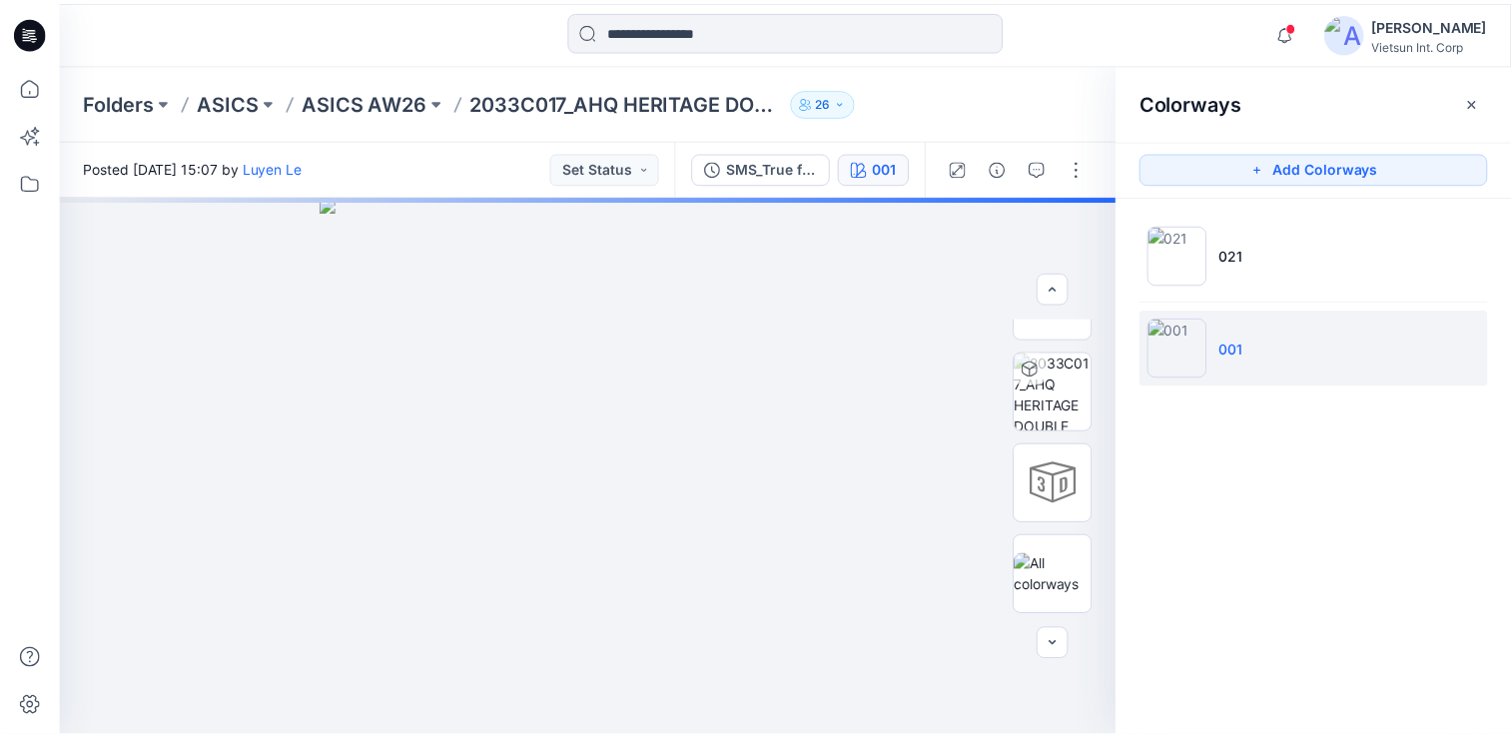
scroll to position [150, 0]
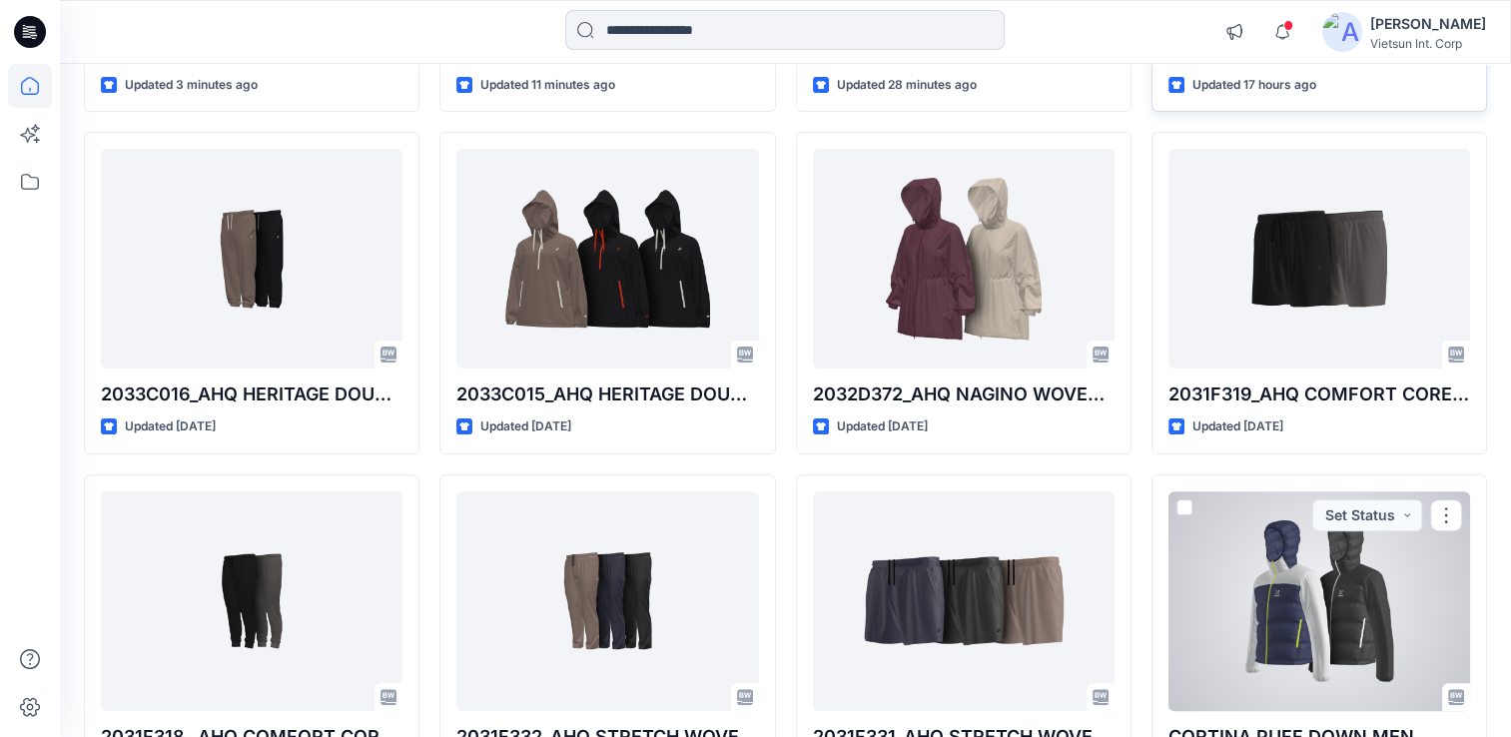
scroll to position [443, 0]
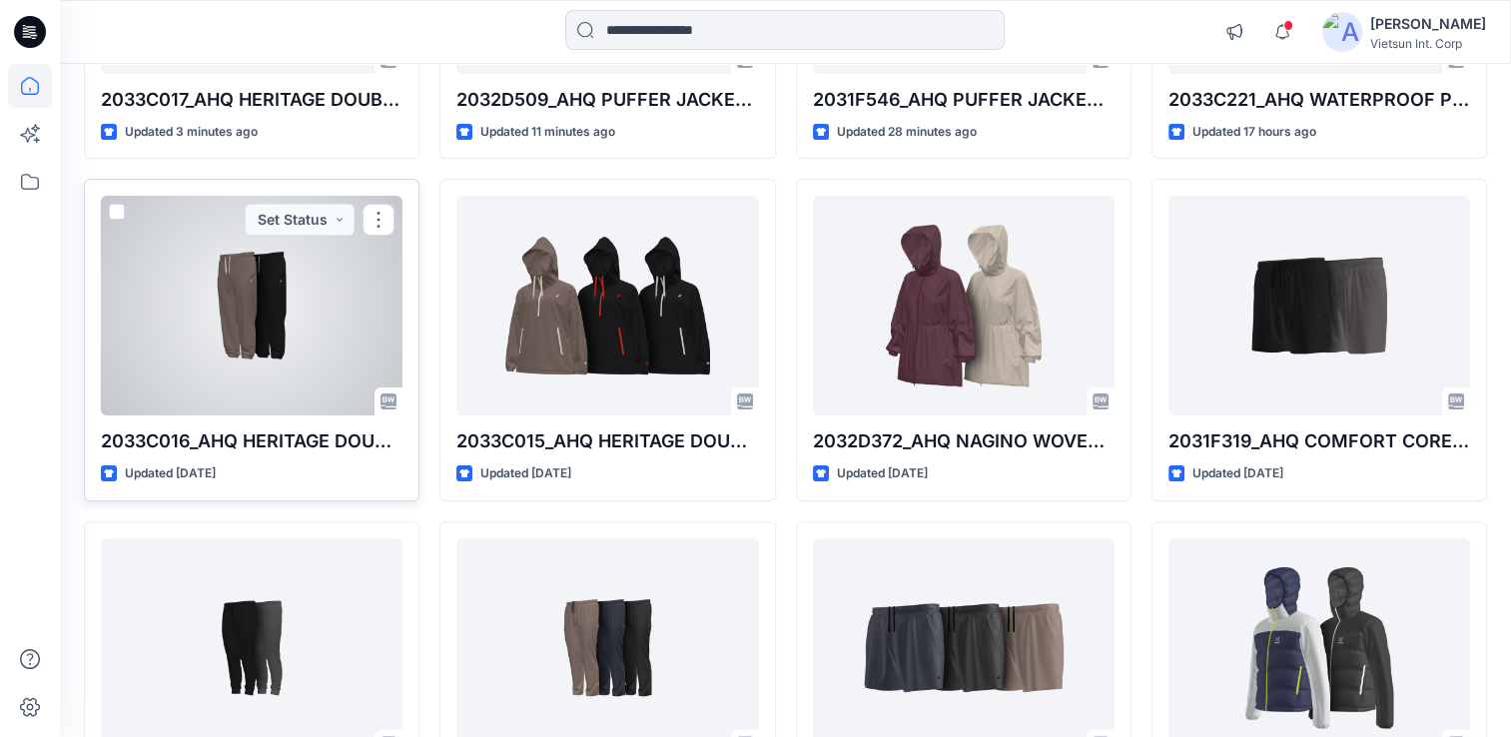
click at [263, 332] on div at bounding box center [252, 306] width 302 height 220
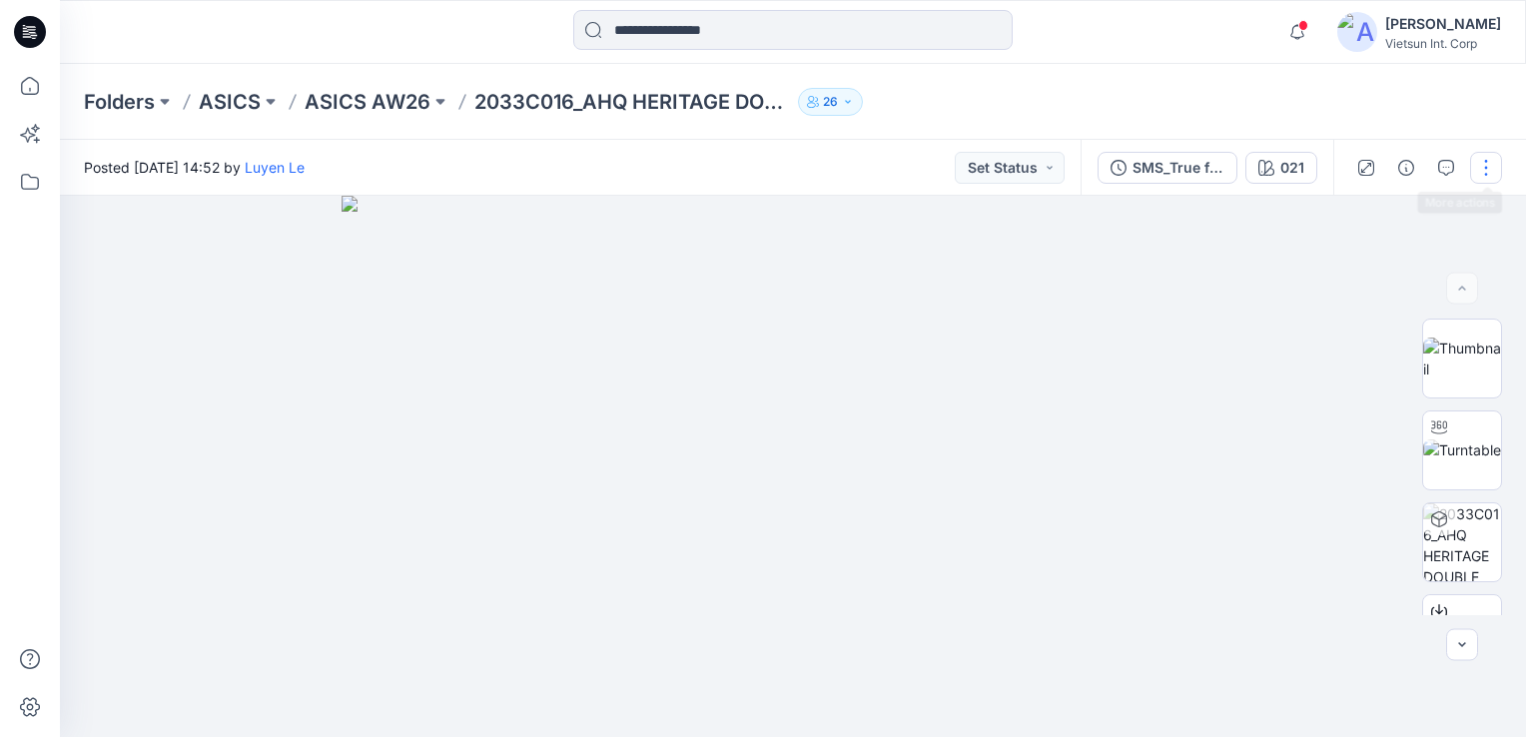
click at [1478, 178] on button "button" at bounding box center [1486, 168] width 32 height 32
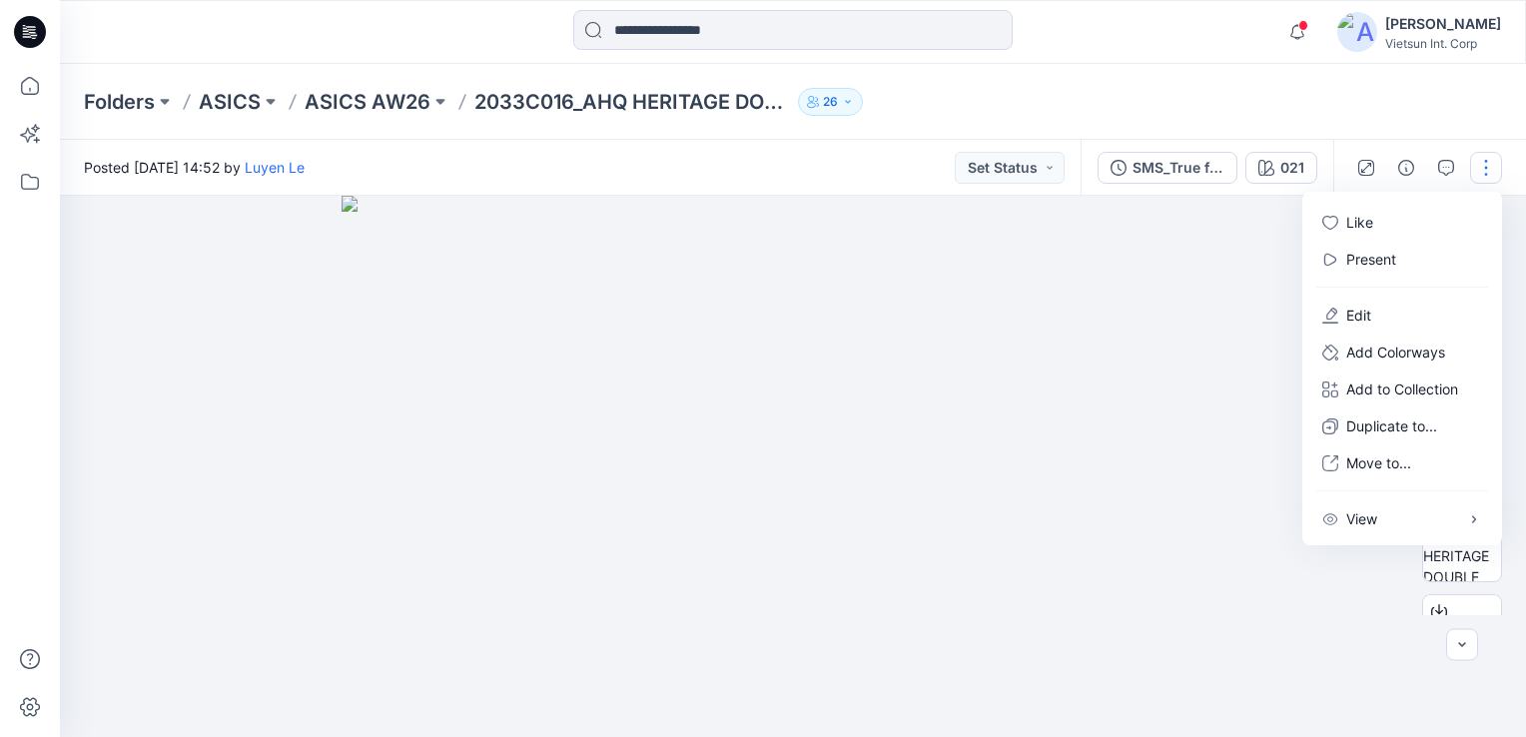
click at [1316, 553] on div at bounding box center [793, 466] width 1466 height 541
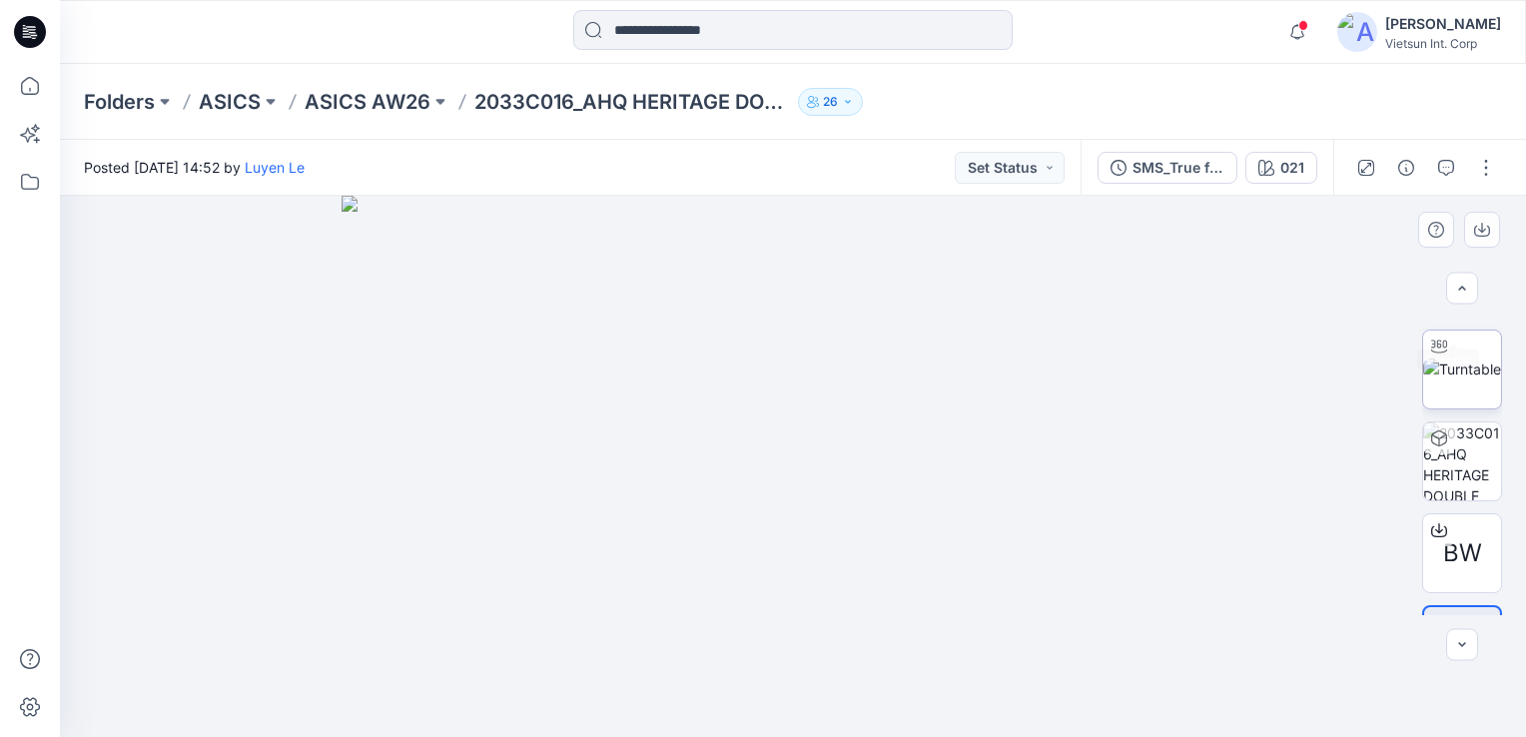
scroll to position [150, 0]
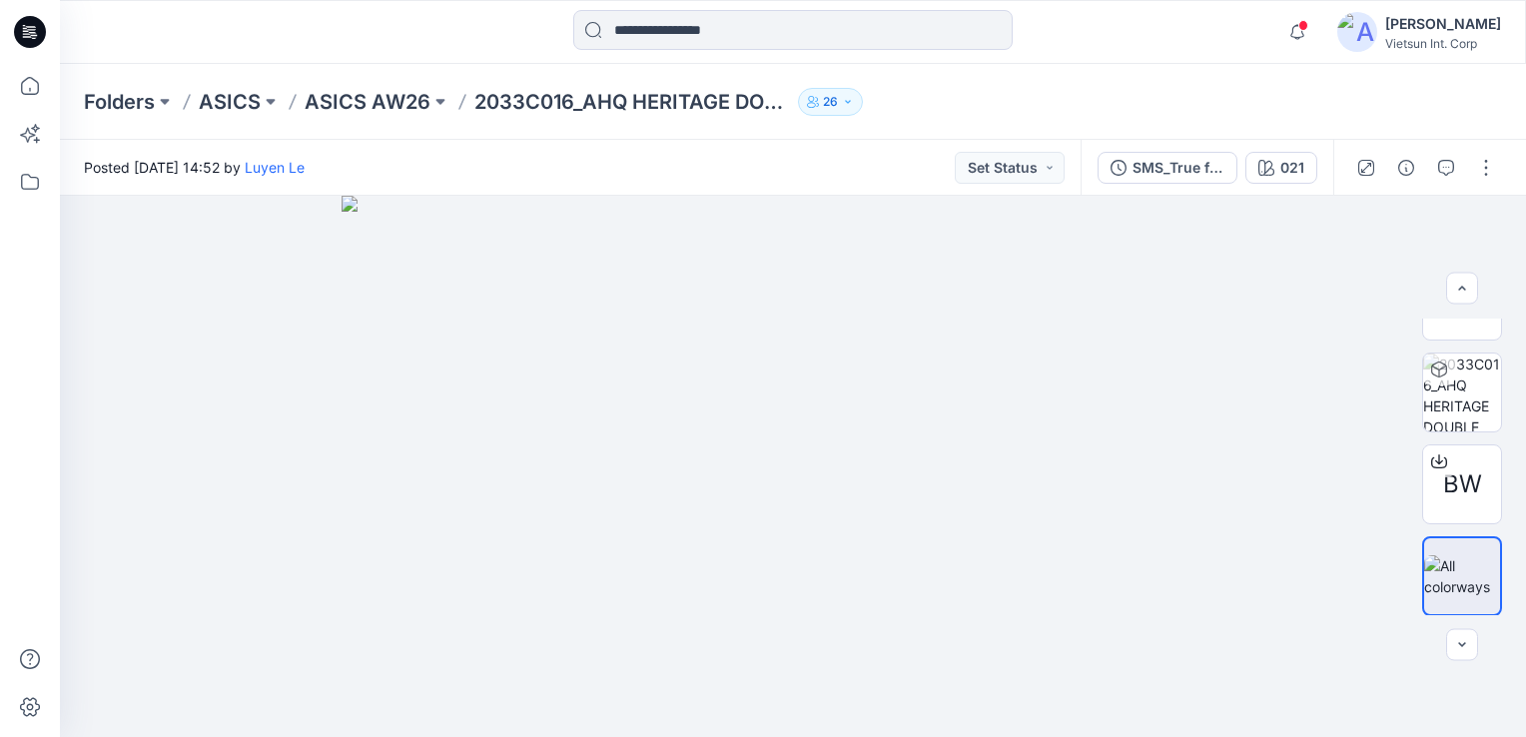
click at [1479, 185] on div at bounding box center [1425, 168] width 185 height 56
click at [1479, 173] on button "button" at bounding box center [1486, 168] width 32 height 32
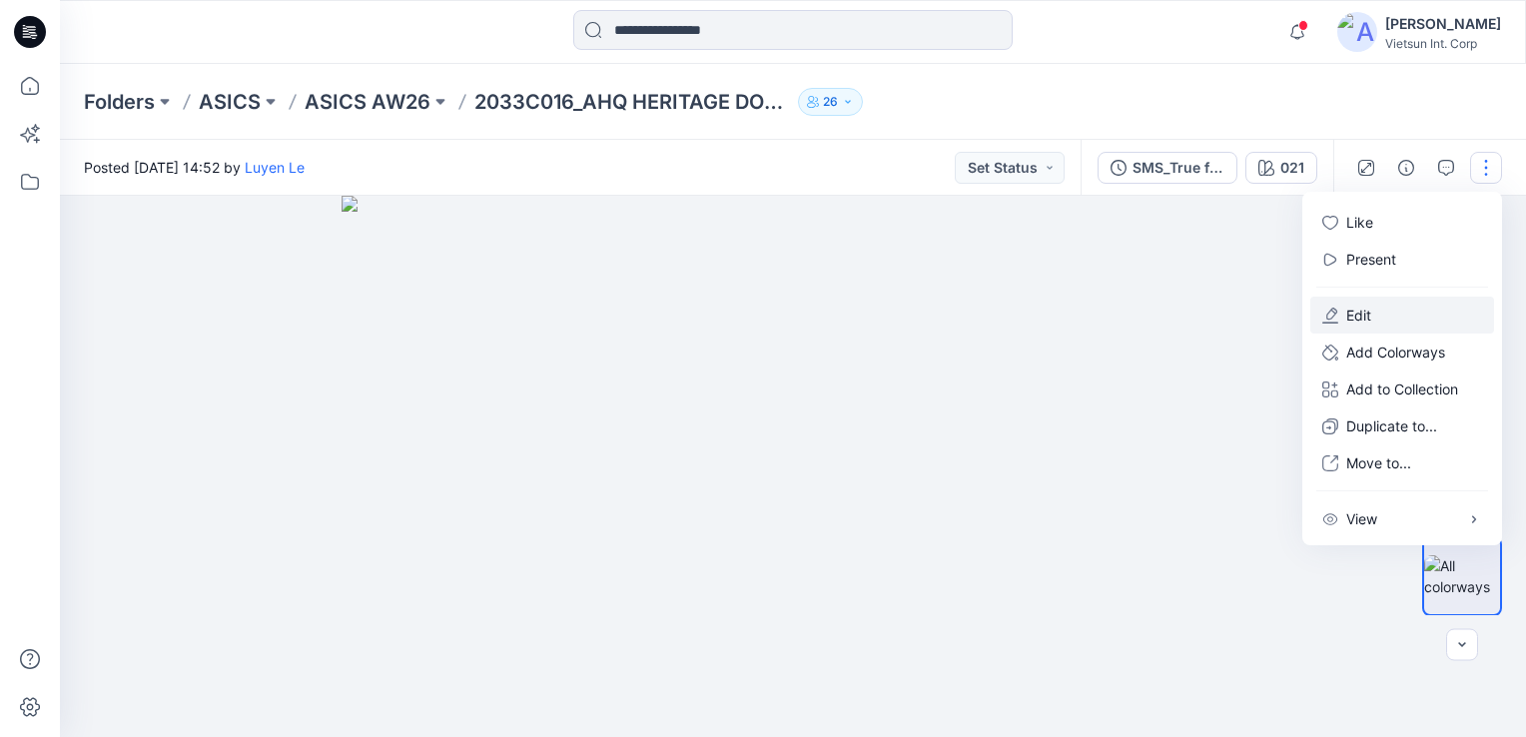
click at [1357, 325] on button "Edit" at bounding box center [1402, 315] width 184 height 37
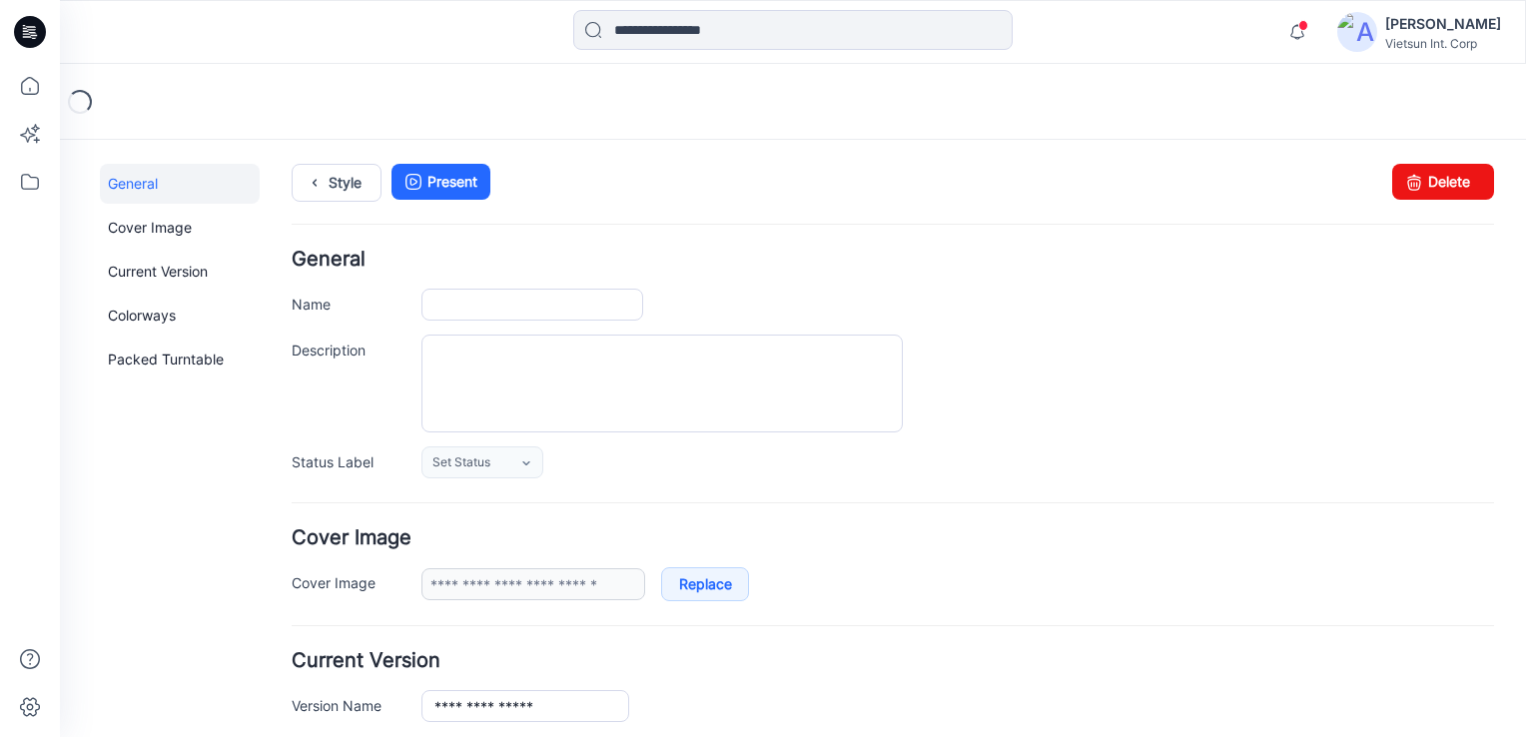
type input "**********"
type input "***"
type input "**********"
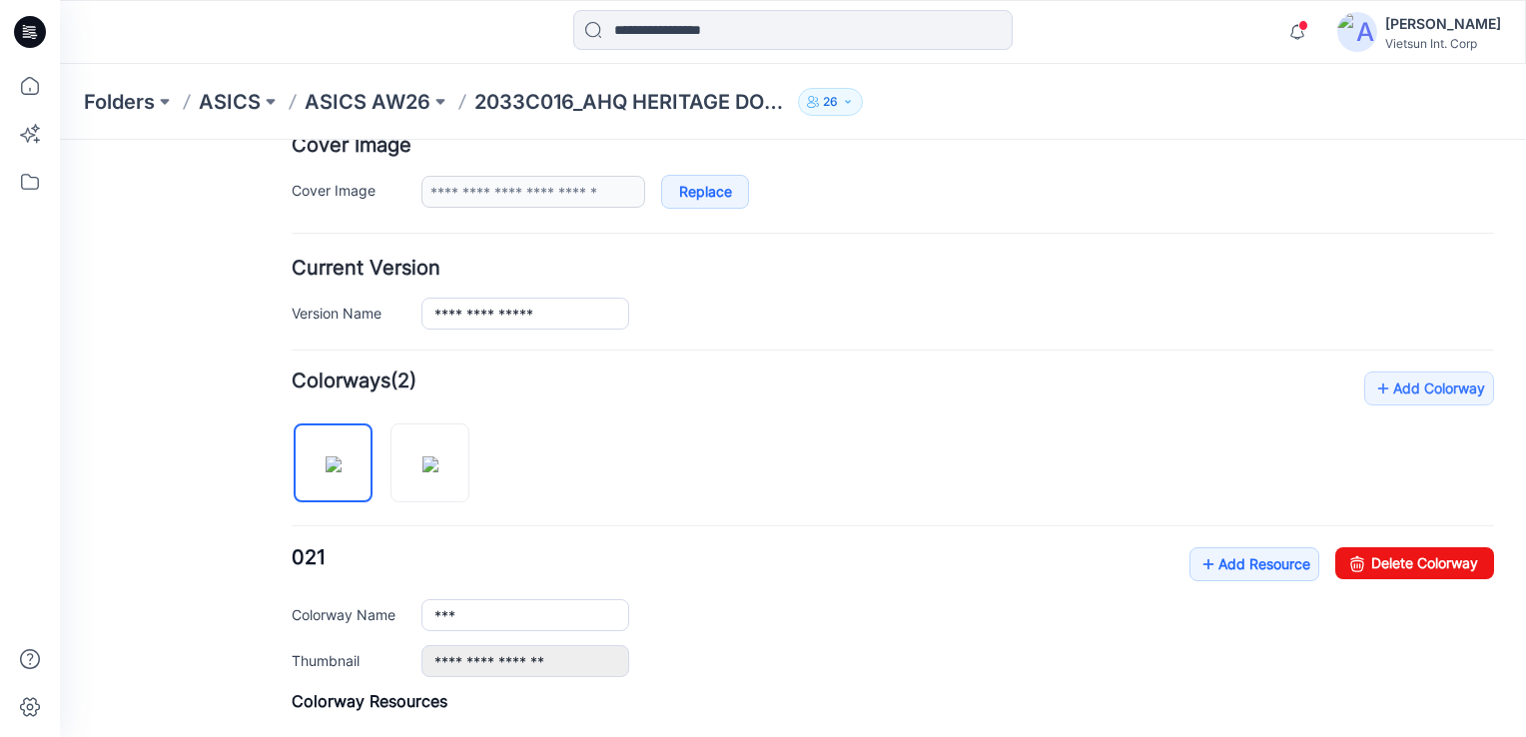
scroll to position [399, 0]
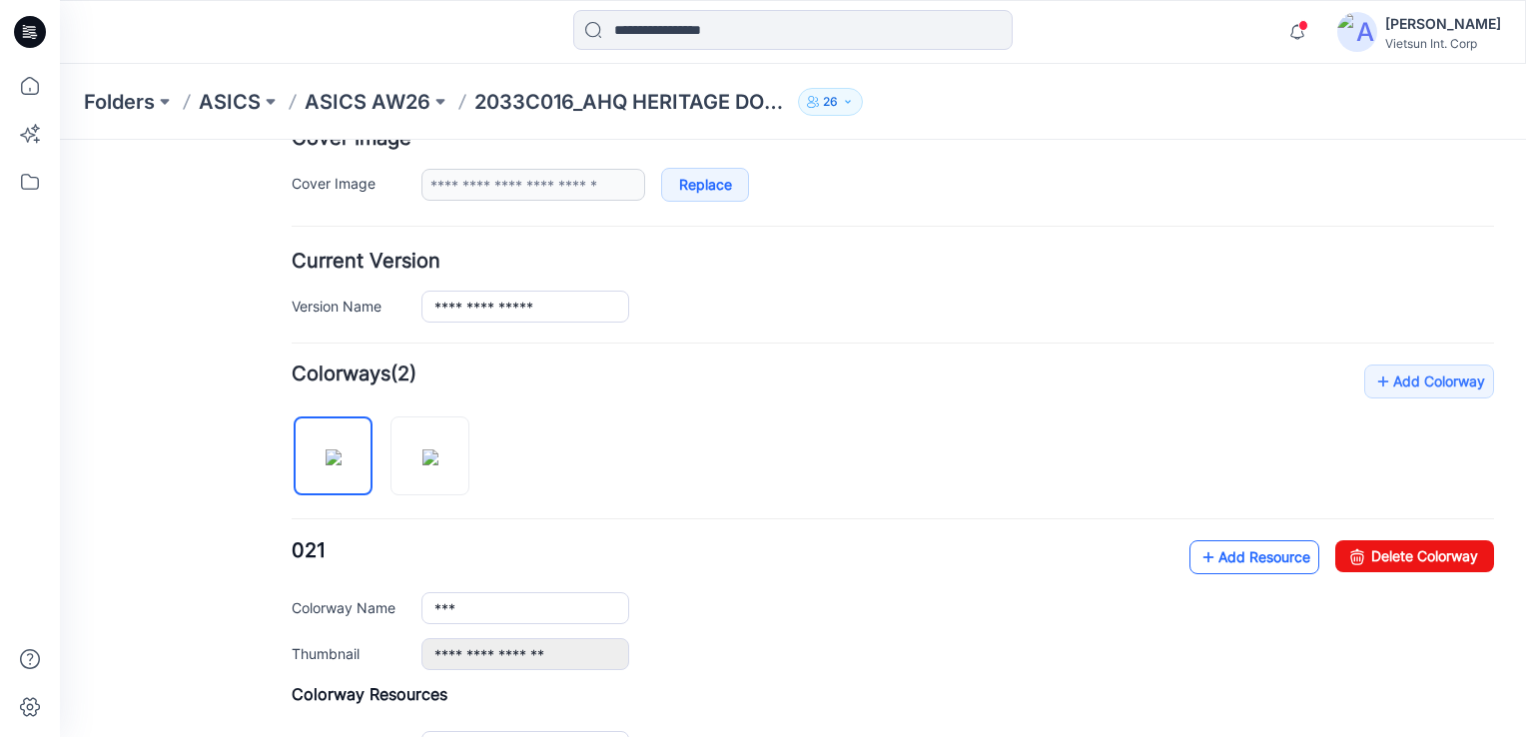
click at [1268, 545] on link "Add Resource" at bounding box center [1254, 557] width 130 height 34
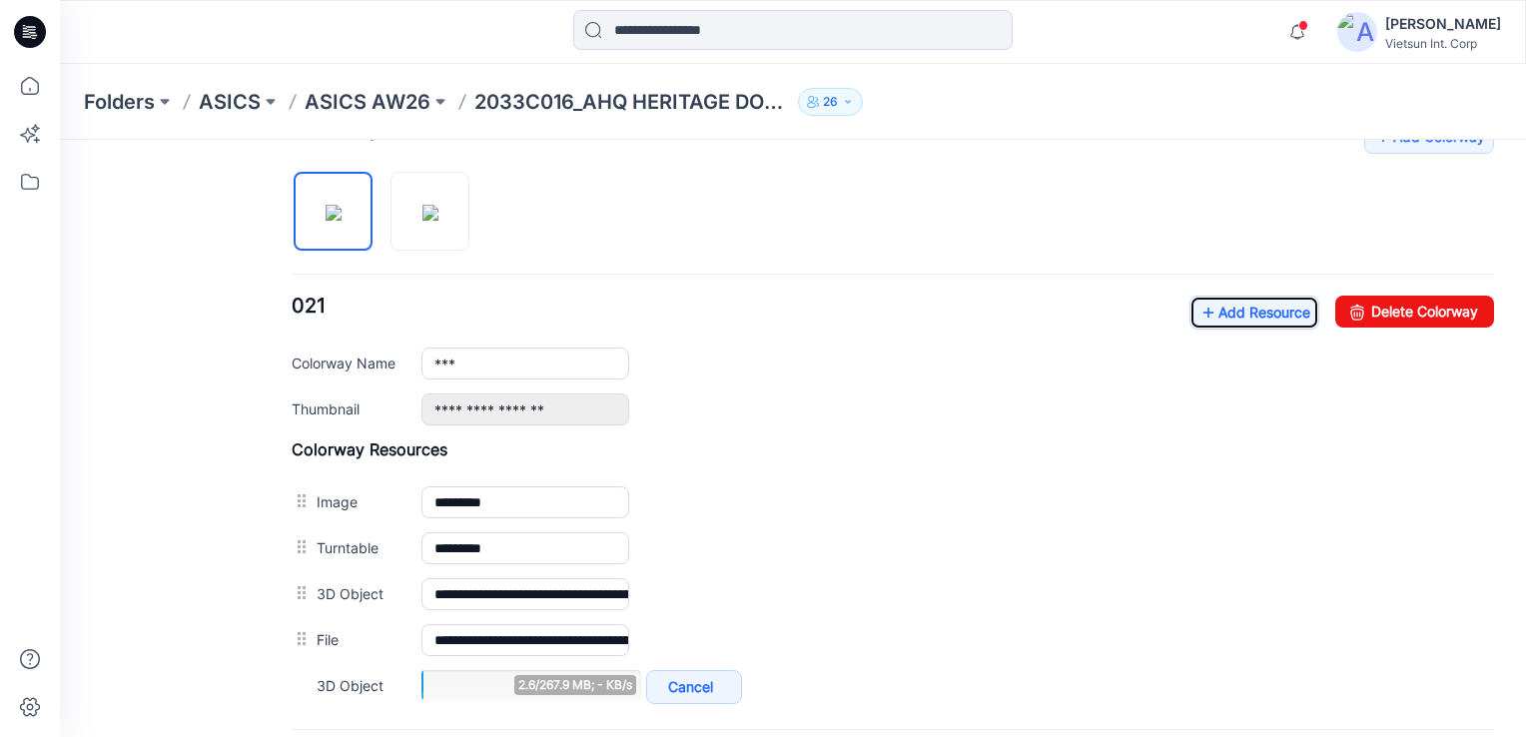
scroll to position [699, 0]
